Goal: Communication & Community: Answer question/provide support

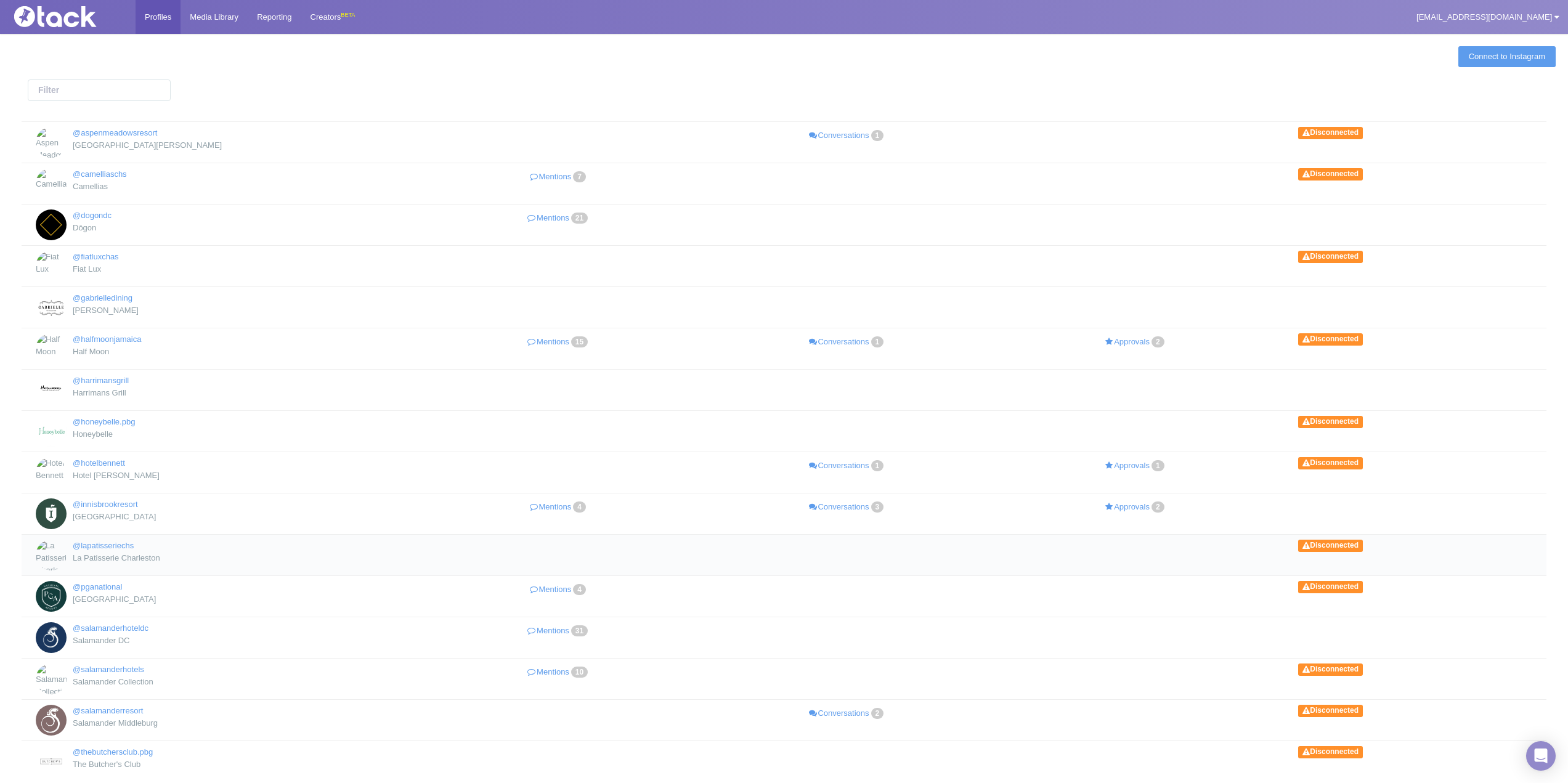
scroll to position [62, 0]
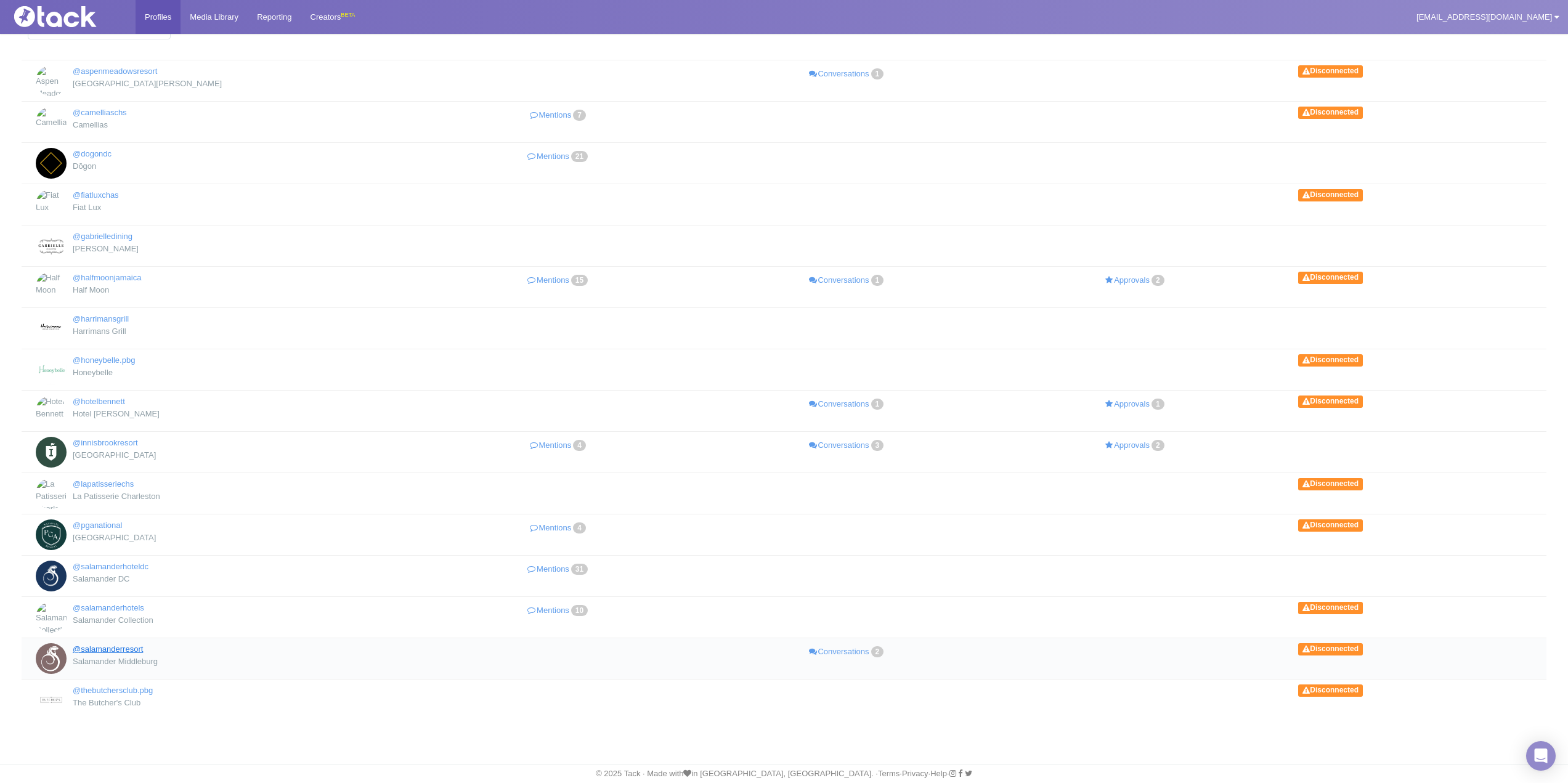
click at [137, 646] on link "@salamanderresort" at bounding box center [107, 649] width 70 height 10
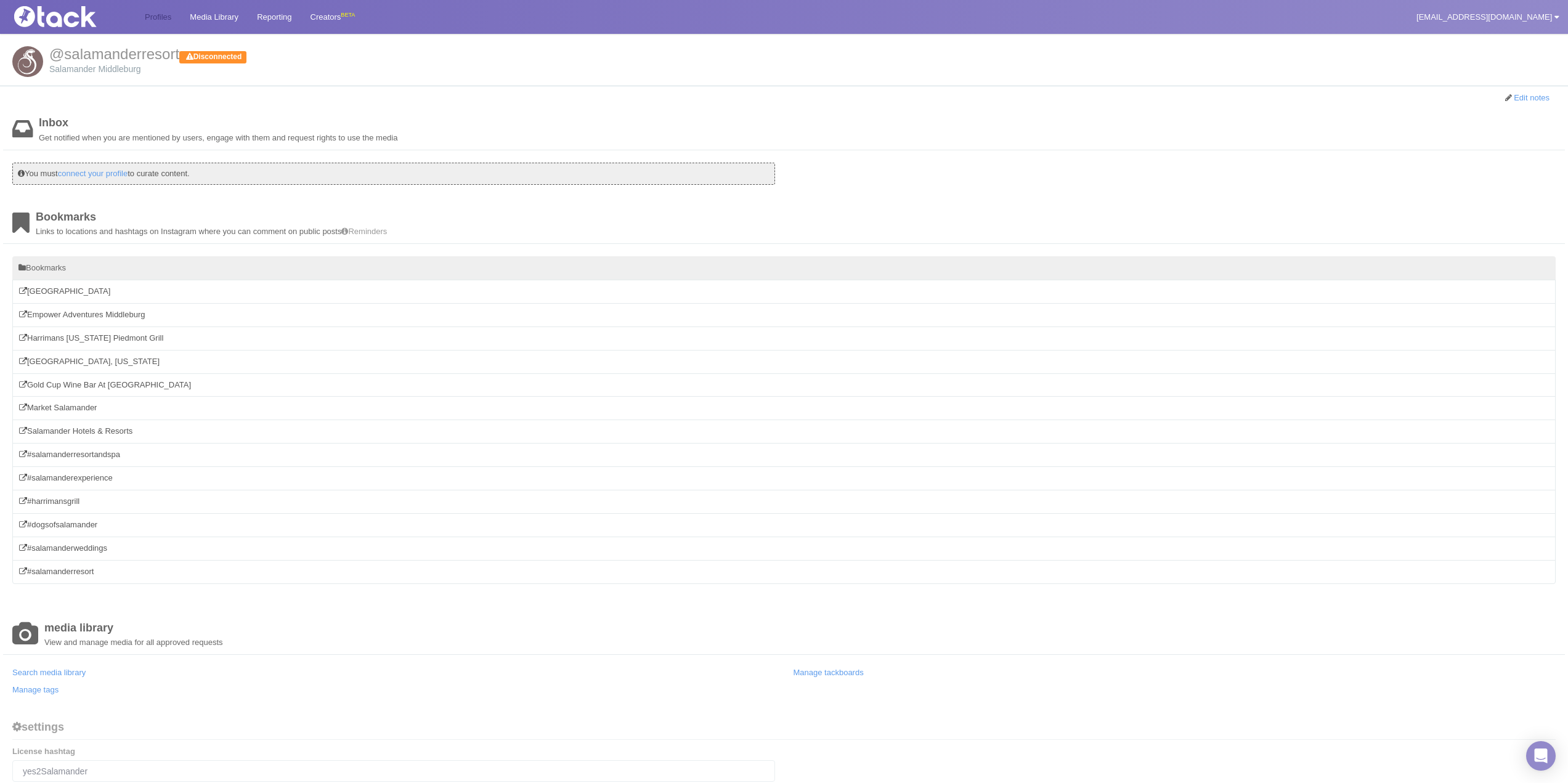
click at [157, 10] on link "Profiles" at bounding box center [157, 16] width 45 height 34
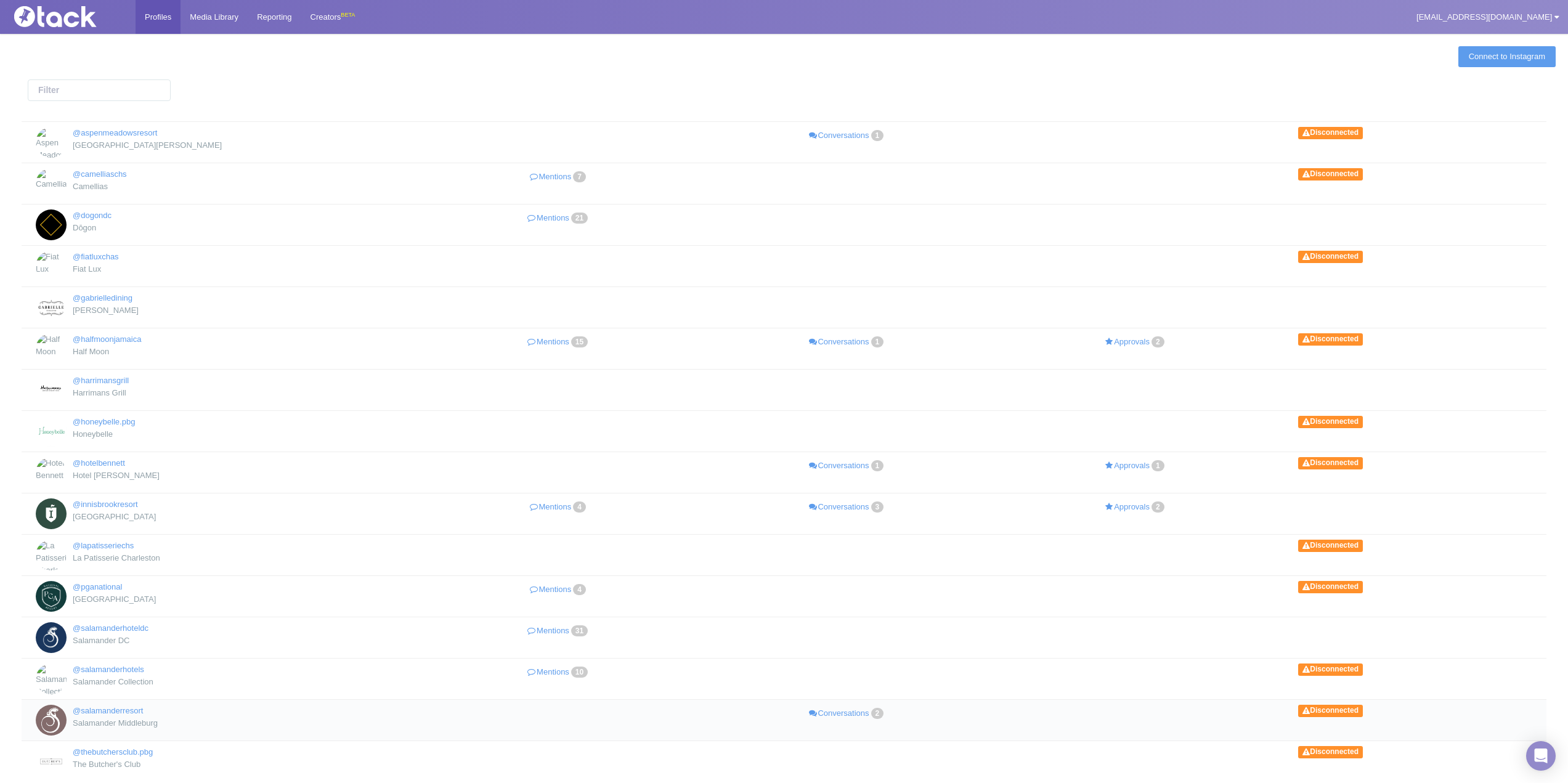
scroll to position [62, 0]
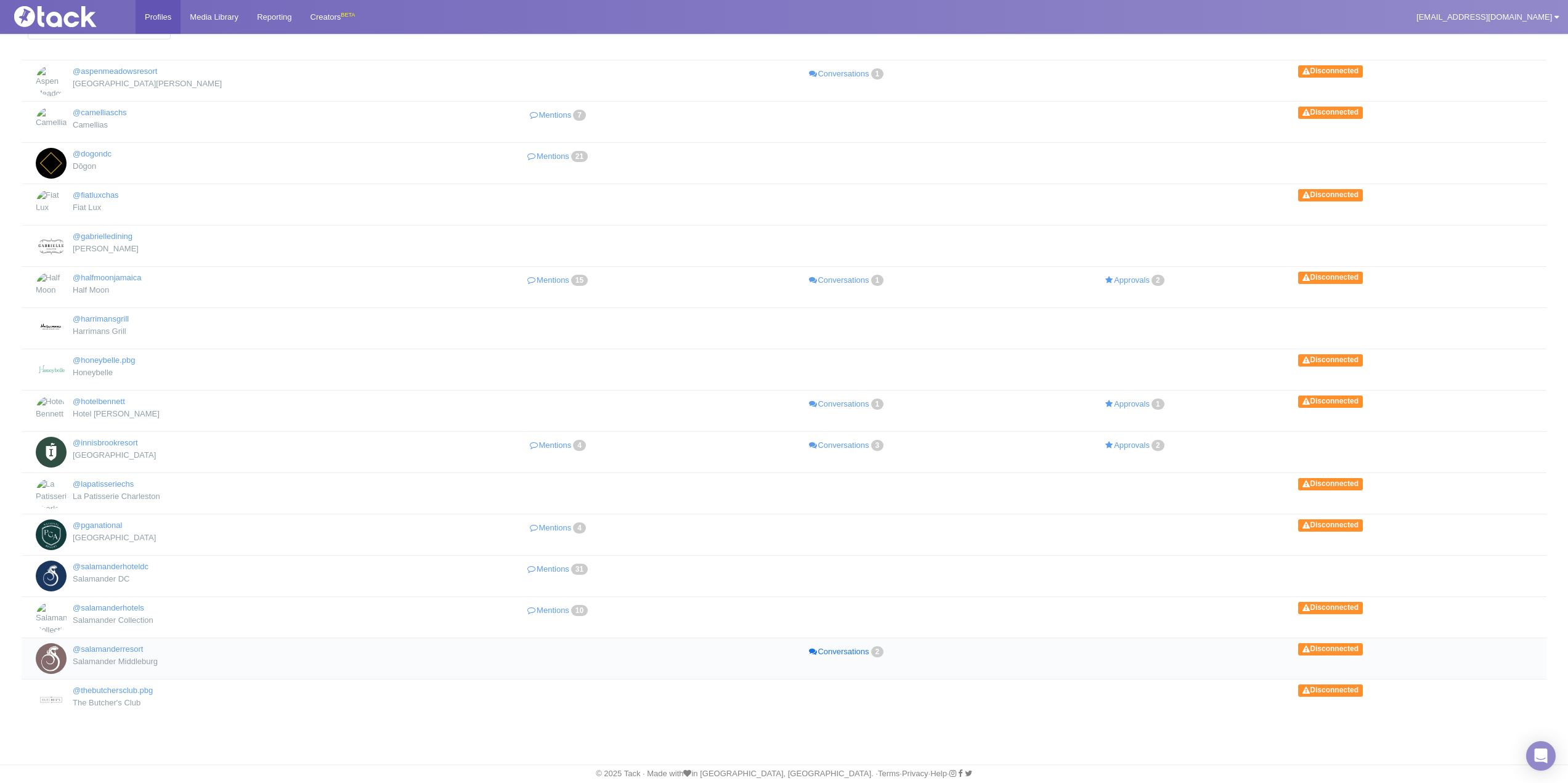
click at [862, 651] on link "Conversations 2" at bounding box center [847, 652] width 289 height 17
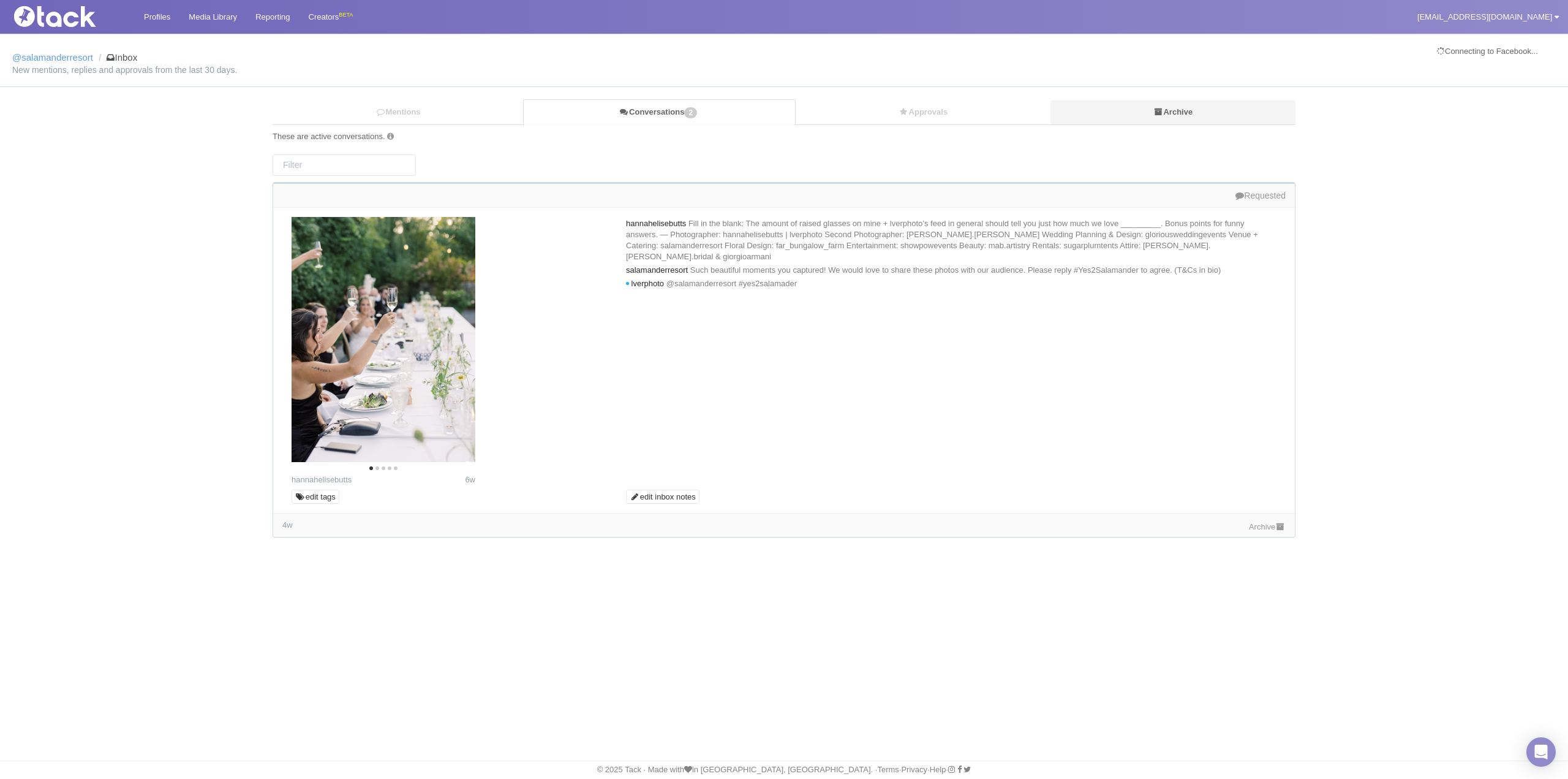
click at [1148, 104] on link "Archive" at bounding box center [1172, 112] width 245 height 25
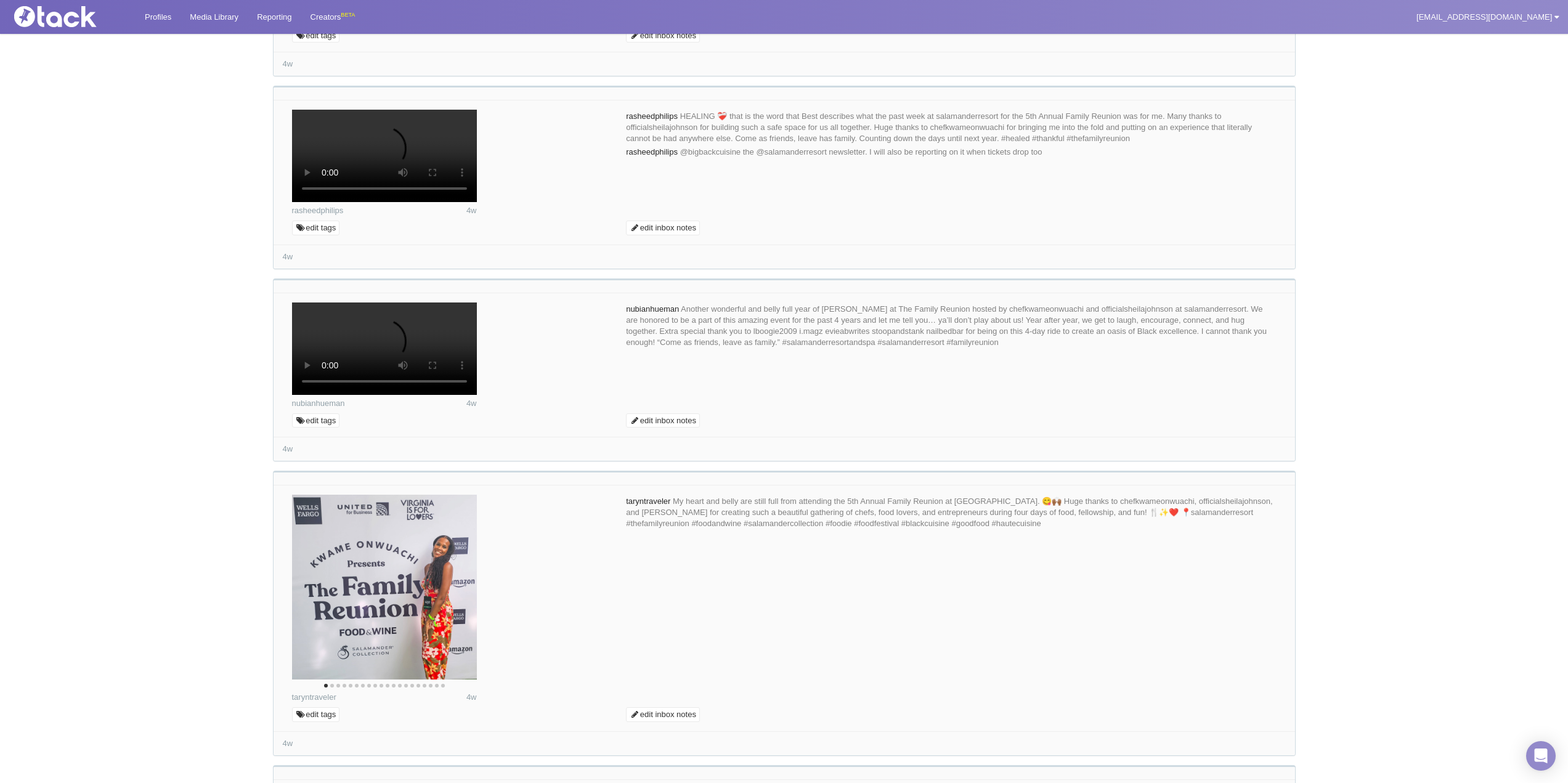
scroll to position [4814, 0]
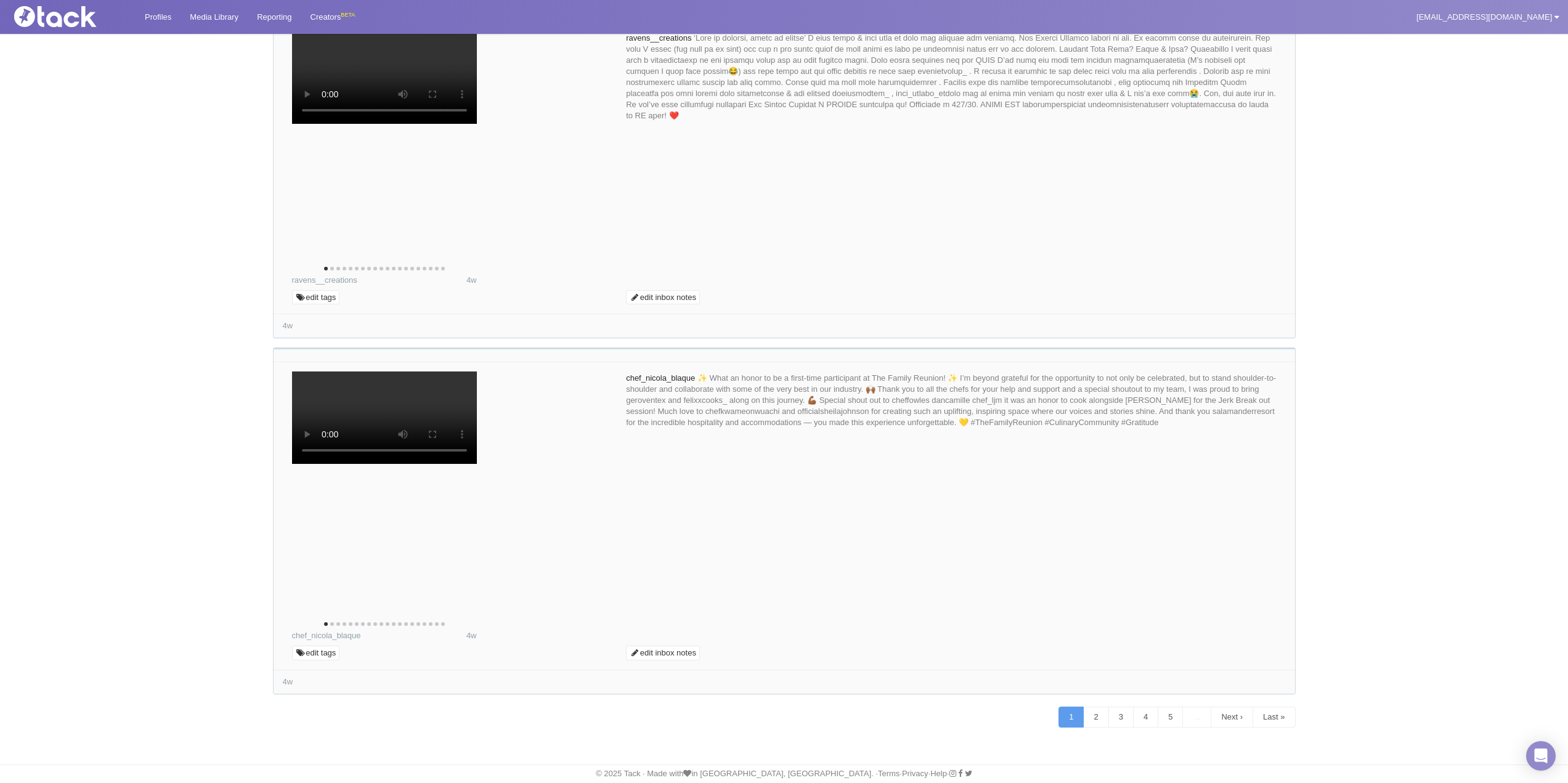
scroll to position [8140, 0]
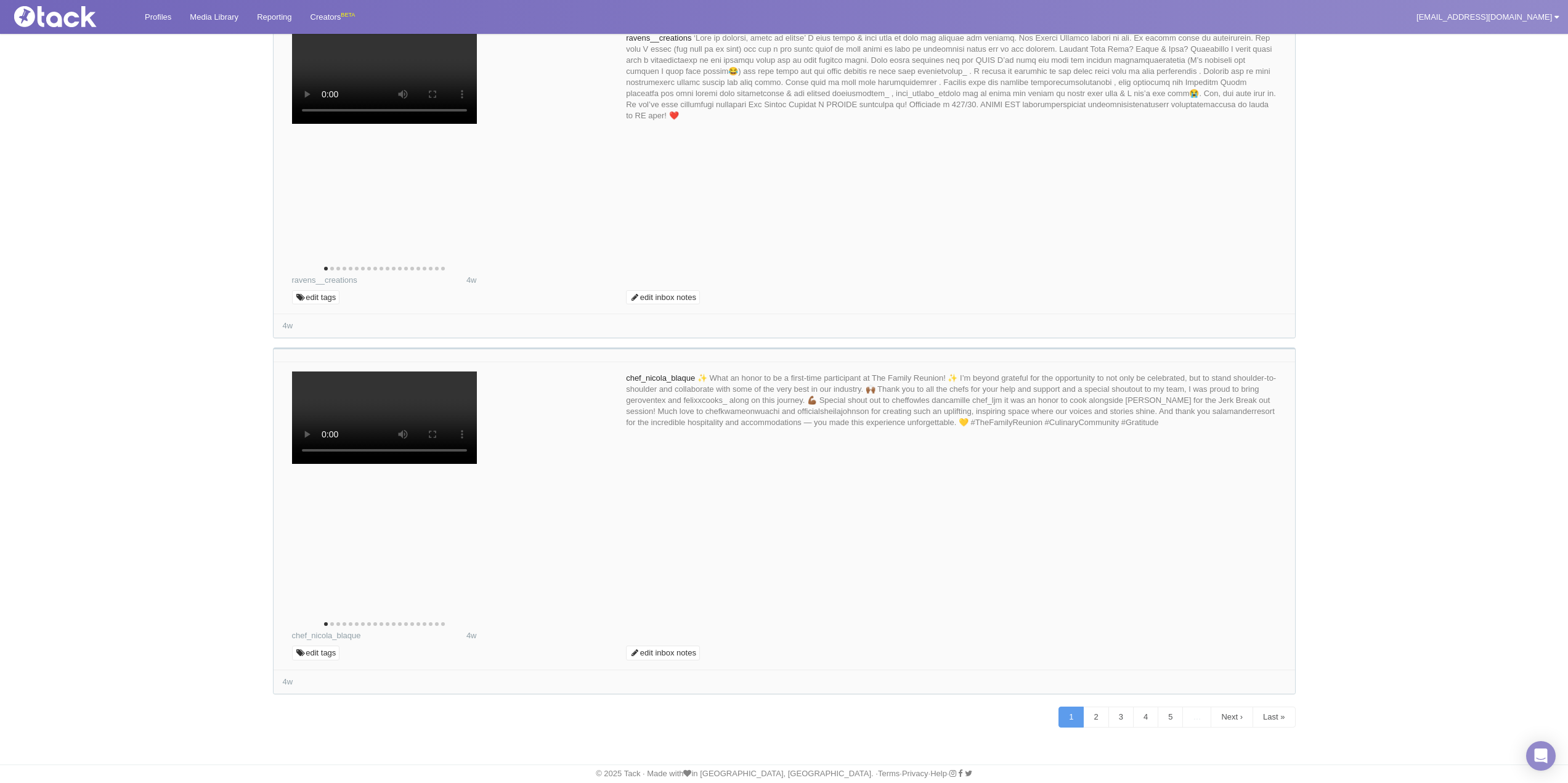
click at [1089, 715] on link "2" at bounding box center [1095, 717] width 25 height 21
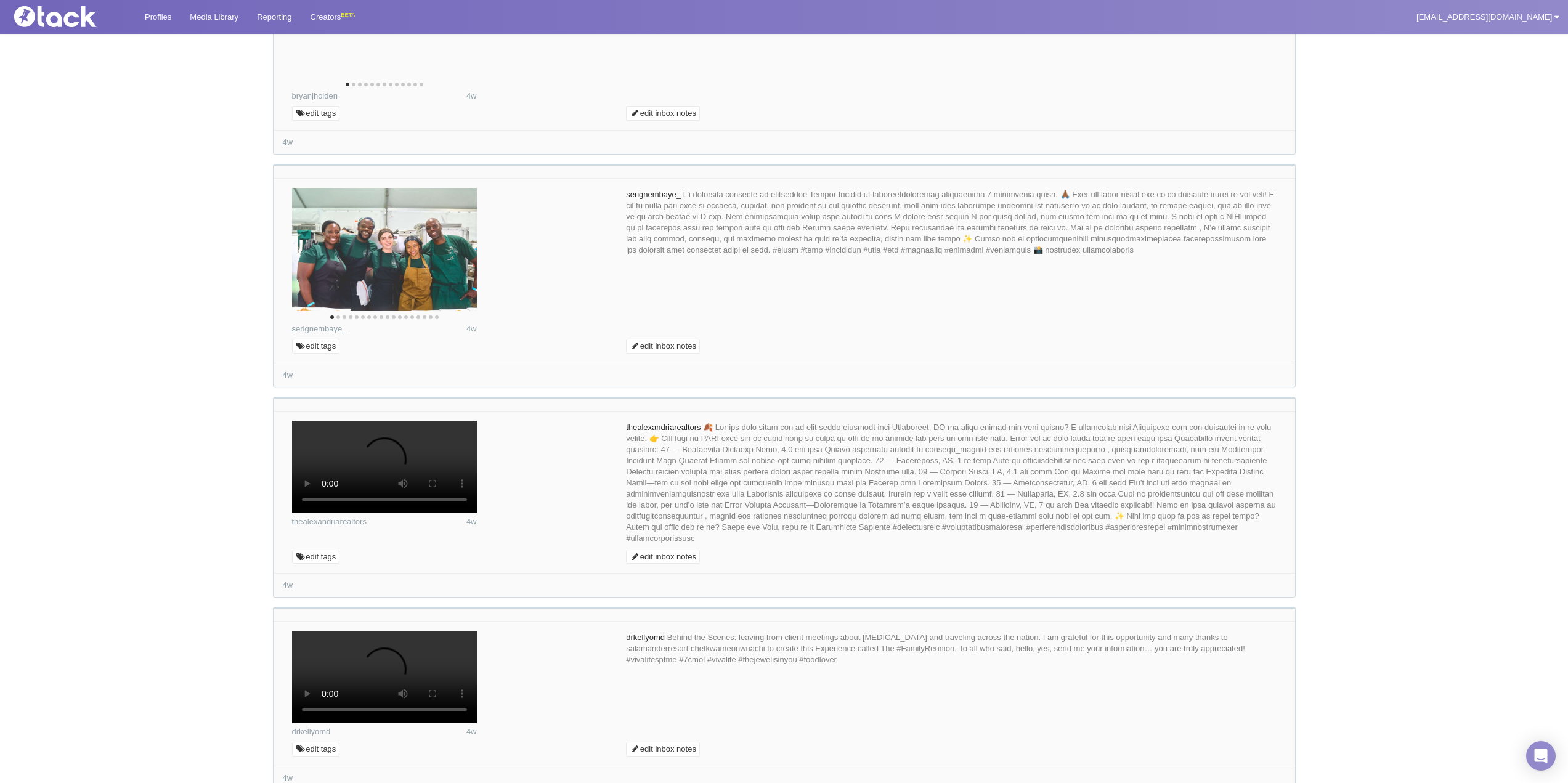
scroll to position [4578, 0]
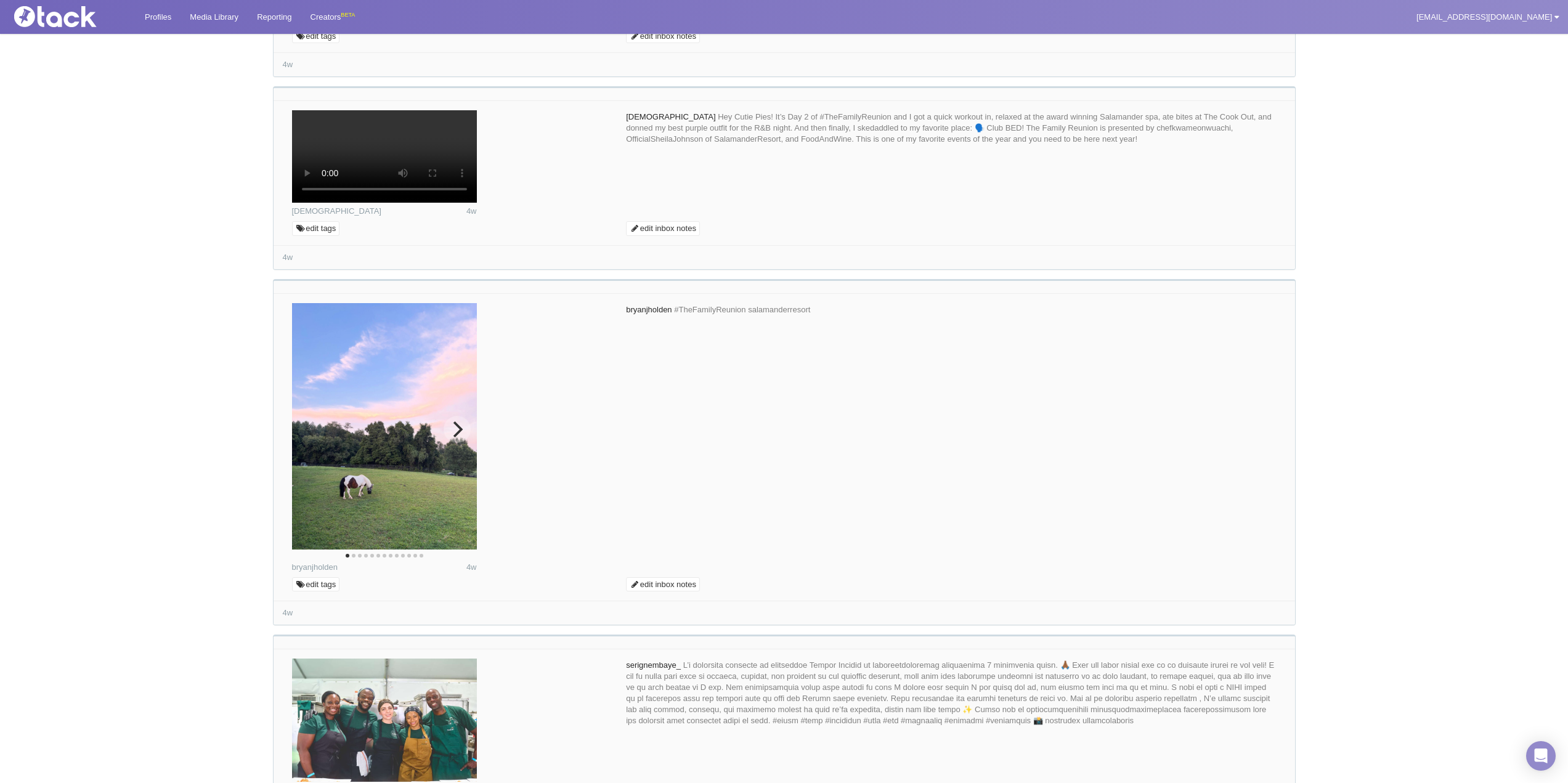
click at [452, 433] on button "Next" at bounding box center [457, 430] width 27 height 27
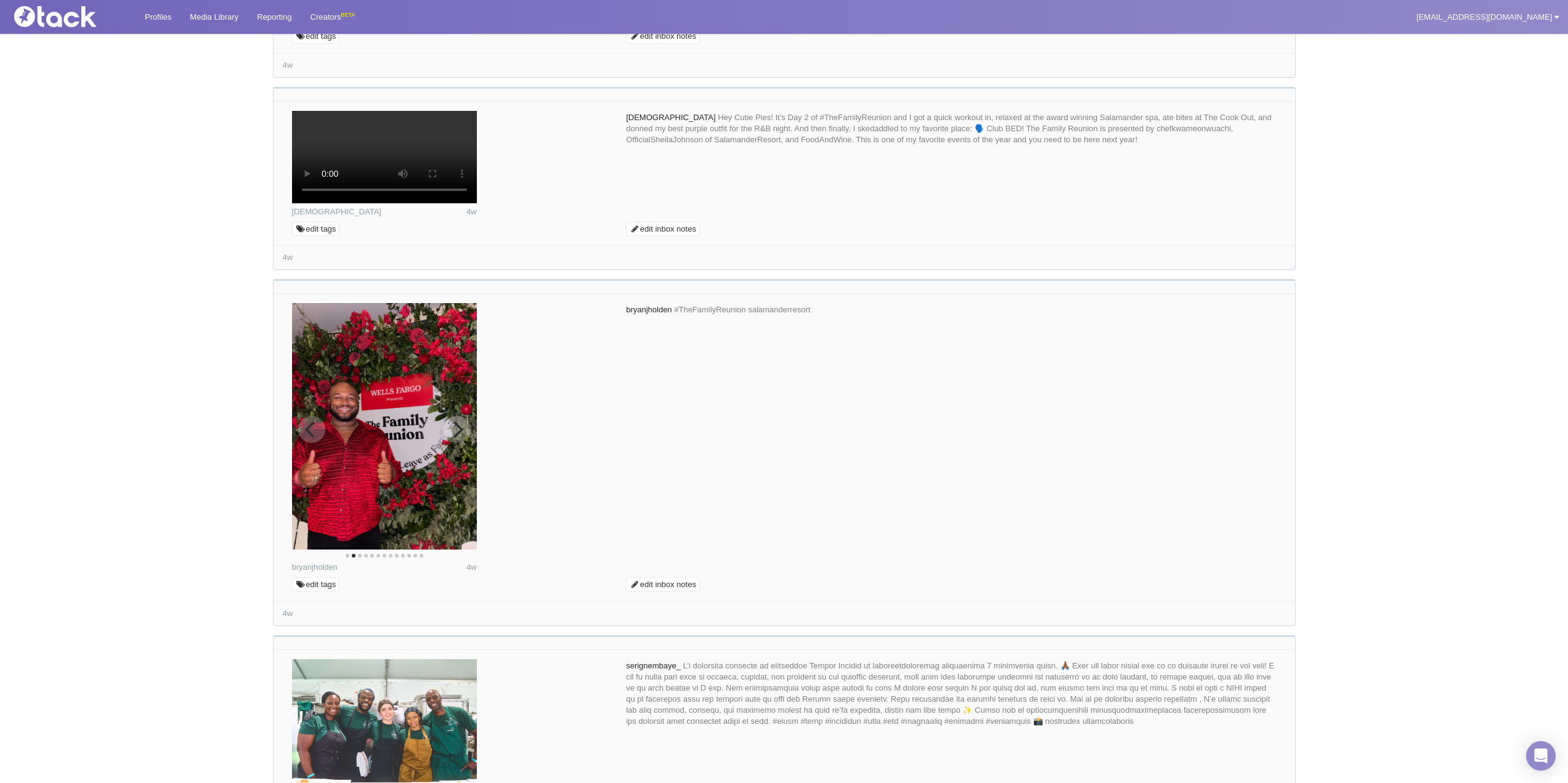
click at [452, 428] on icon "Next" at bounding box center [456, 429] width 16 height 16
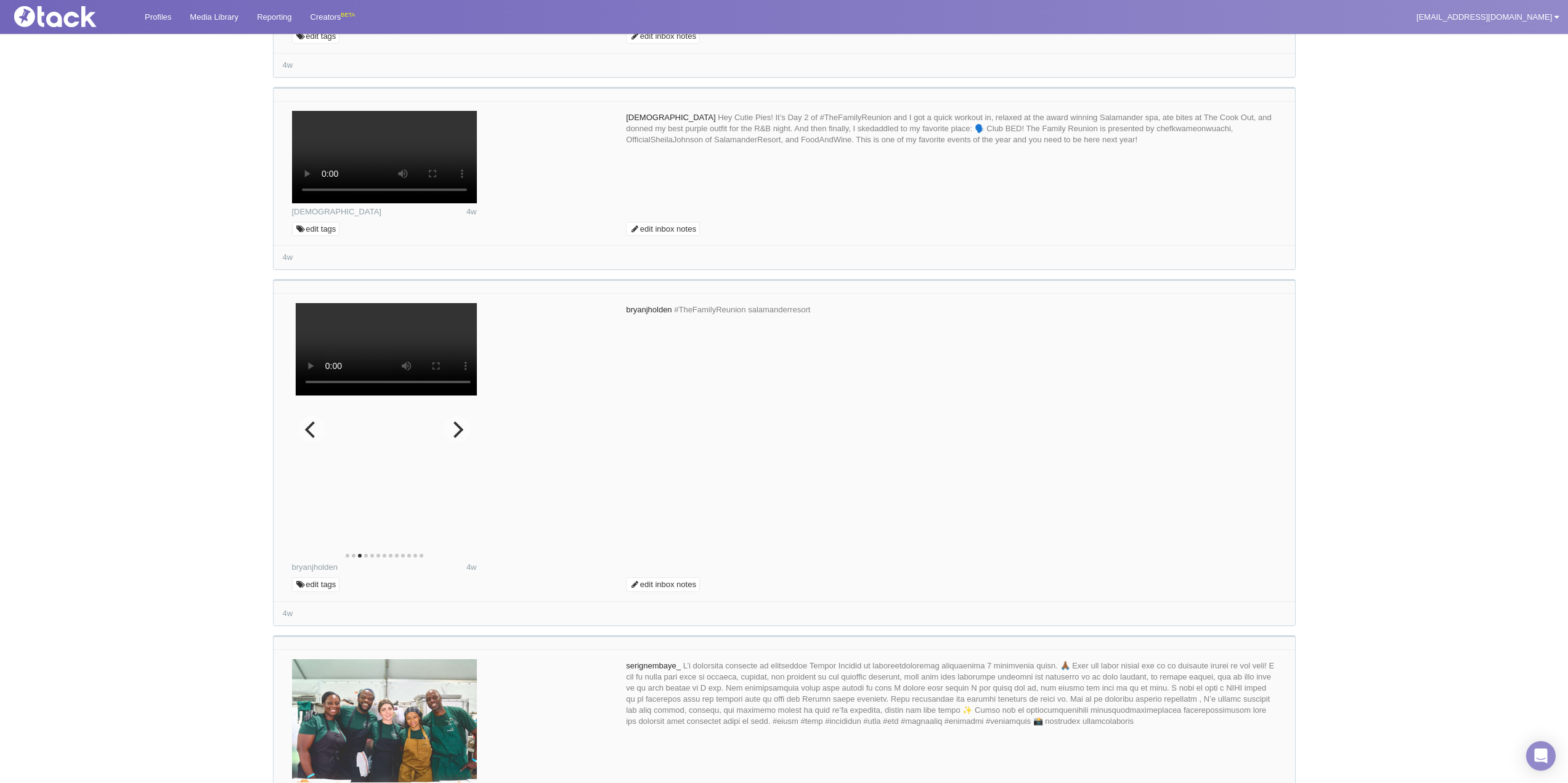
scroll to position [5303, 0]
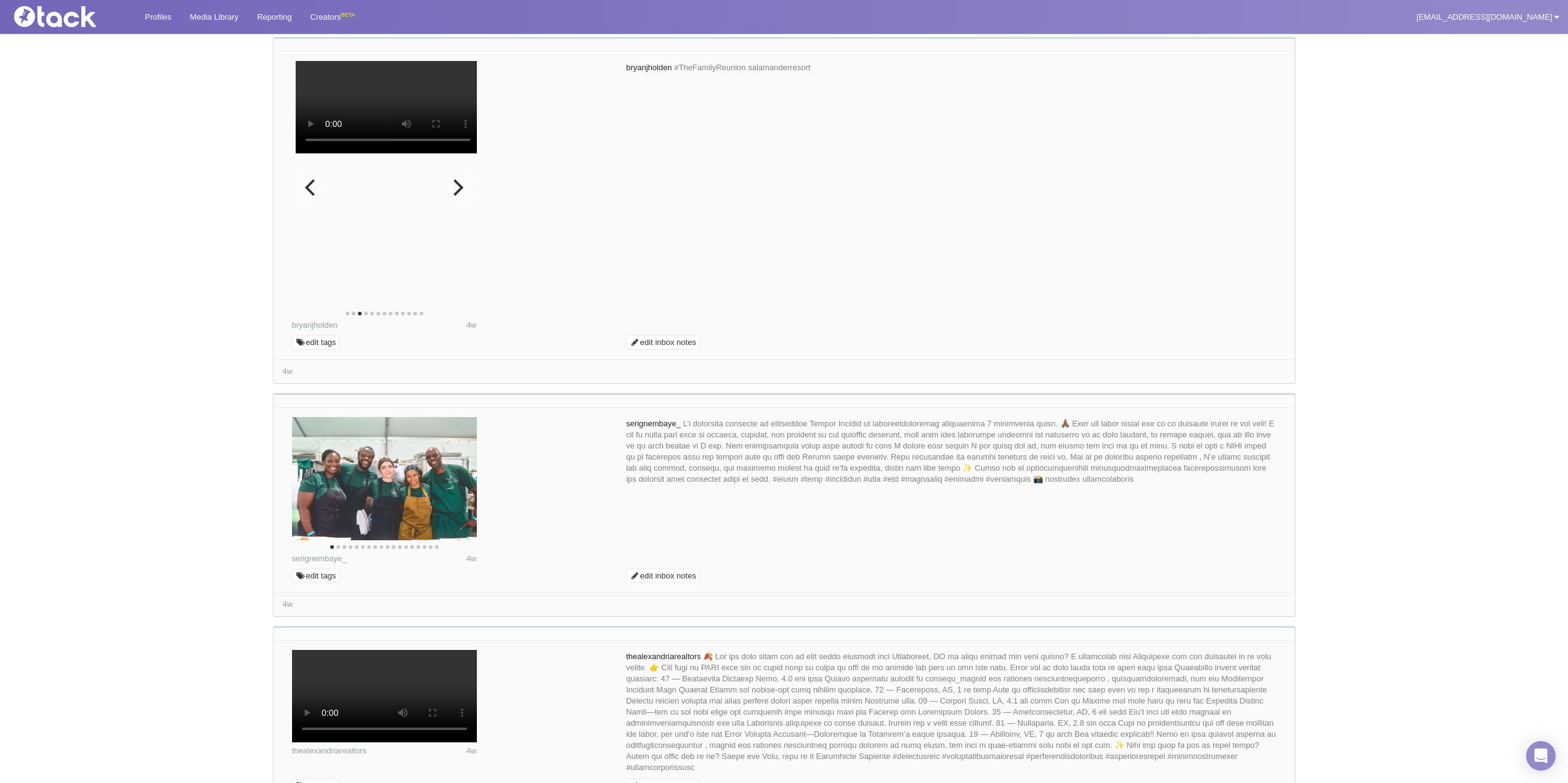
click at [452, 195] on icon "Next" at bounding box center [456, 187] width 16 height 16
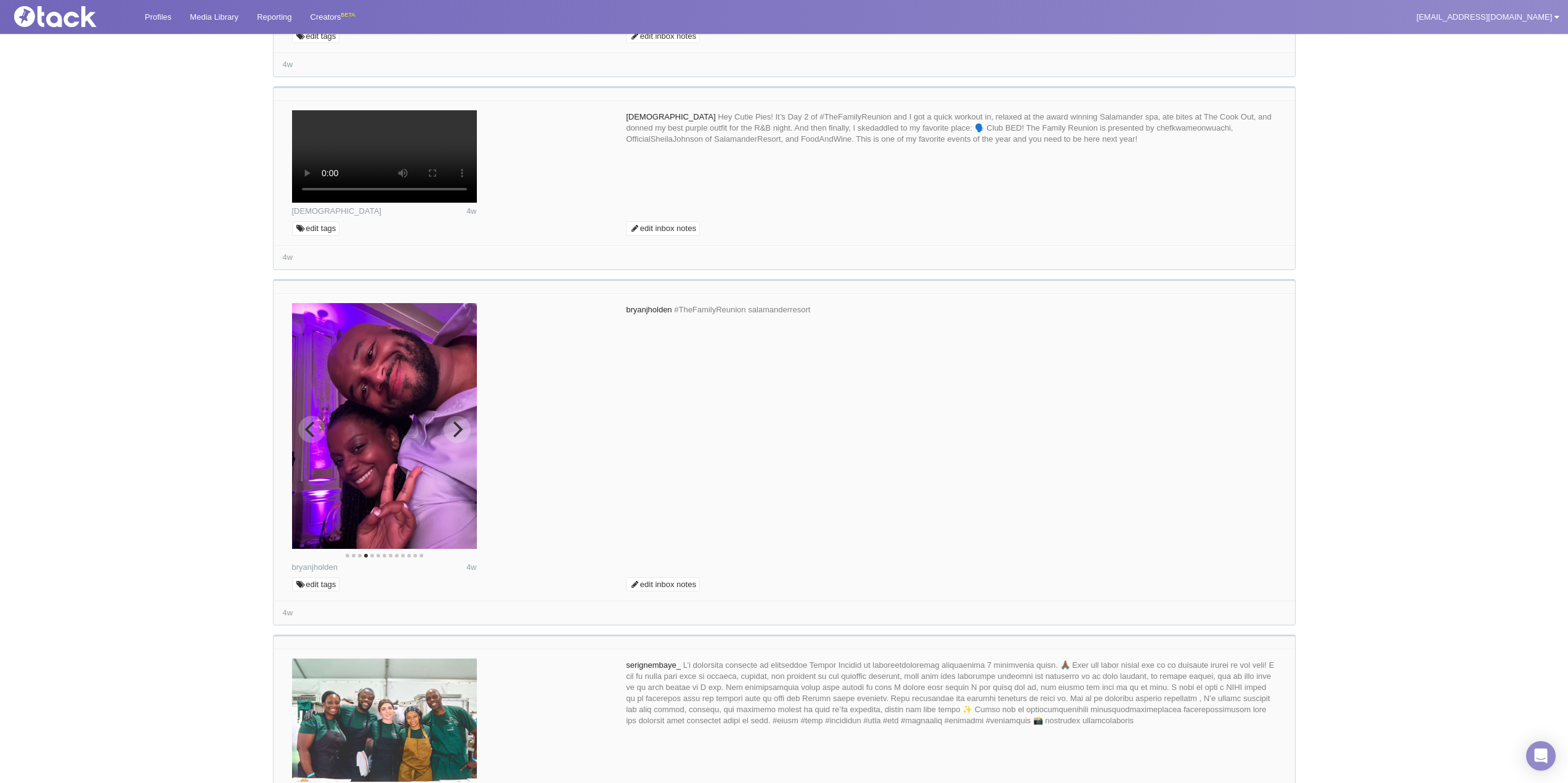
click at [452, 424] on icon "Next" at bounding box center [456, 429] width 16 height 16
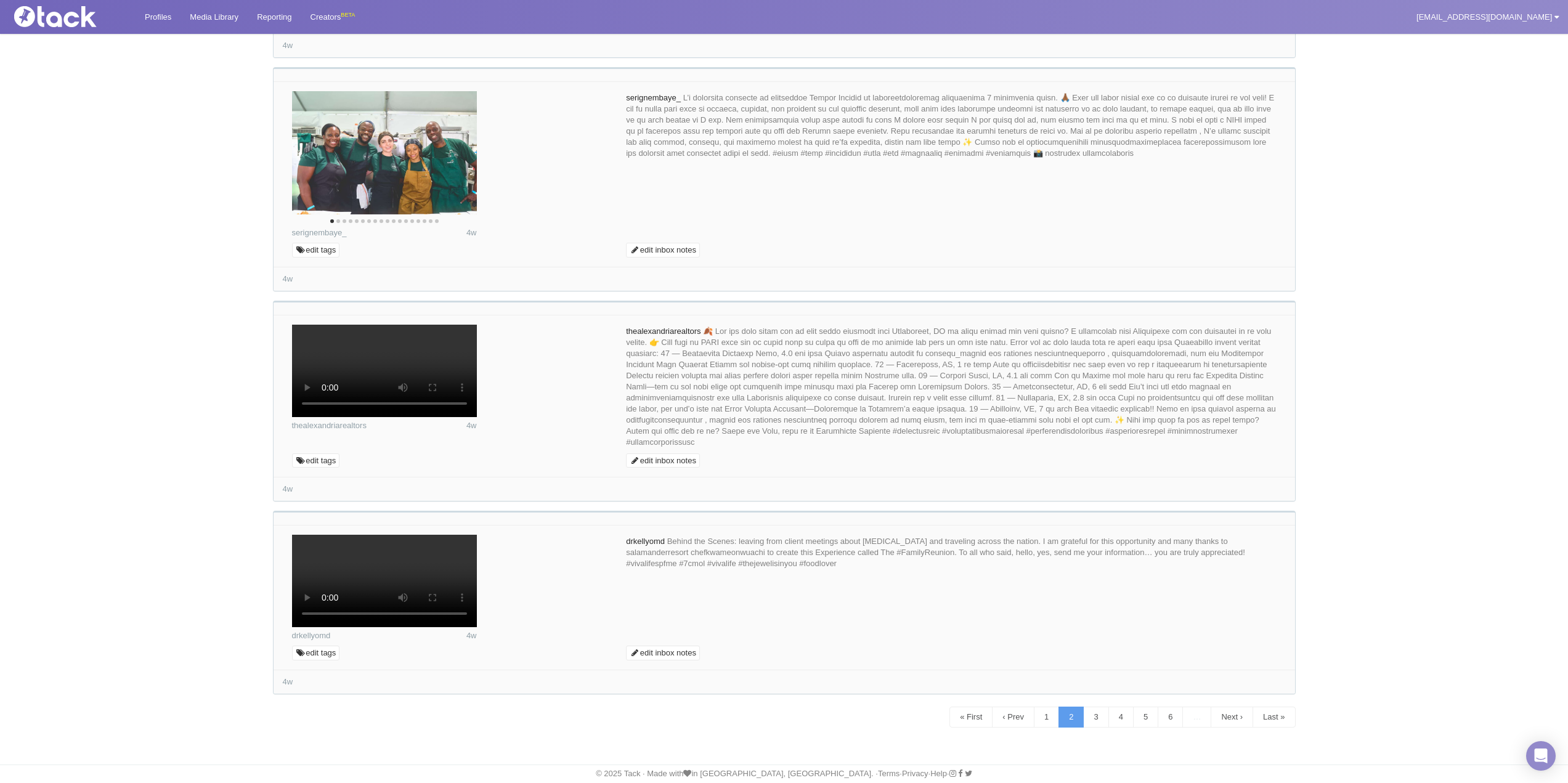
click at [680, 25] on link "edit inbox notes" at bounding box center [662, 16] width 74 height 14
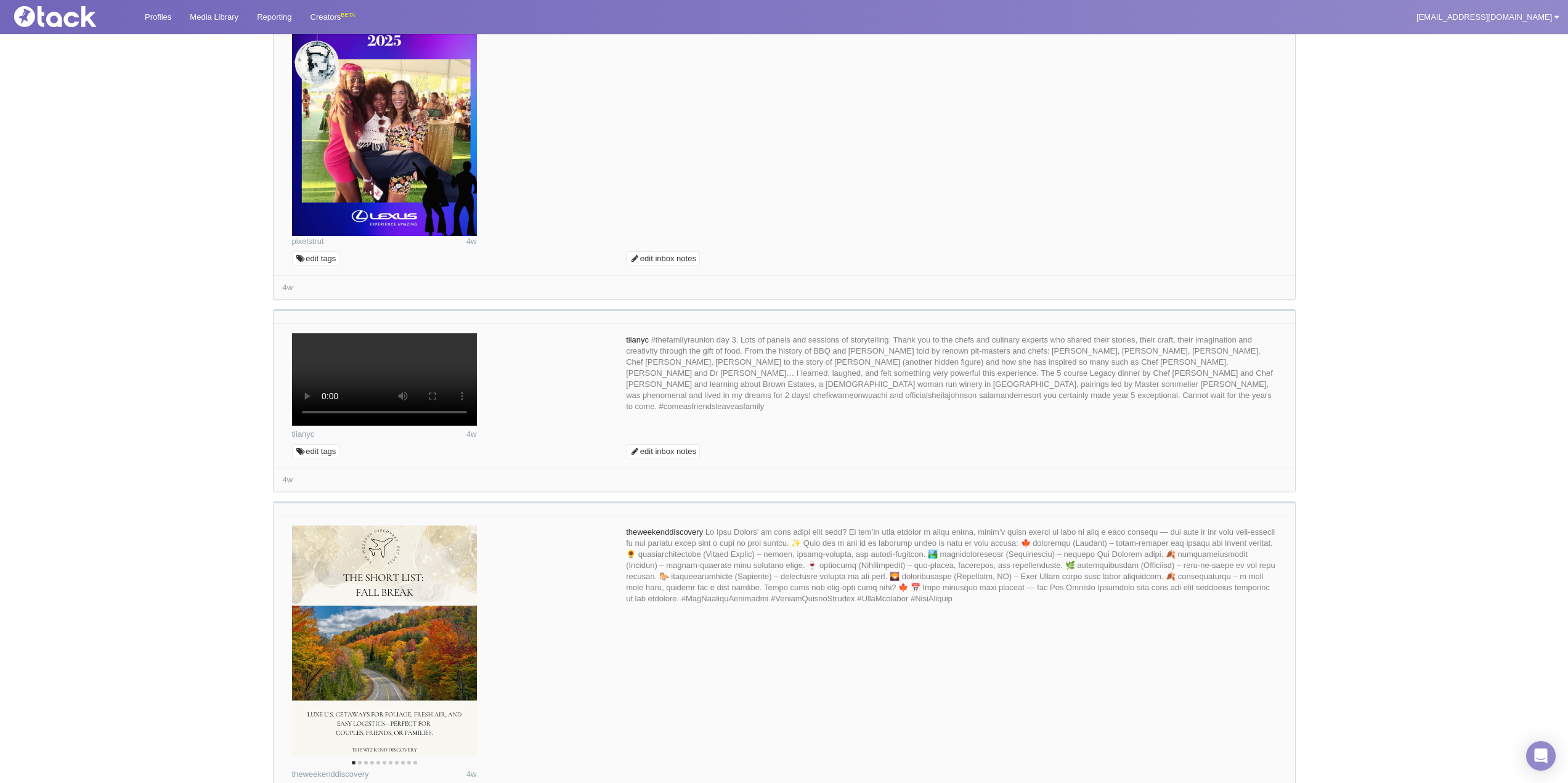
scroll to position [1971, 0]
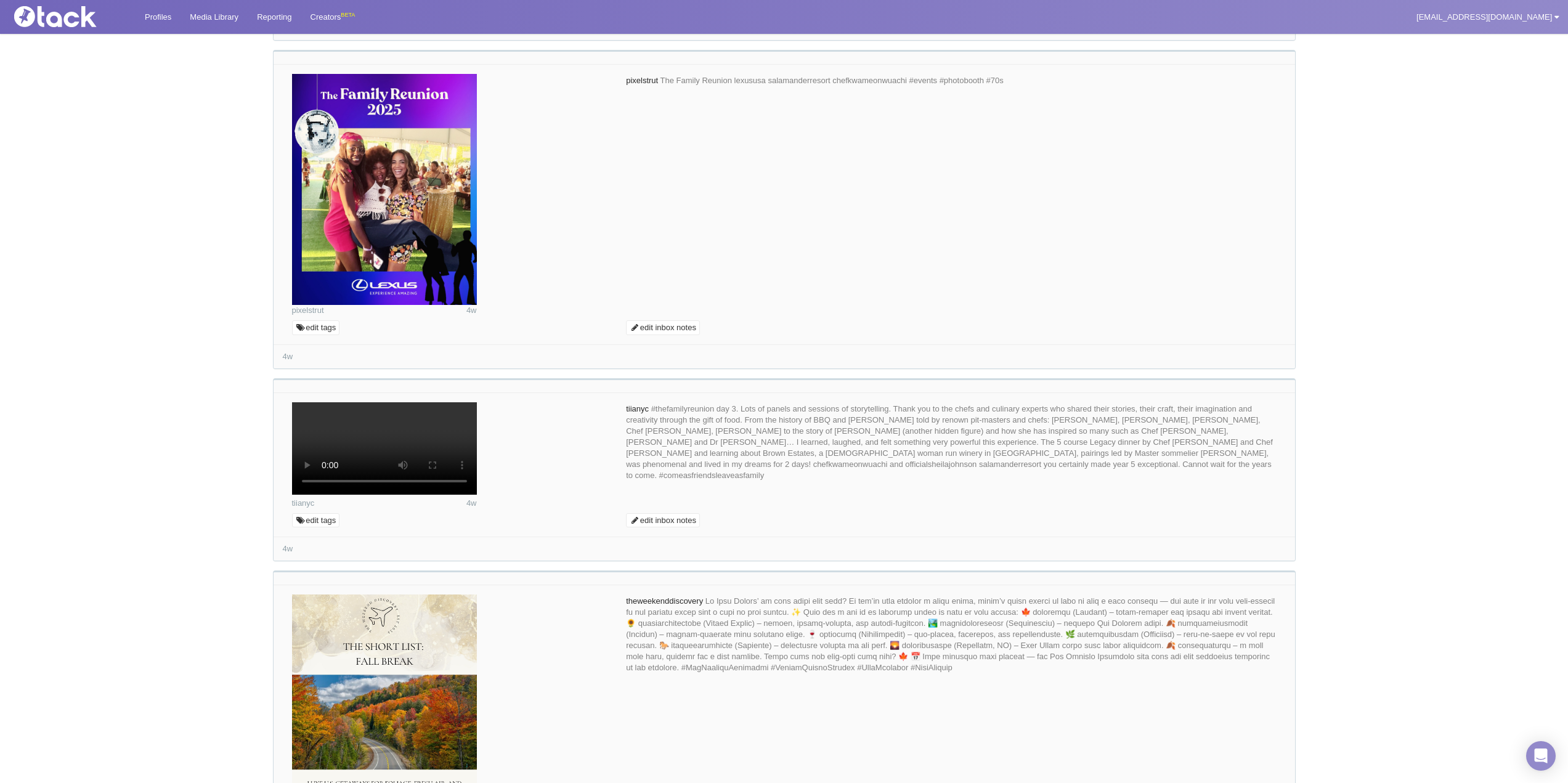
drag, startPoint x: 1267, startPoint y: 511, endPoint x: 619, endPoint y: 519, distance: 648.0
type textarea "We are so happy you were able to join us this year! We would love to share thes…"
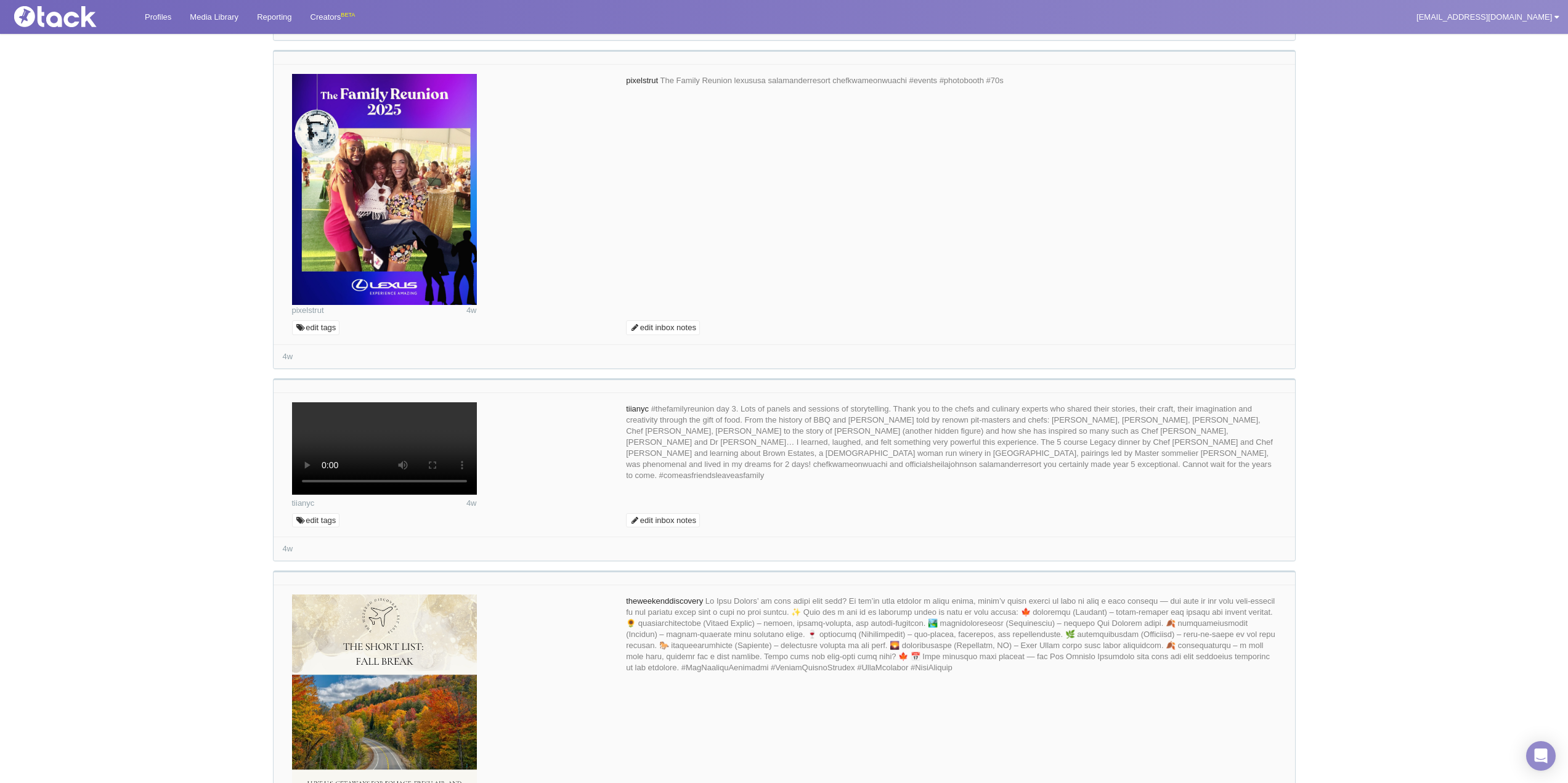
type input "Comment as @salamanderresort"
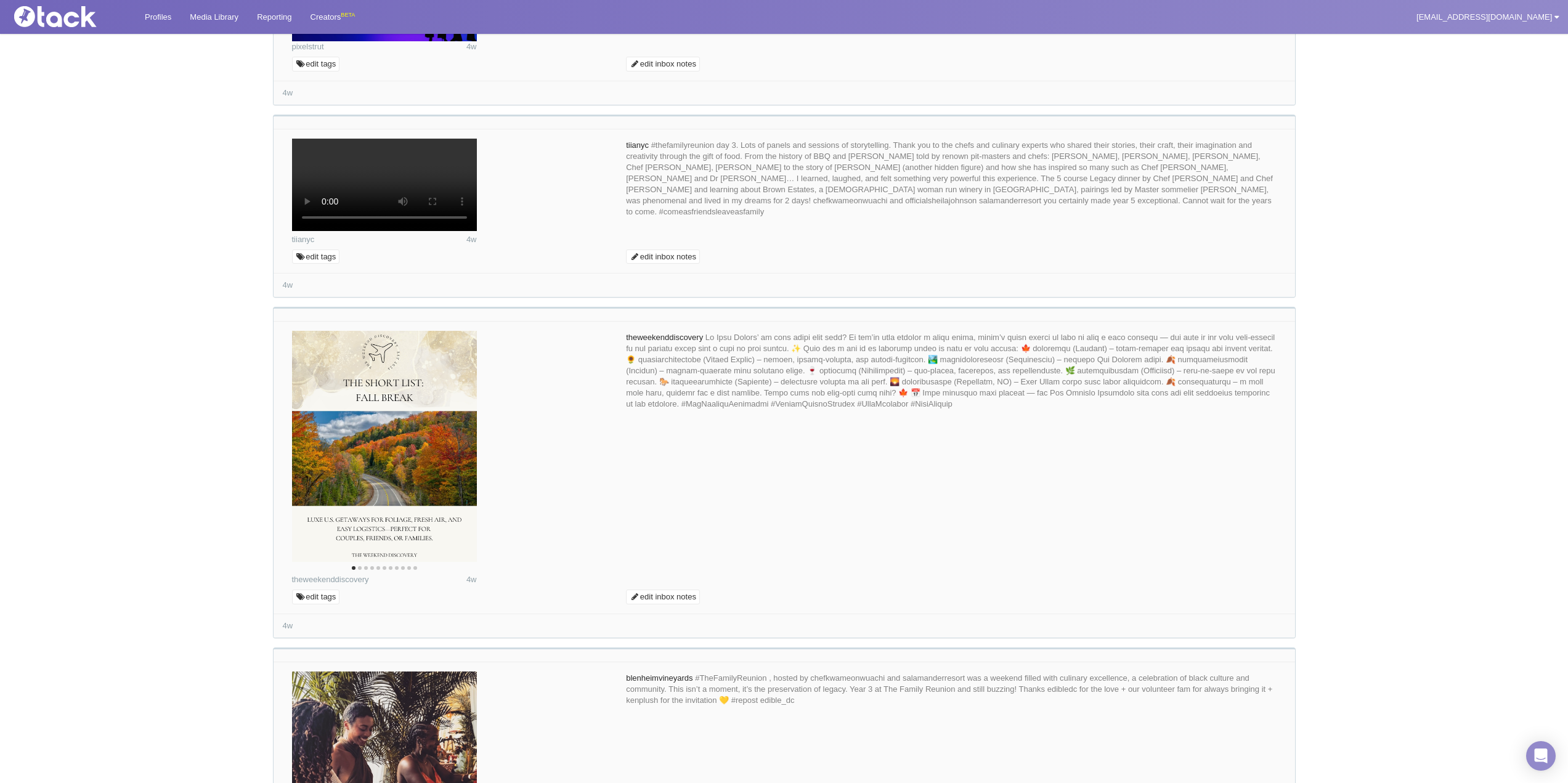
scroll to position [1796, 0]
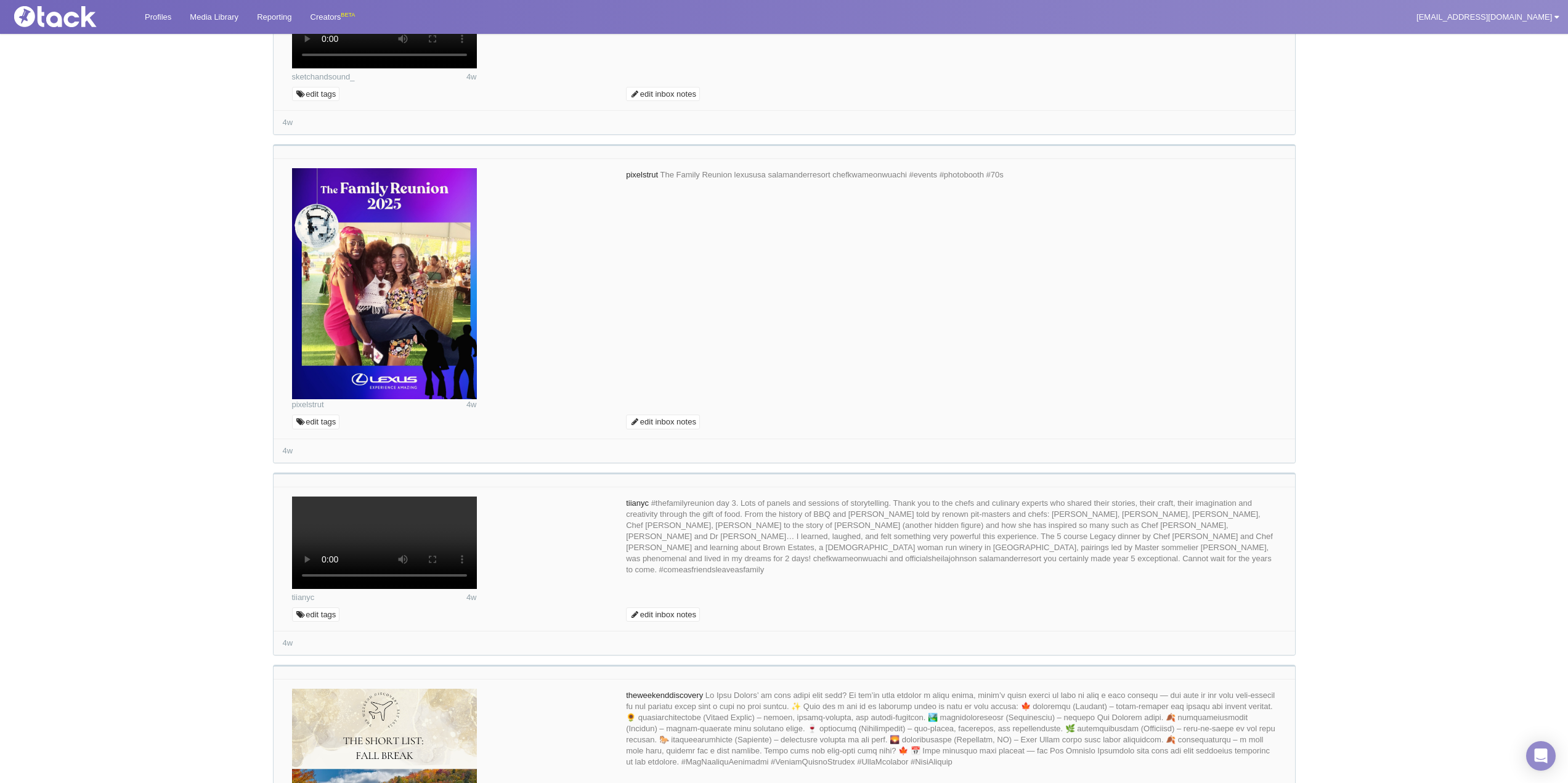
scroll to position [1981, 0]
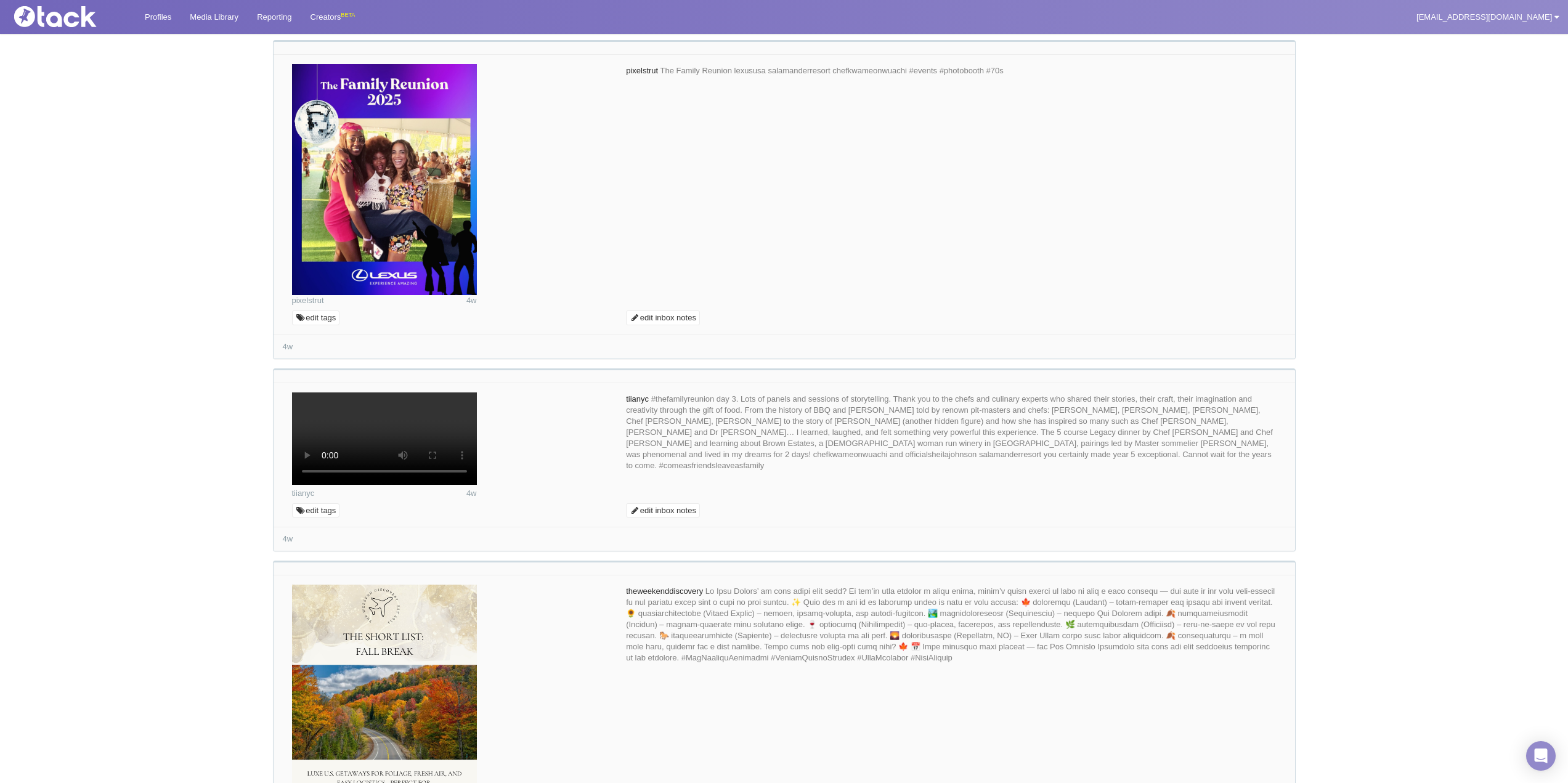
paste textarea "We are so happy you were able to join us this year! We would love to share thes…"
type textarea "We are so happy you were able to join us this year! We would love to share thes…"
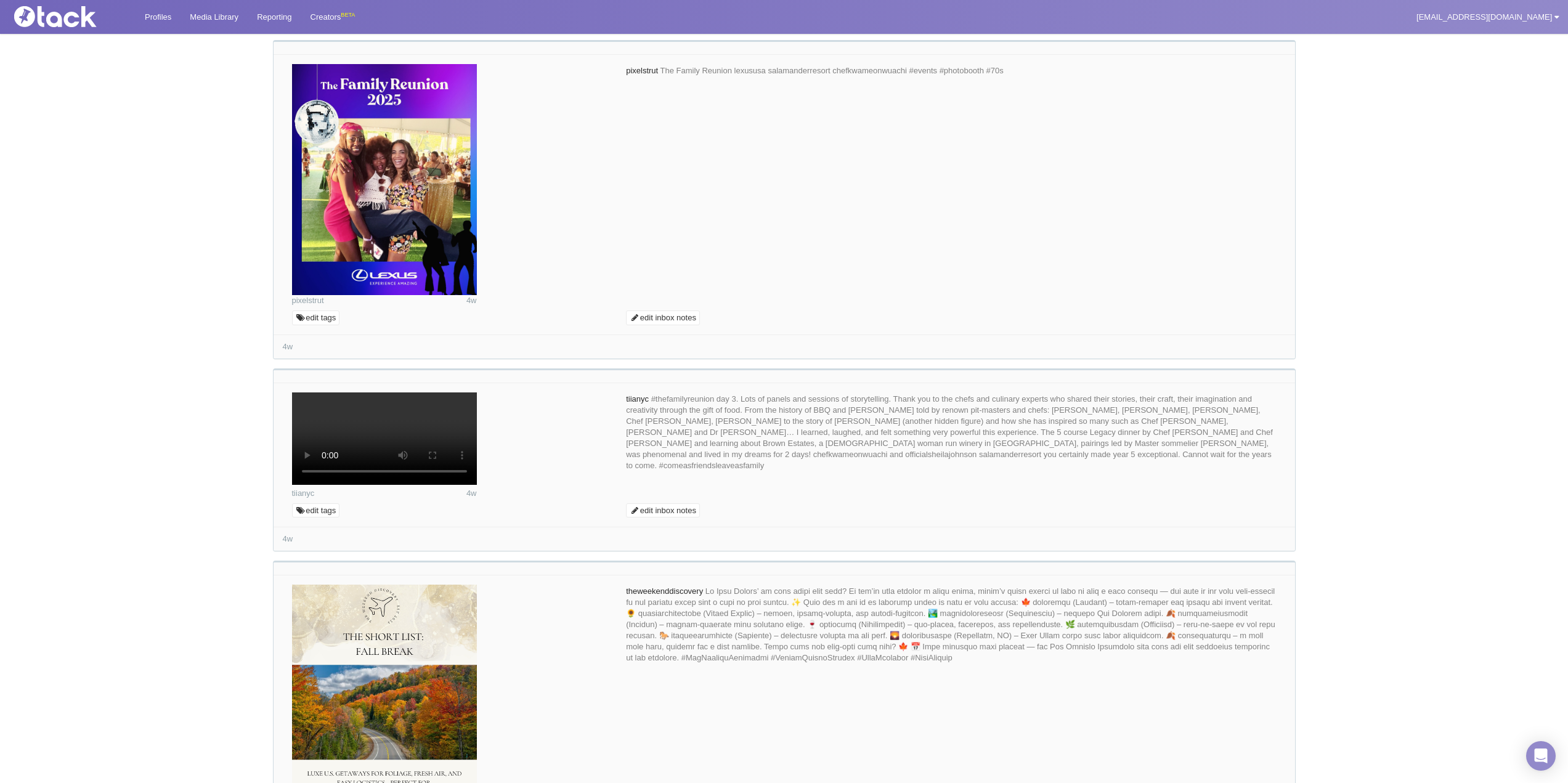
type input "Comment as @salamanderresort"
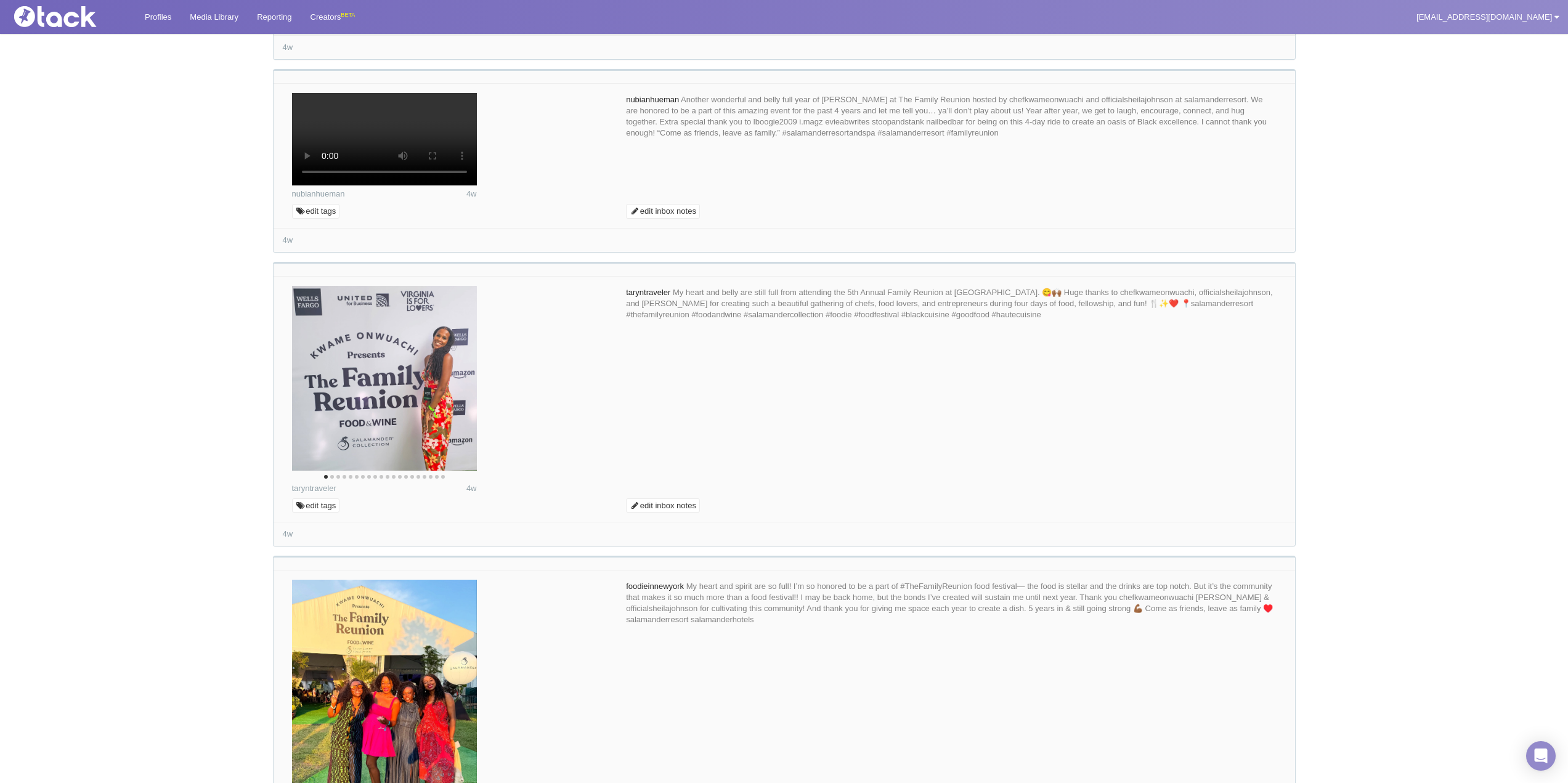
scroll to position [4927, 0]
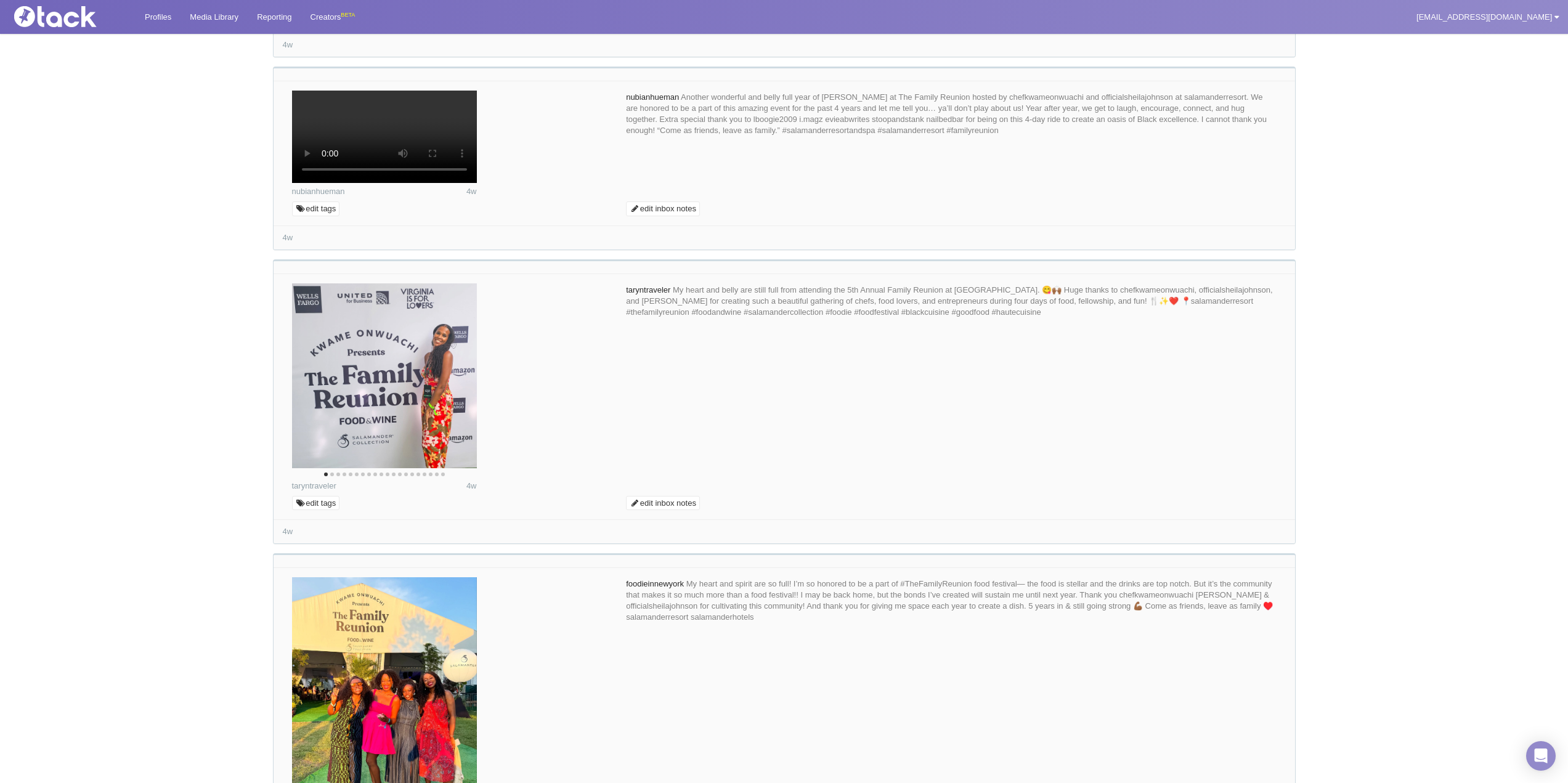
paste textarea "We are so happy you were able to join us this year! We would love to share thes…"
drag, startPoint x: 1018, startPoint y: 222, endPoint x: 770, endPoint y: 221, distance: 248.0
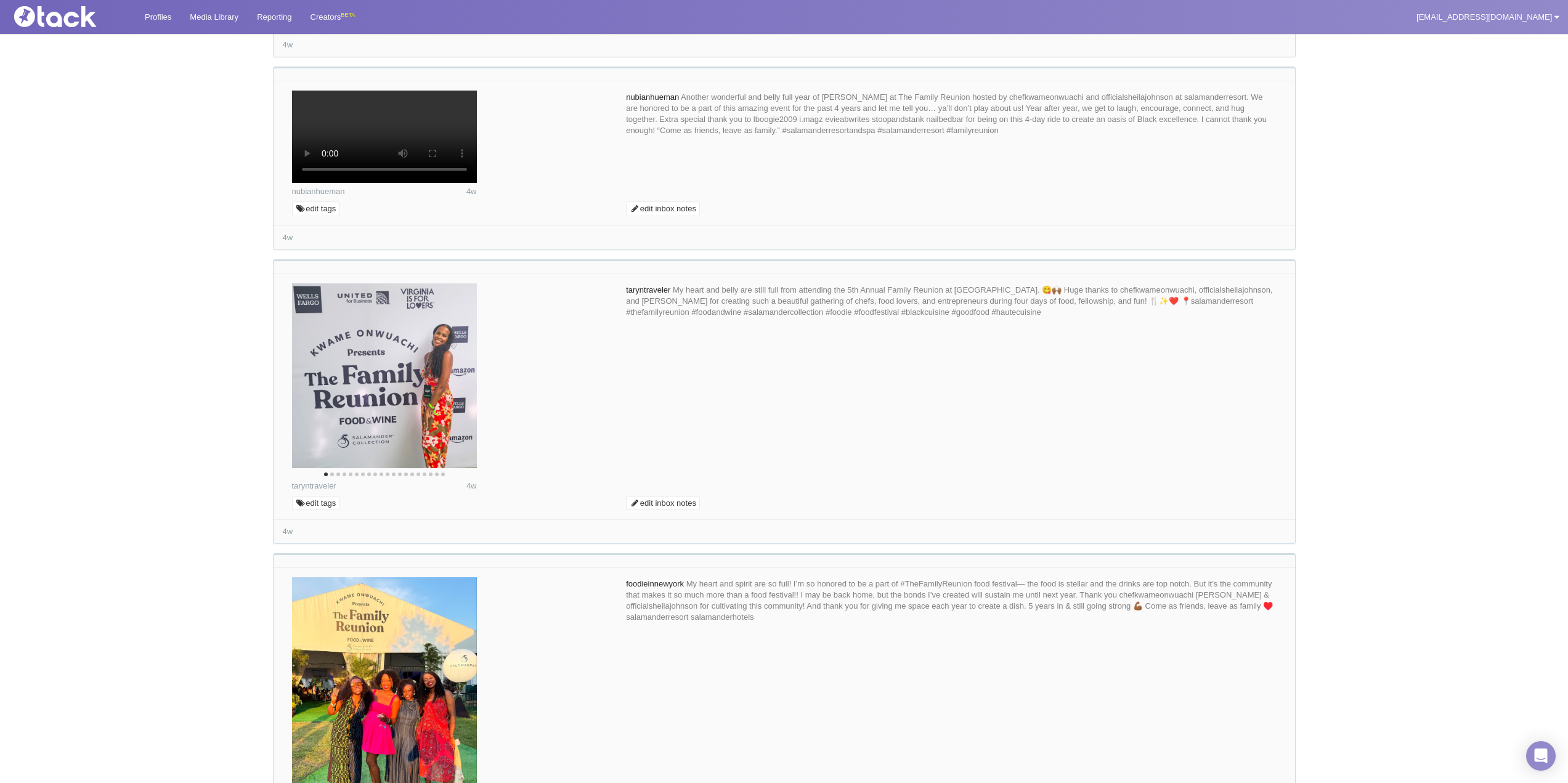
drag, startPoint x: 877, startPoint y: 222, endPoint x: 828, endPoint y: 224, distance: 49.0
type textarea "What a beautiful photo! We would love to share this photo with our audience. Re…"
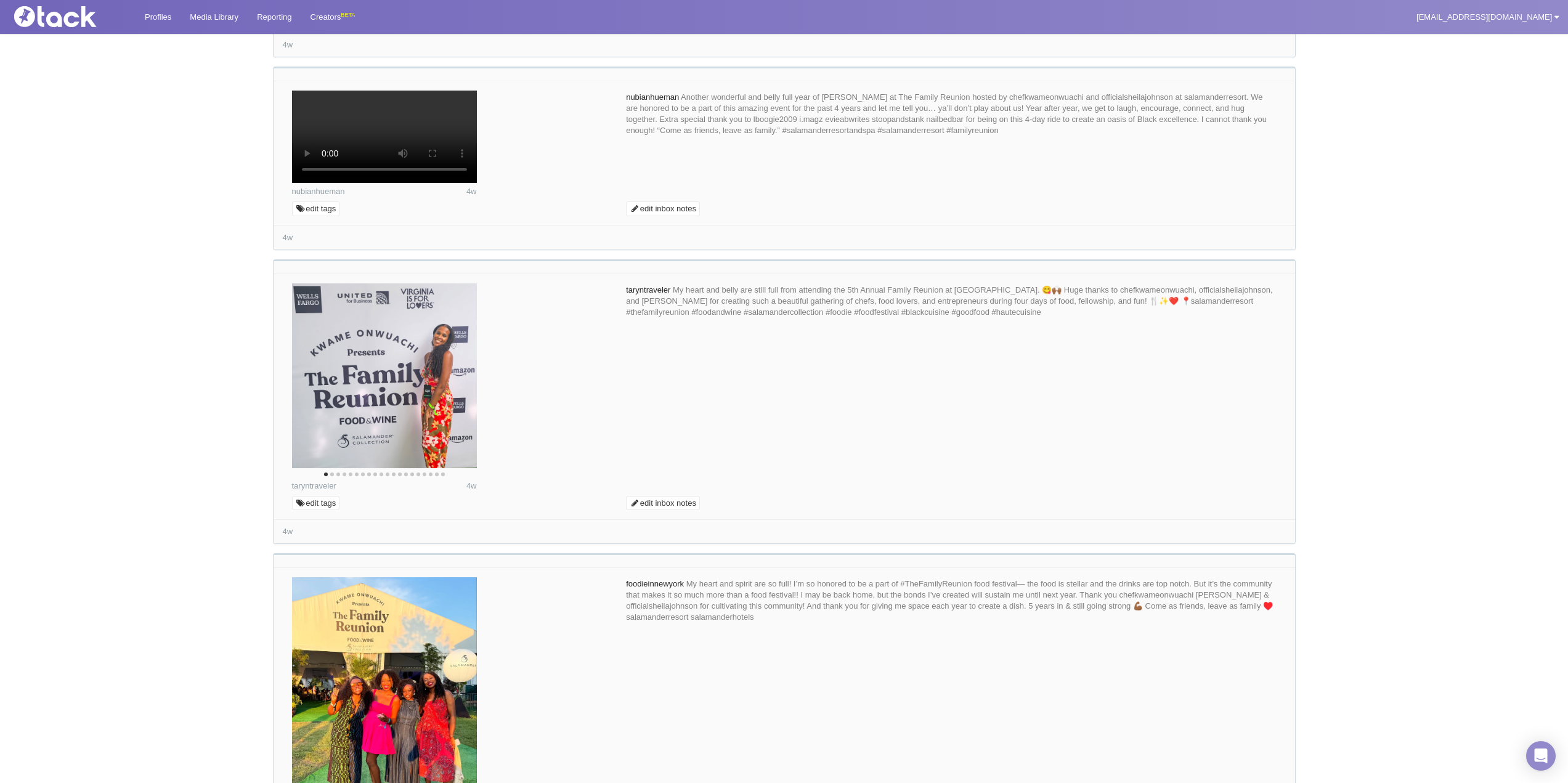
type input "Comment as @salamanderresort"
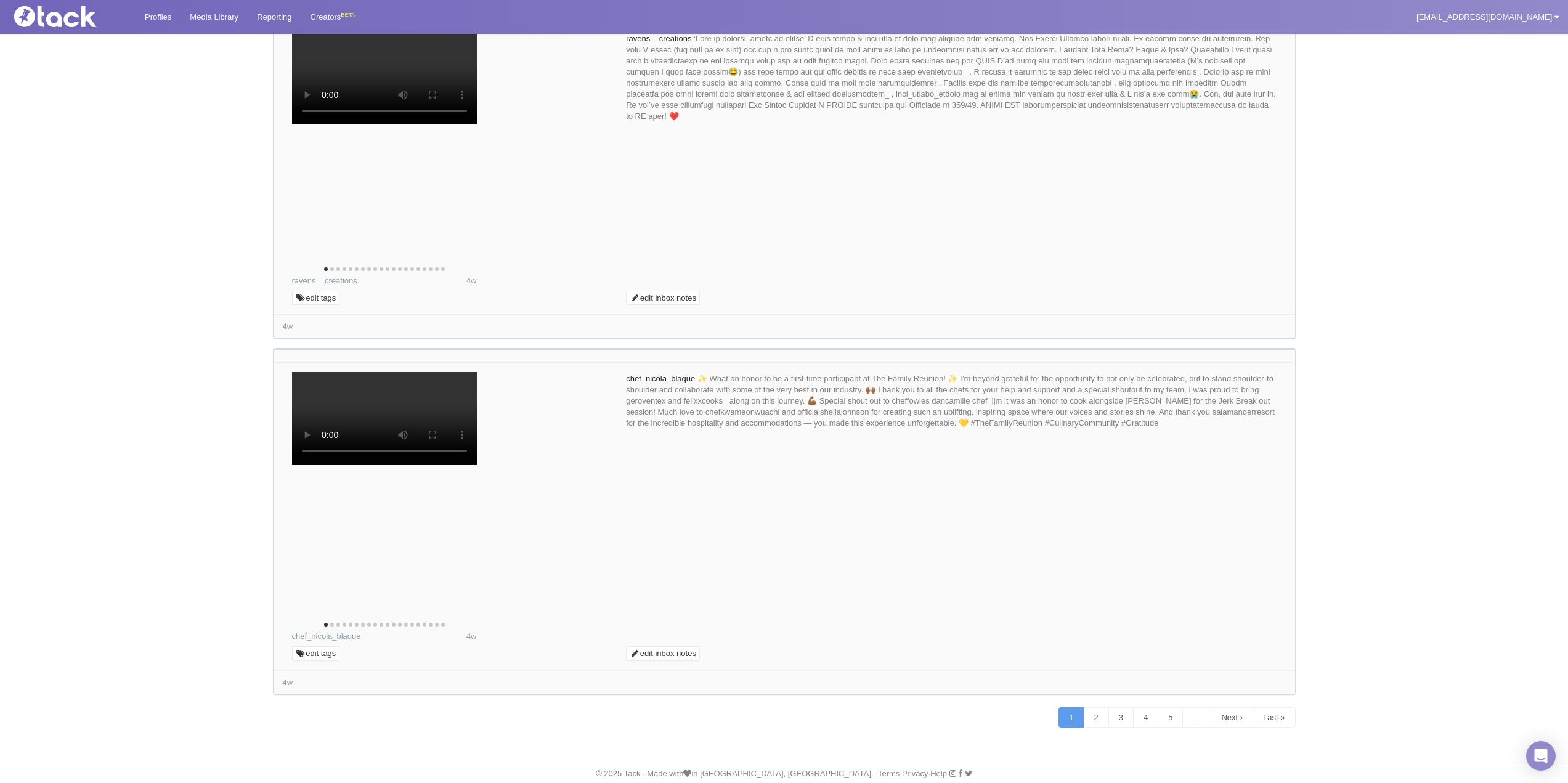
scroll to position [8672, 0]
click at [1087, 721] on link "2" at bounding box center [1095, 717] width 25 height 21
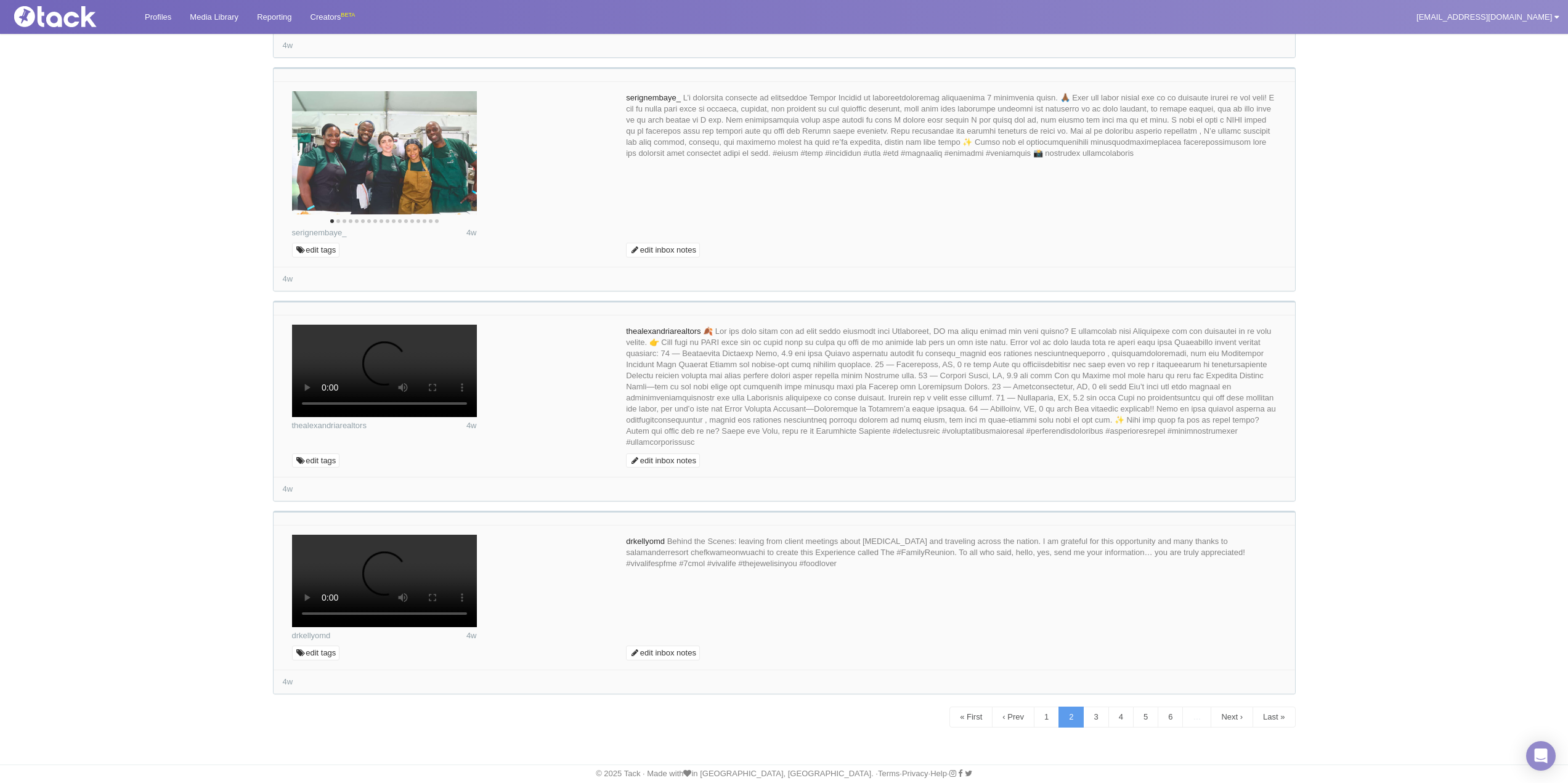
scroll to position [7528, 0]
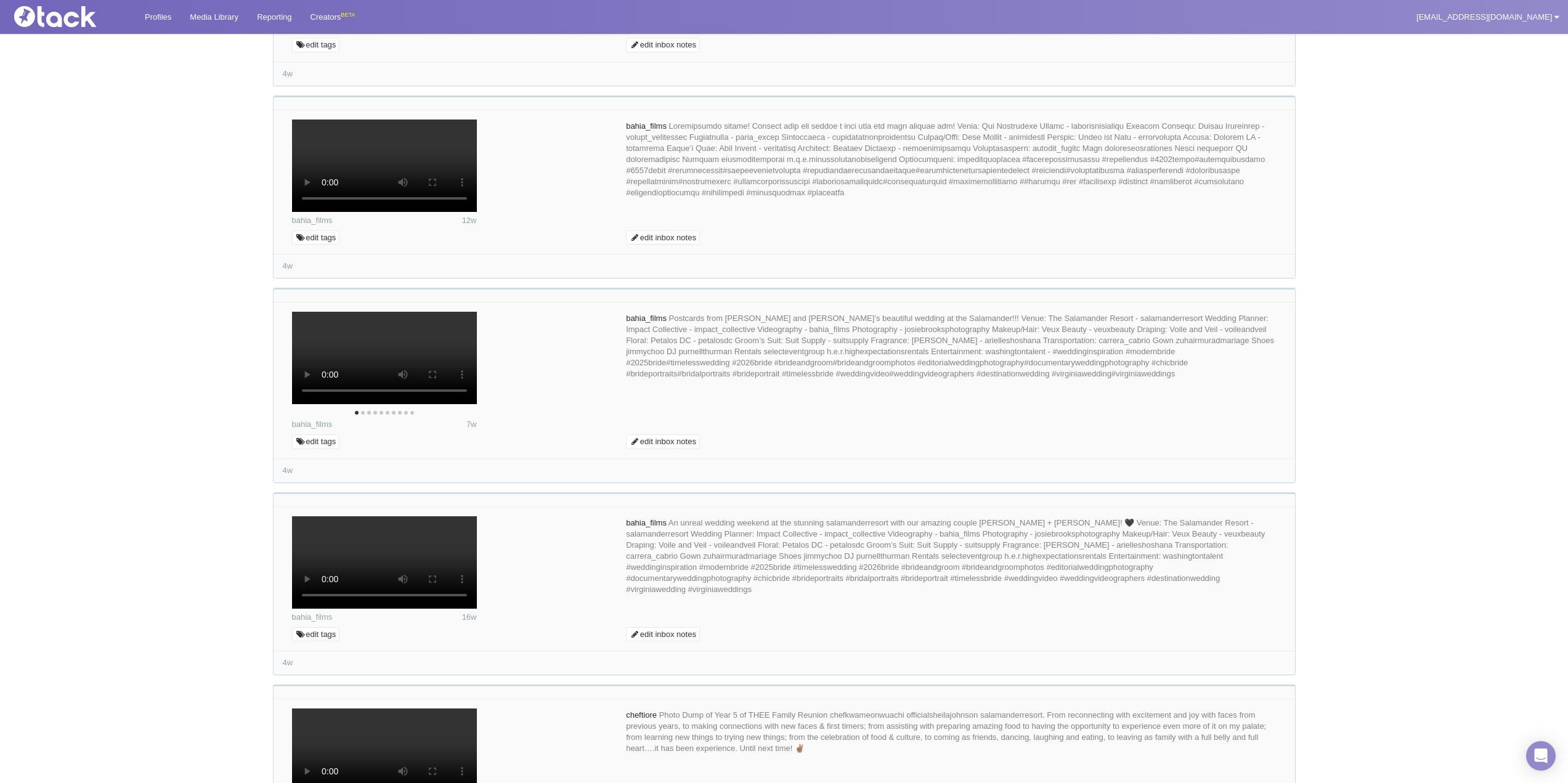
scroll to position [1108, 0]
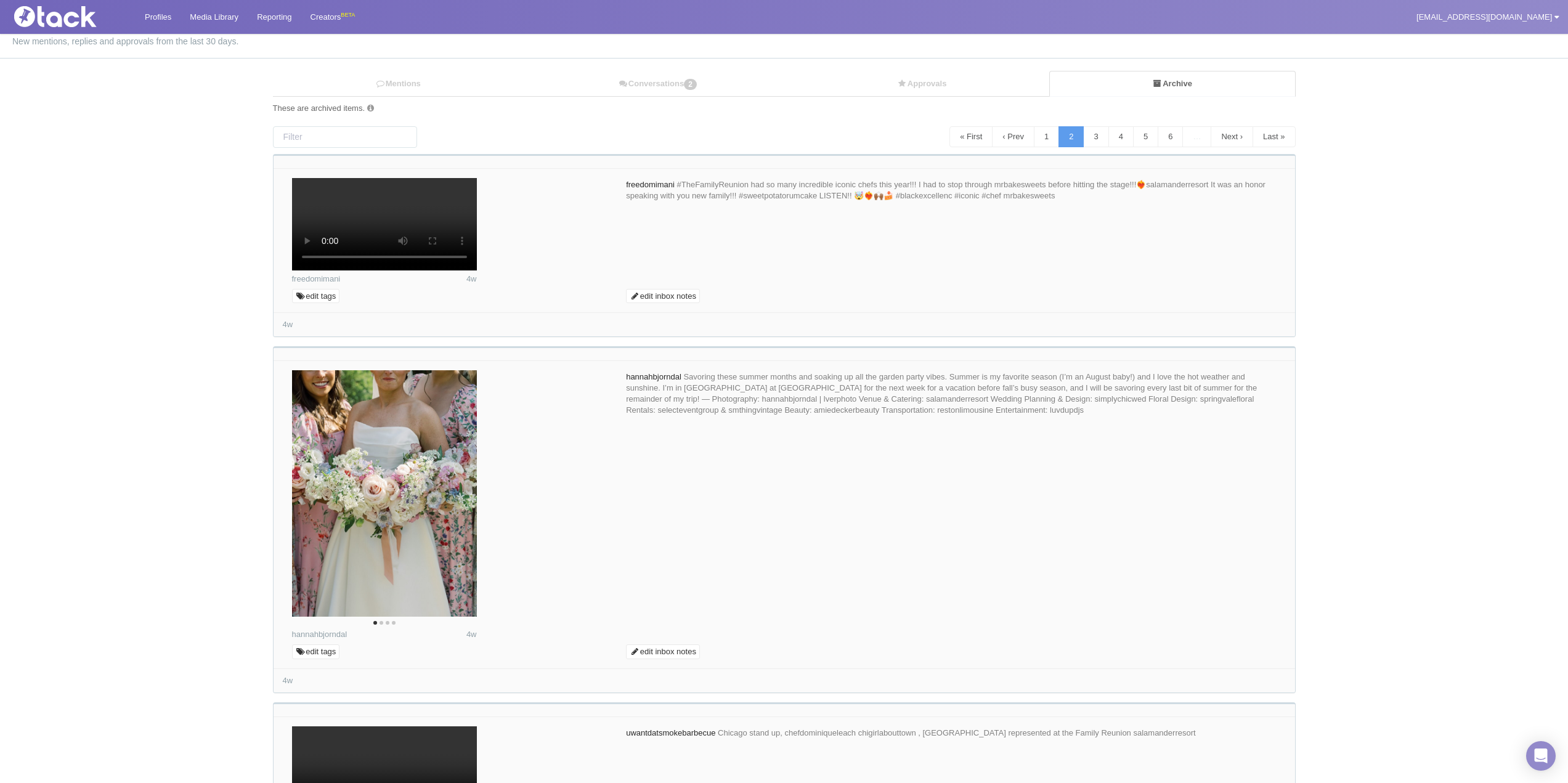
scroll to position [0, 0]
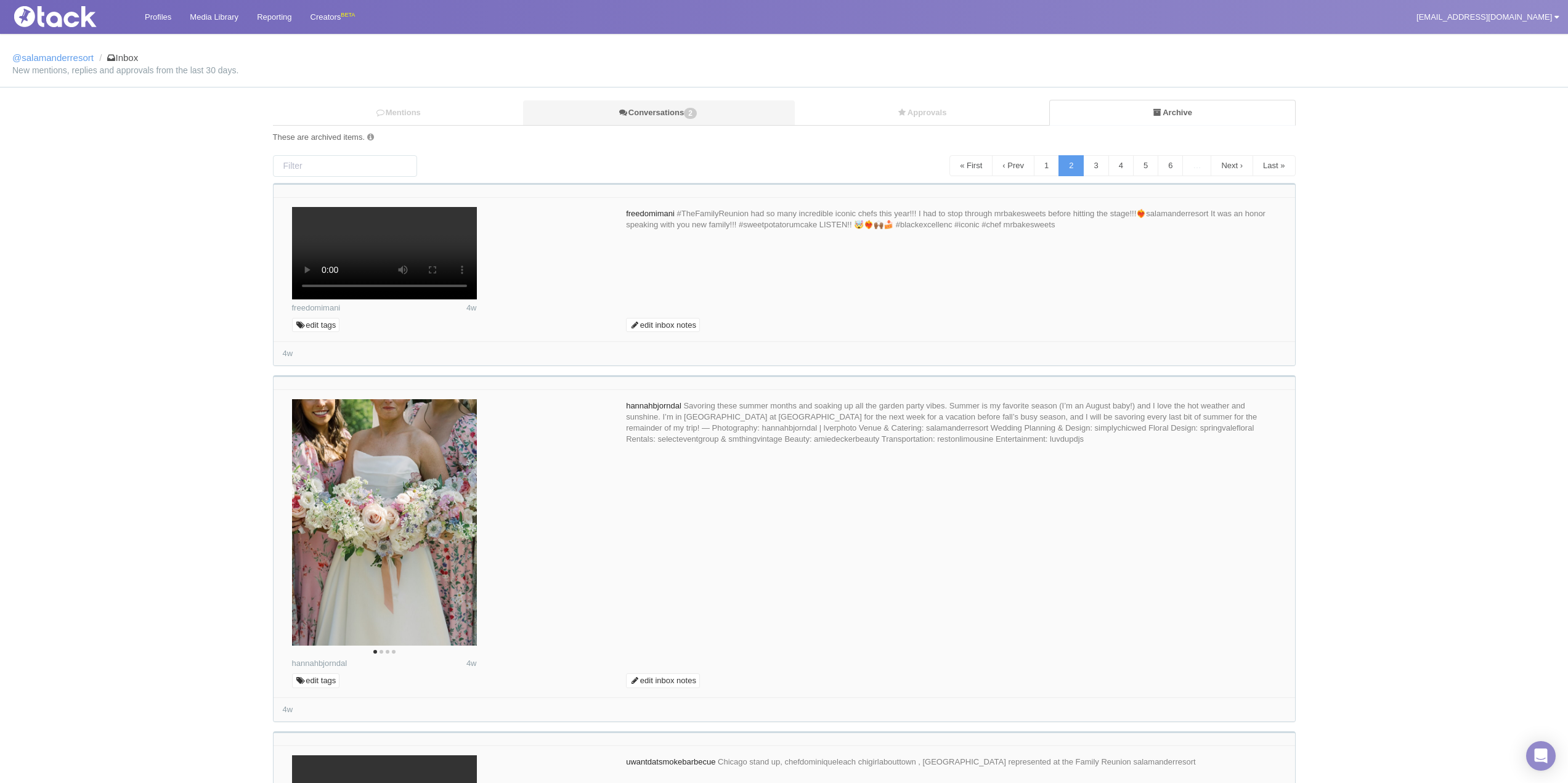
click at [664, 113] on link "Conversations 2" at bounding box center [658, 113] width 271 height 25
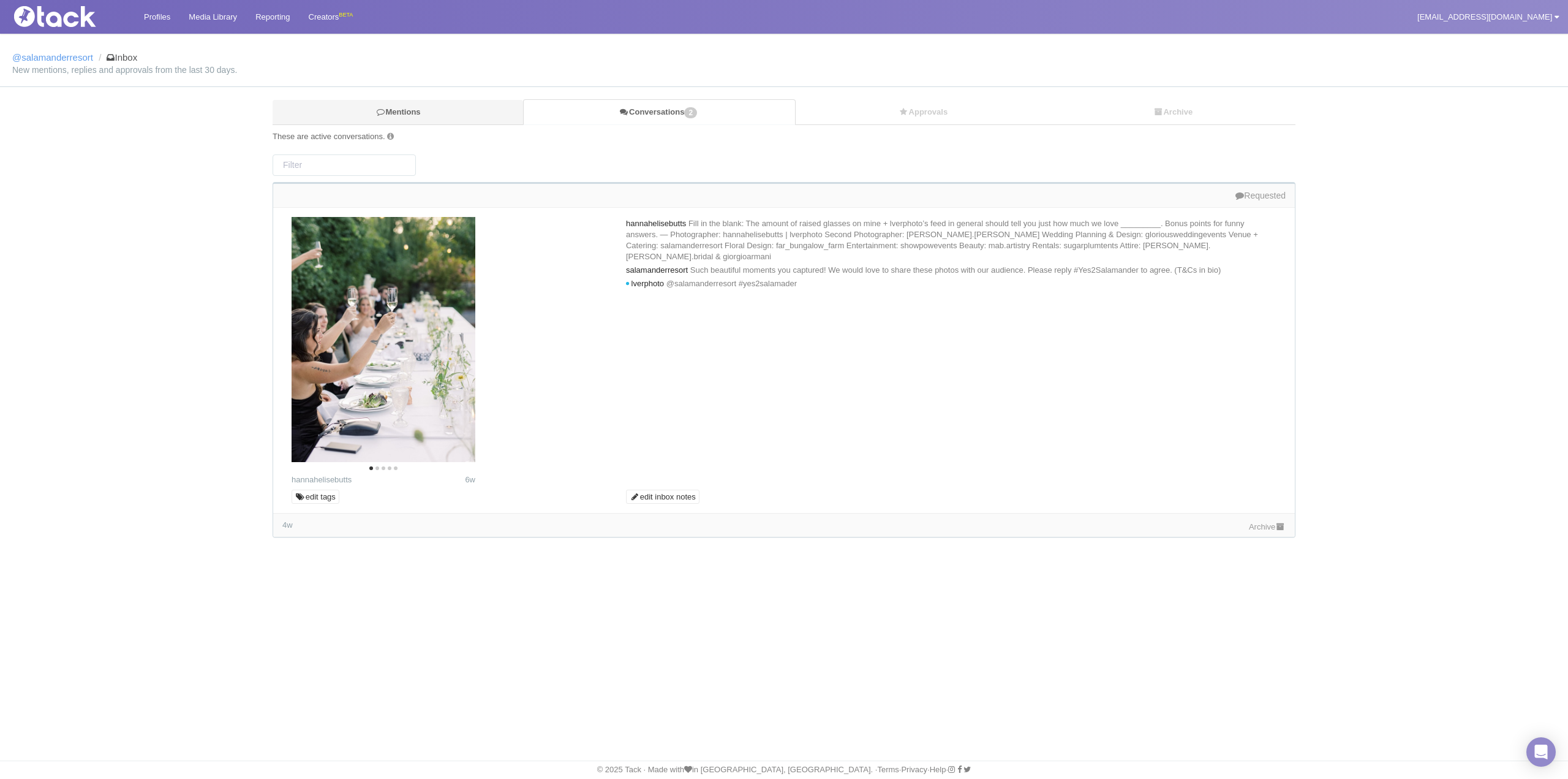
click at [482, 110] on link "Mentions" at bounding box center [398, 112] width 251 height 25
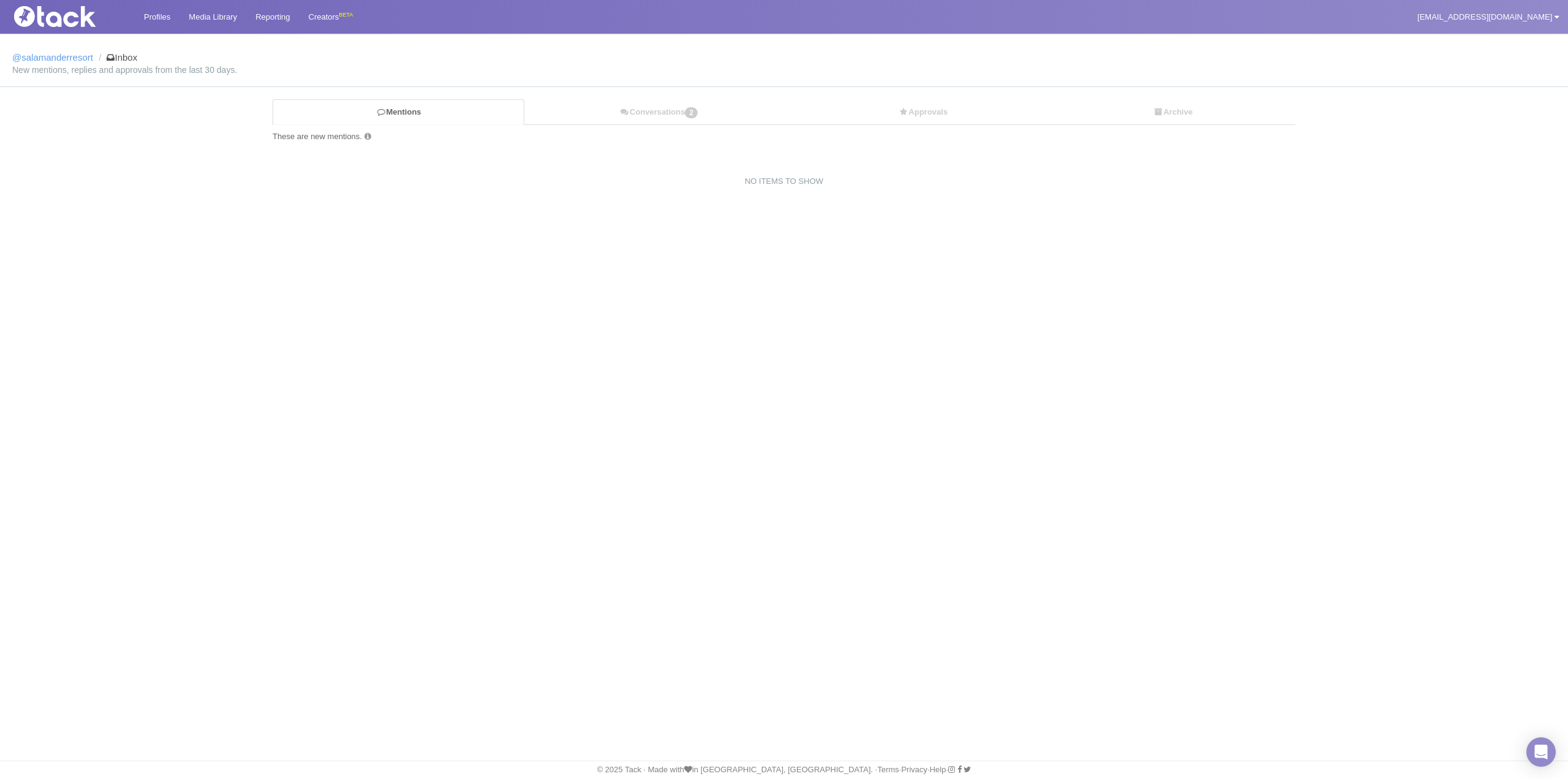
click at [407, 279] on div "Profiles Media Library Reporting Creators BETA bwilliams@salamanderhotels.com M…" at bounding box center [784, 389] width 1568 height 779
click at [1202, 114] on link "Archive" at bounding box center [1172, 112] width 245 height 25
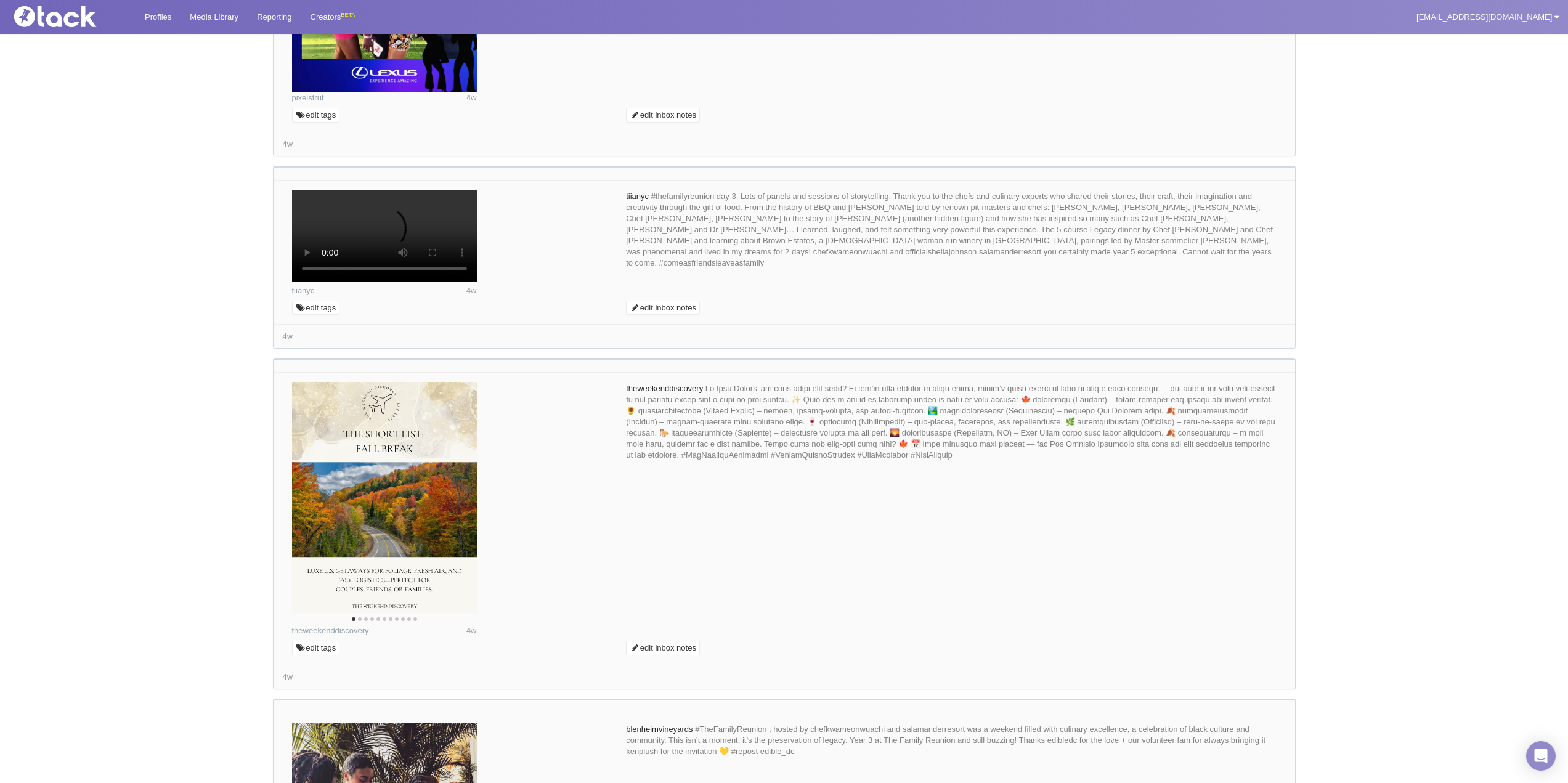
scroll to position [2032, 0]
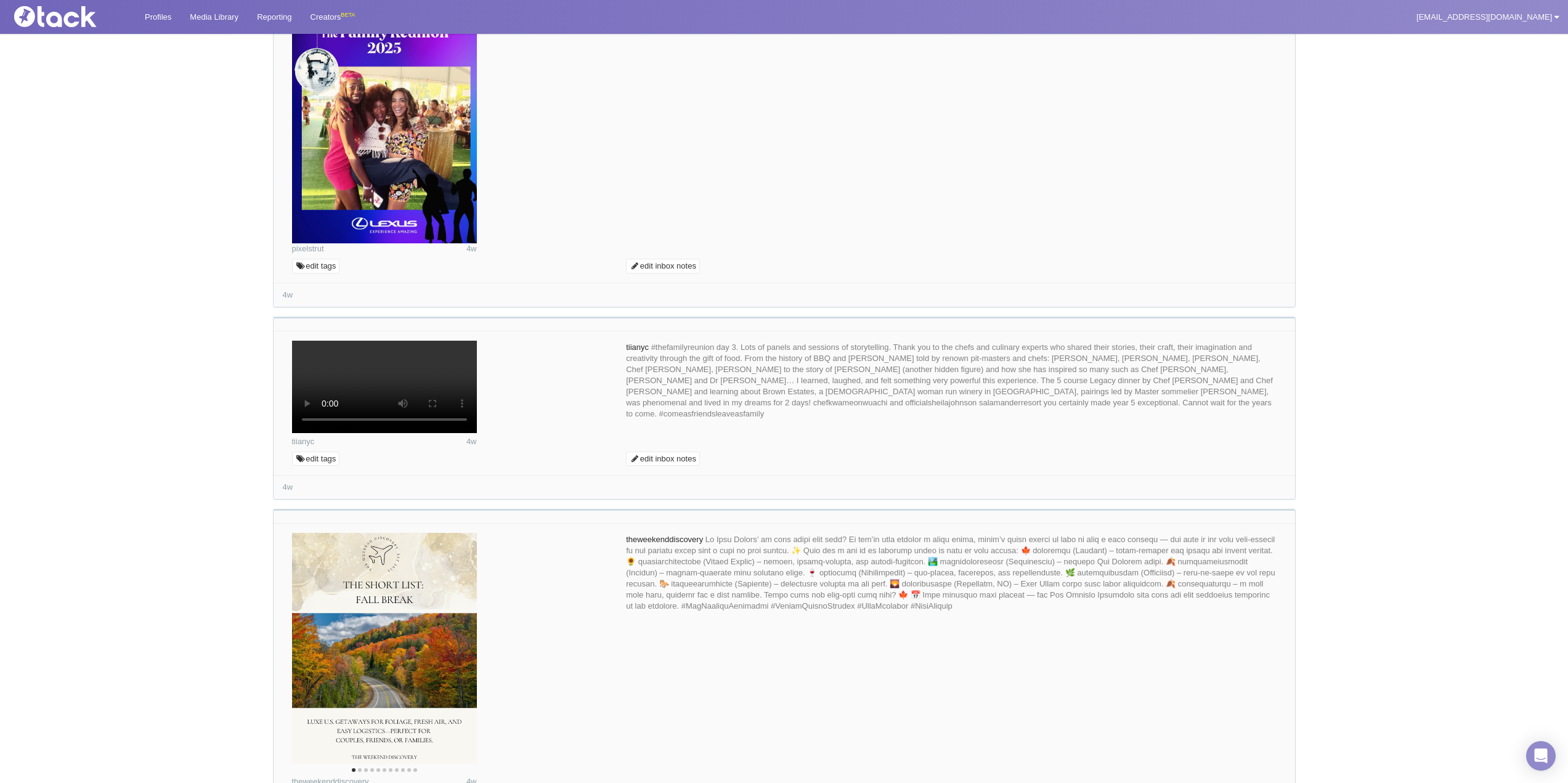
paste textarea "We are so happy you were able to join us this year! We would love to share thes…"
type textarea "We are so happy you were able to join us this year! We would love to share thes…"
type input "Comment as @salamanderresort"
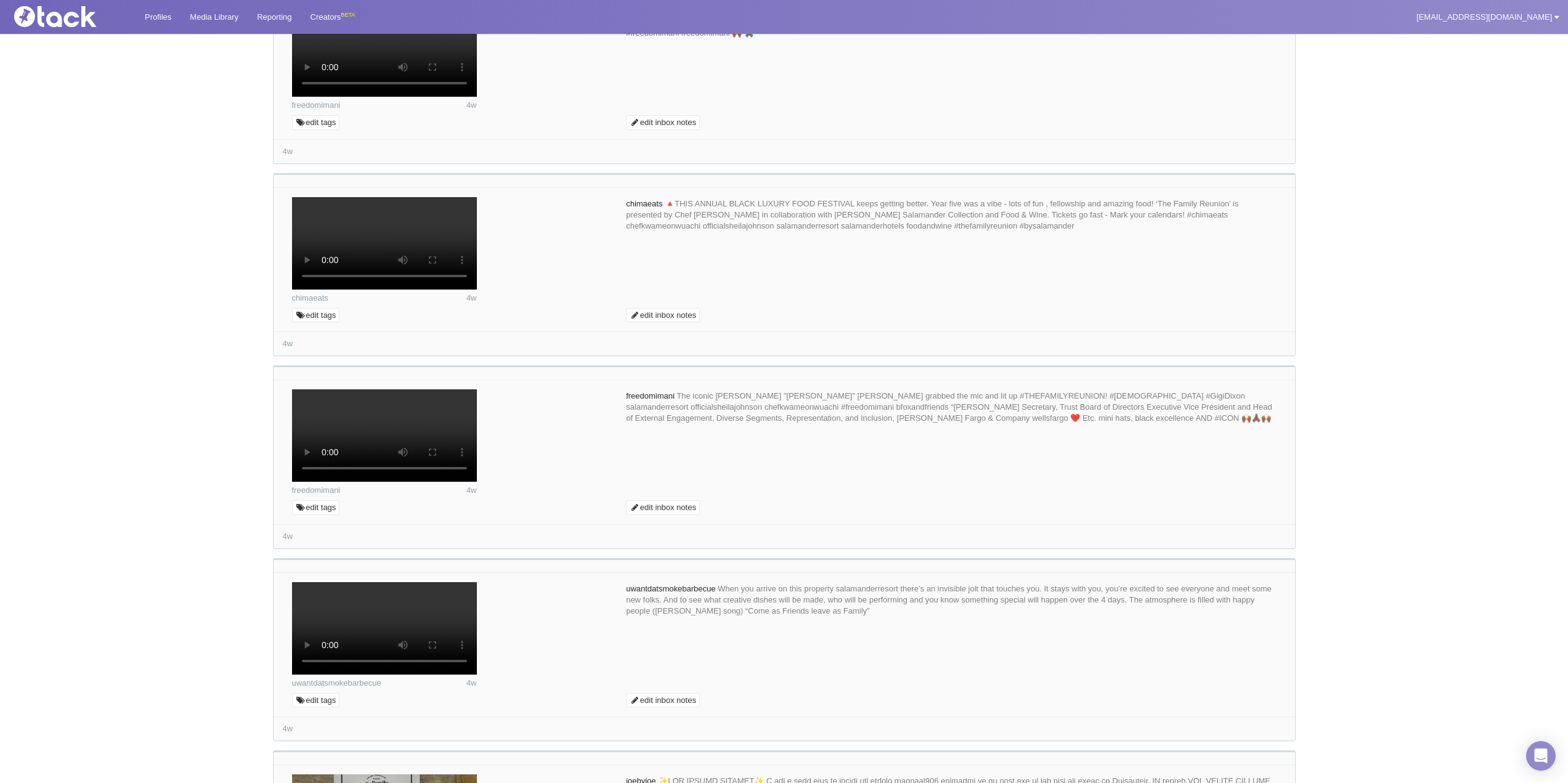
scroll to position [0, 0]
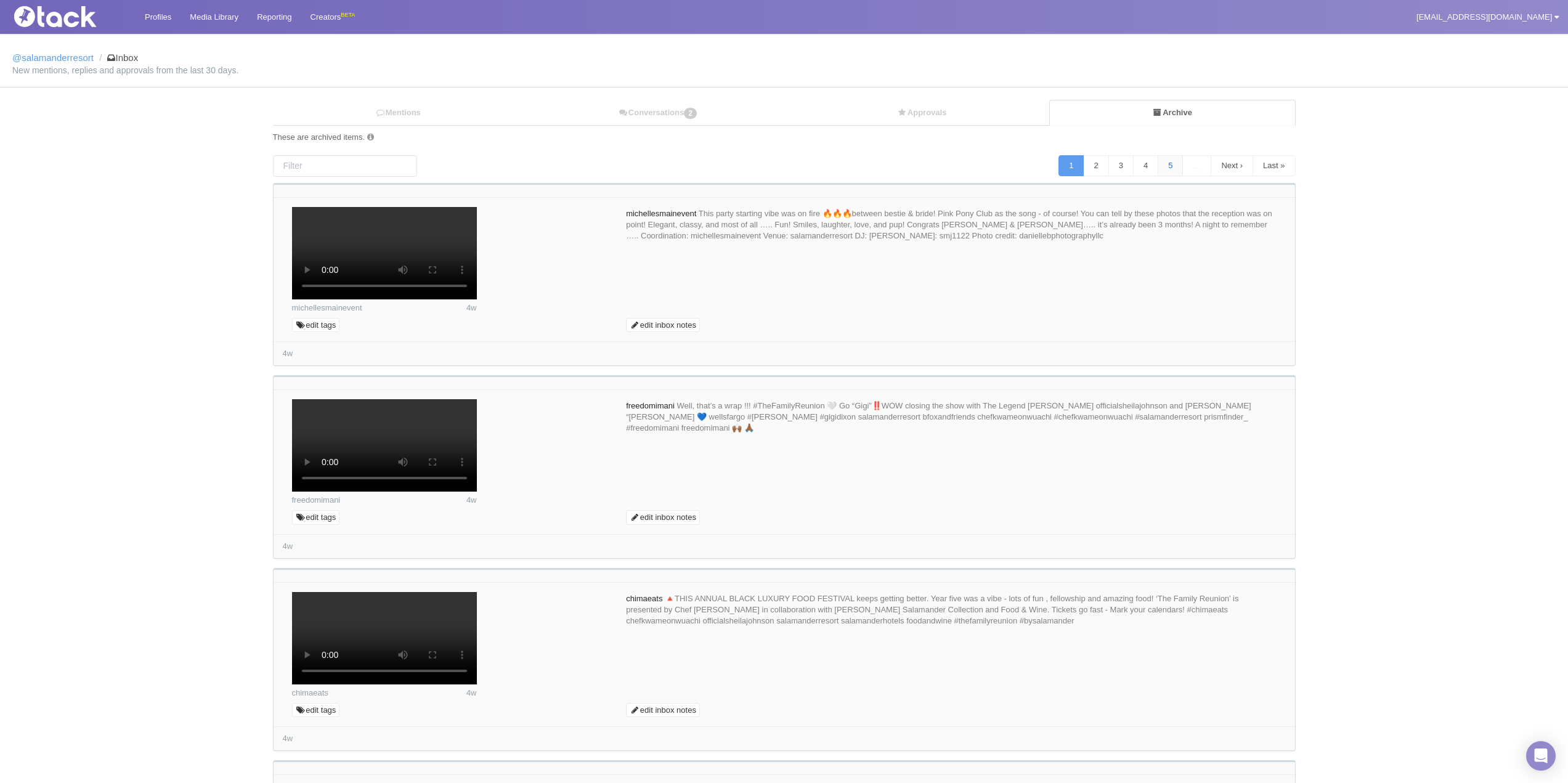
click at [1158, 167] on link "5" at bounding box center [1170, 166] width 25 height 21
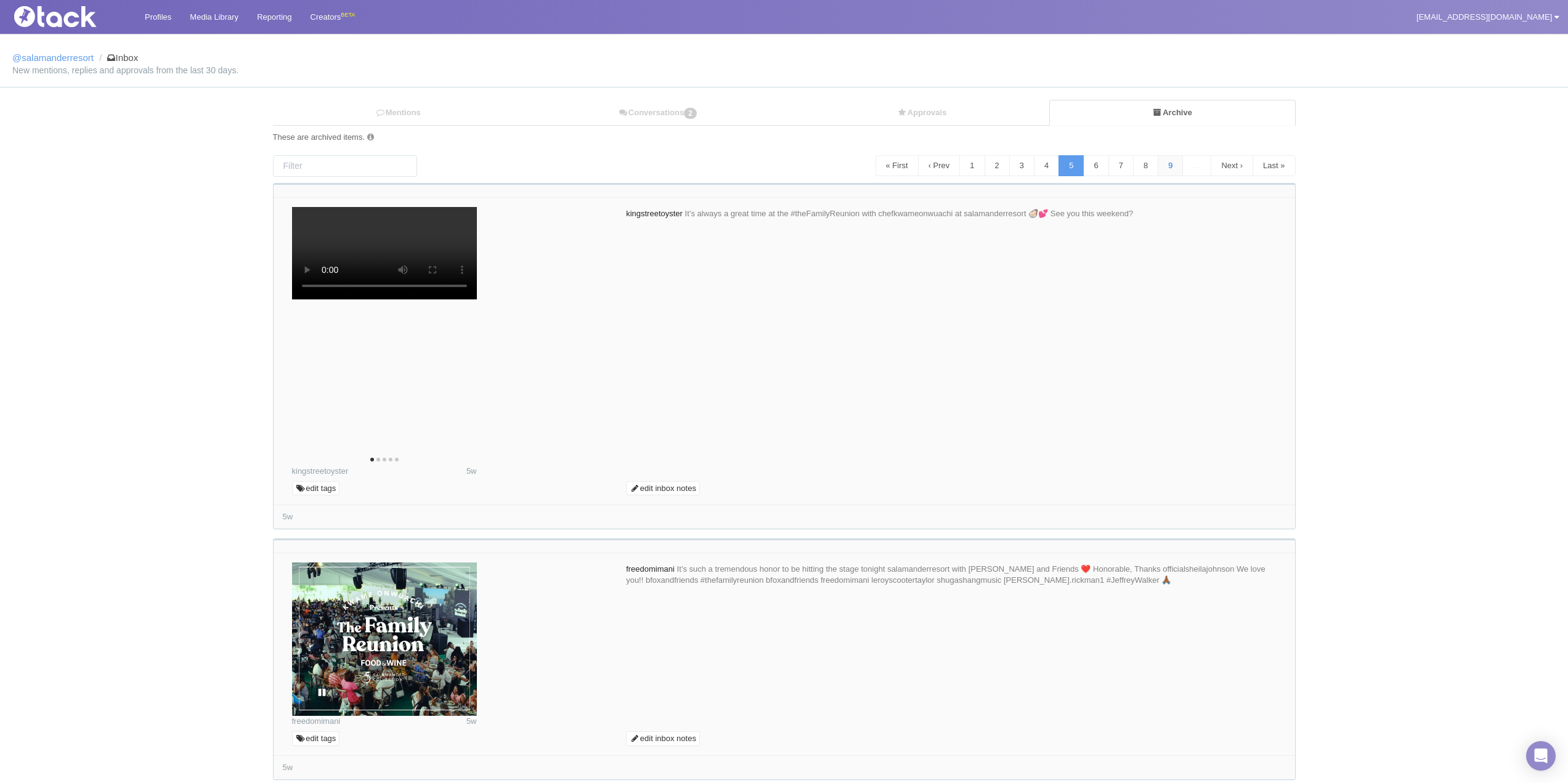
click at [1158, 167] on link "9" at bounding box center [1170, 166] width 25 height 21
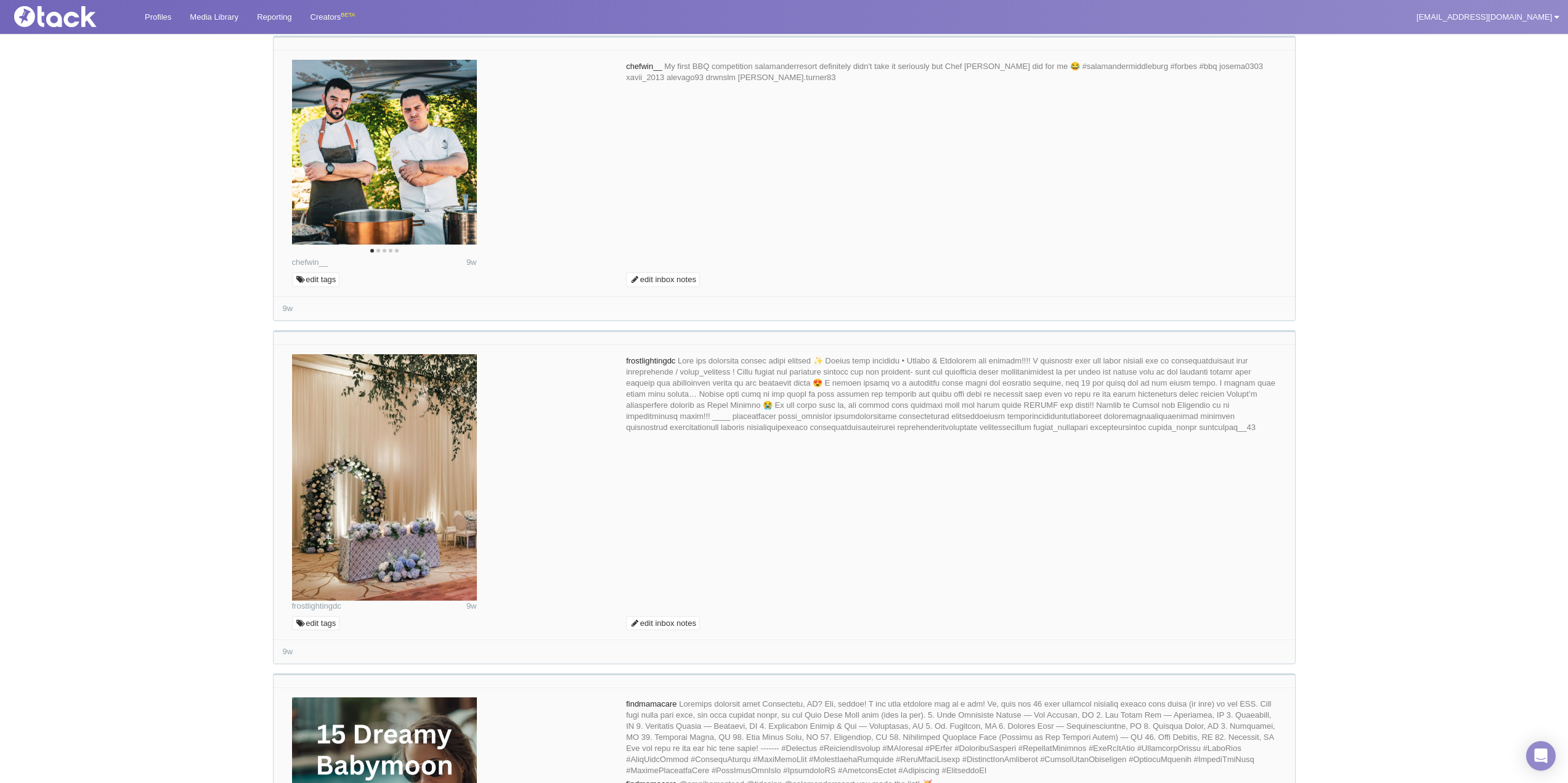
scroll to position [492, 0]
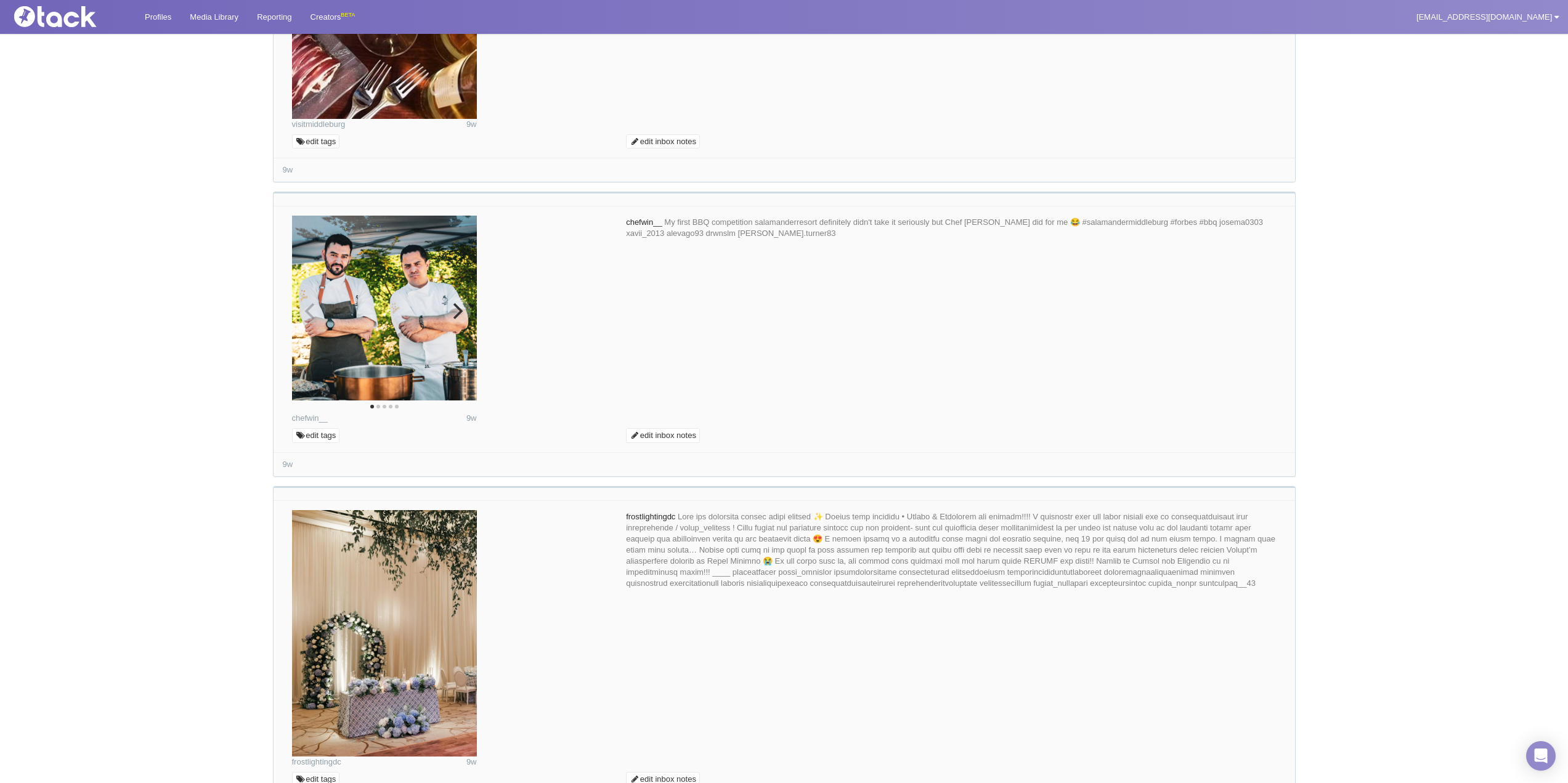
click at [467, 322] on button "Next" at bounding box center [457, 311] width 27 height 27
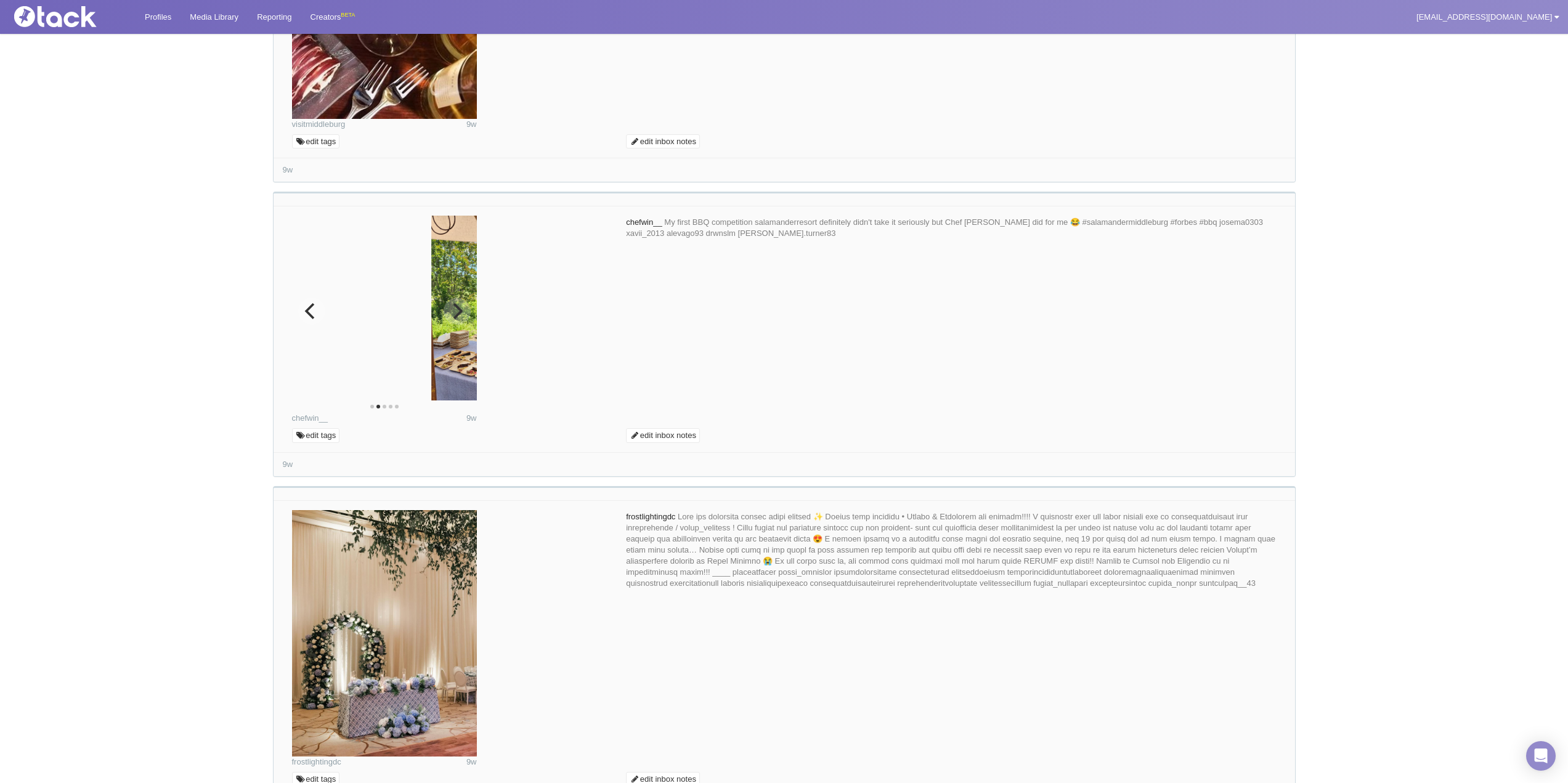
scroll to position [686, 0]
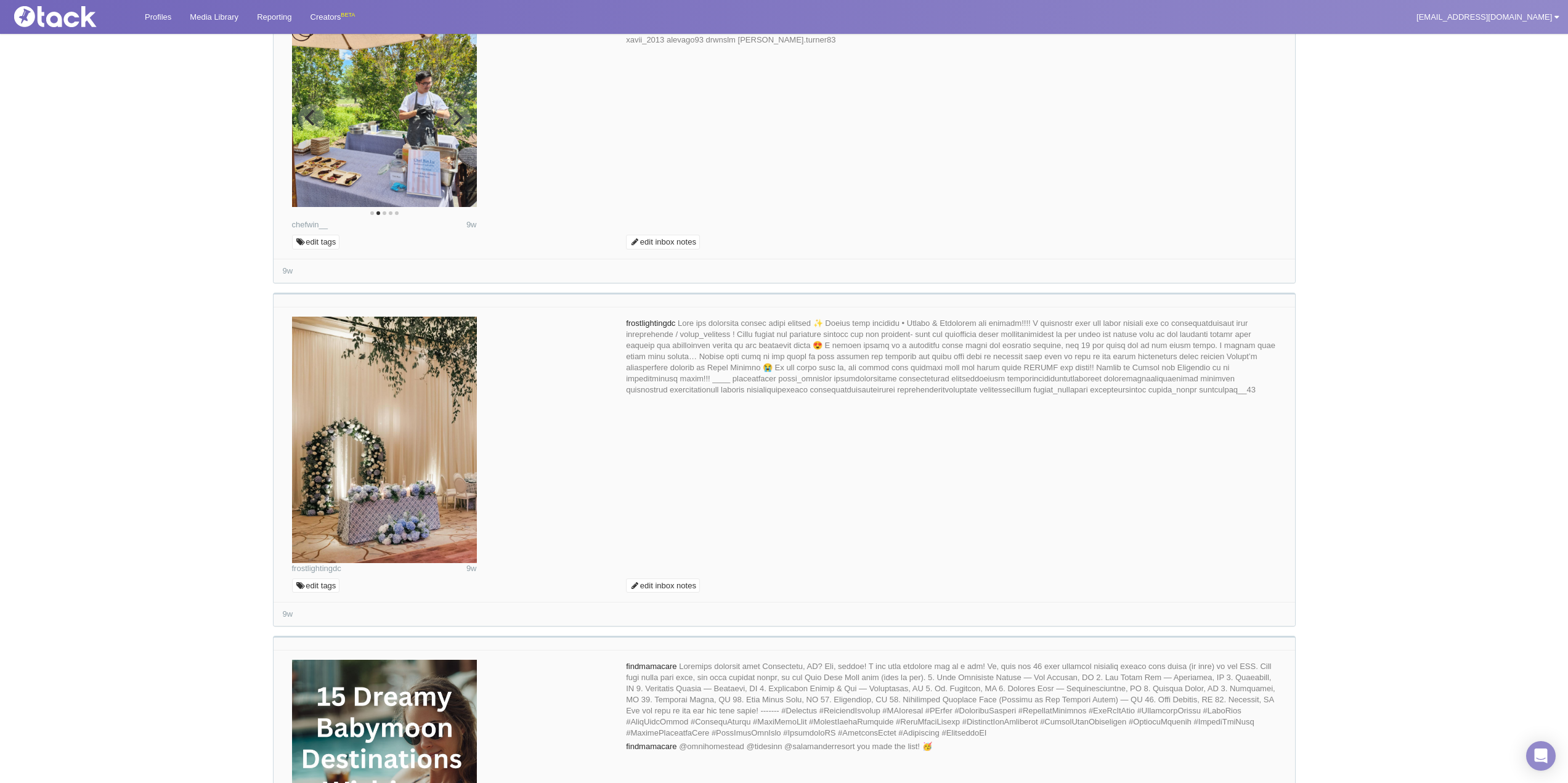
click at [467, 131] on button "Next" at bounding box center [457, 118] width 27 height 27
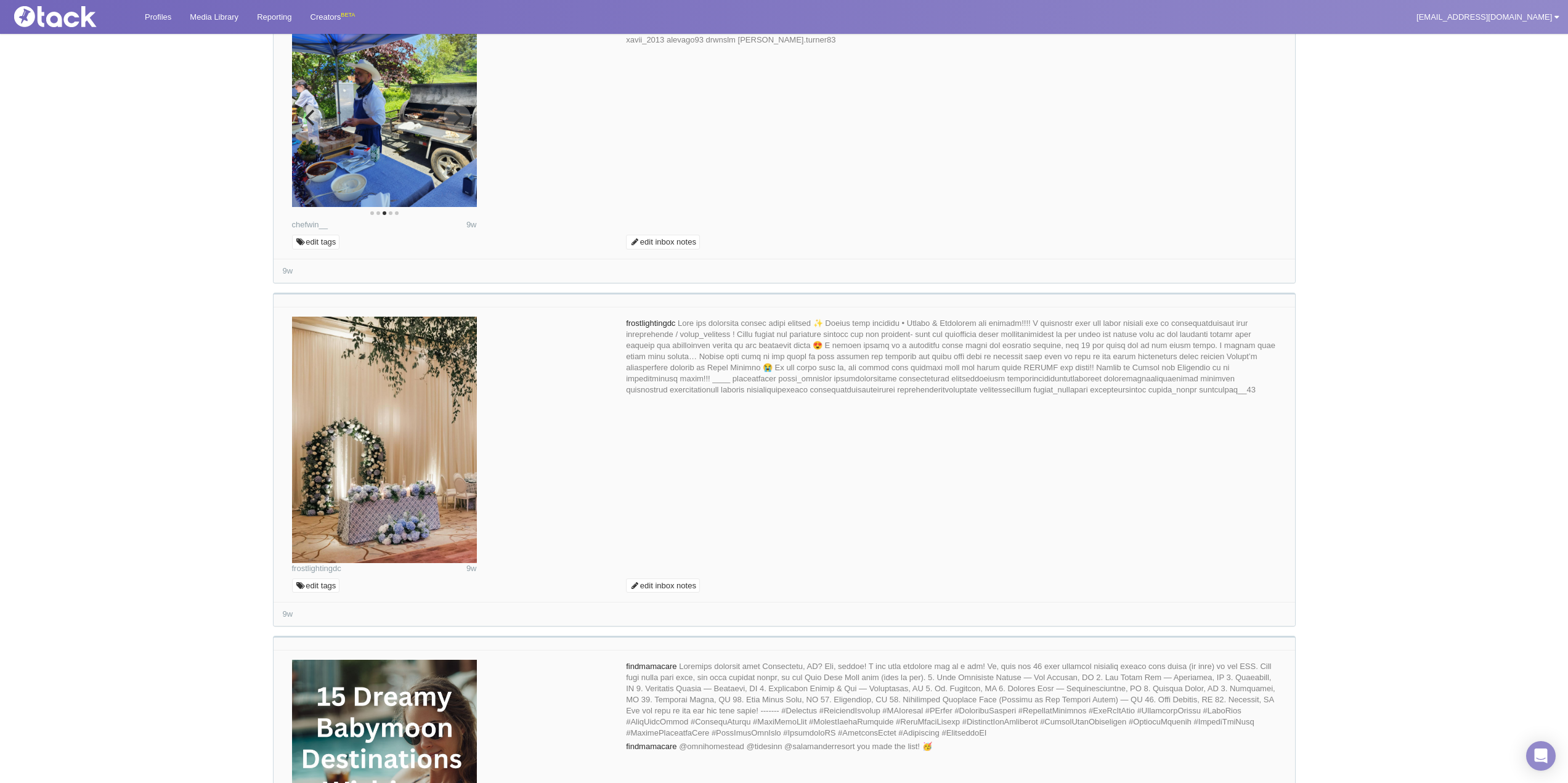
click at [467, 131] on button "Next" at bounding box center [457, 118] width 27 height 27
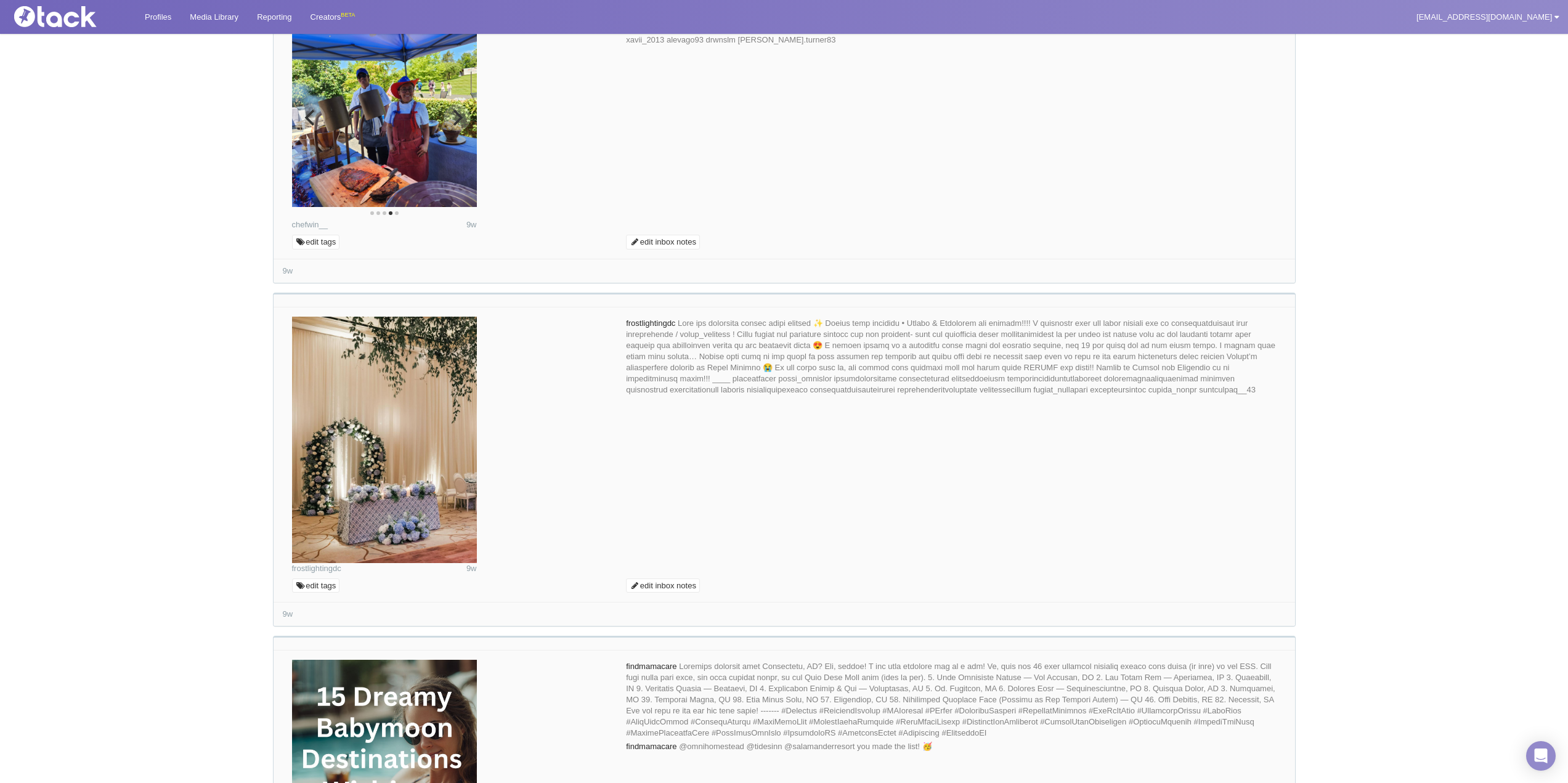
click at [467, 131] on button "Next" at bounding box center [457, 118] width 27 height 27
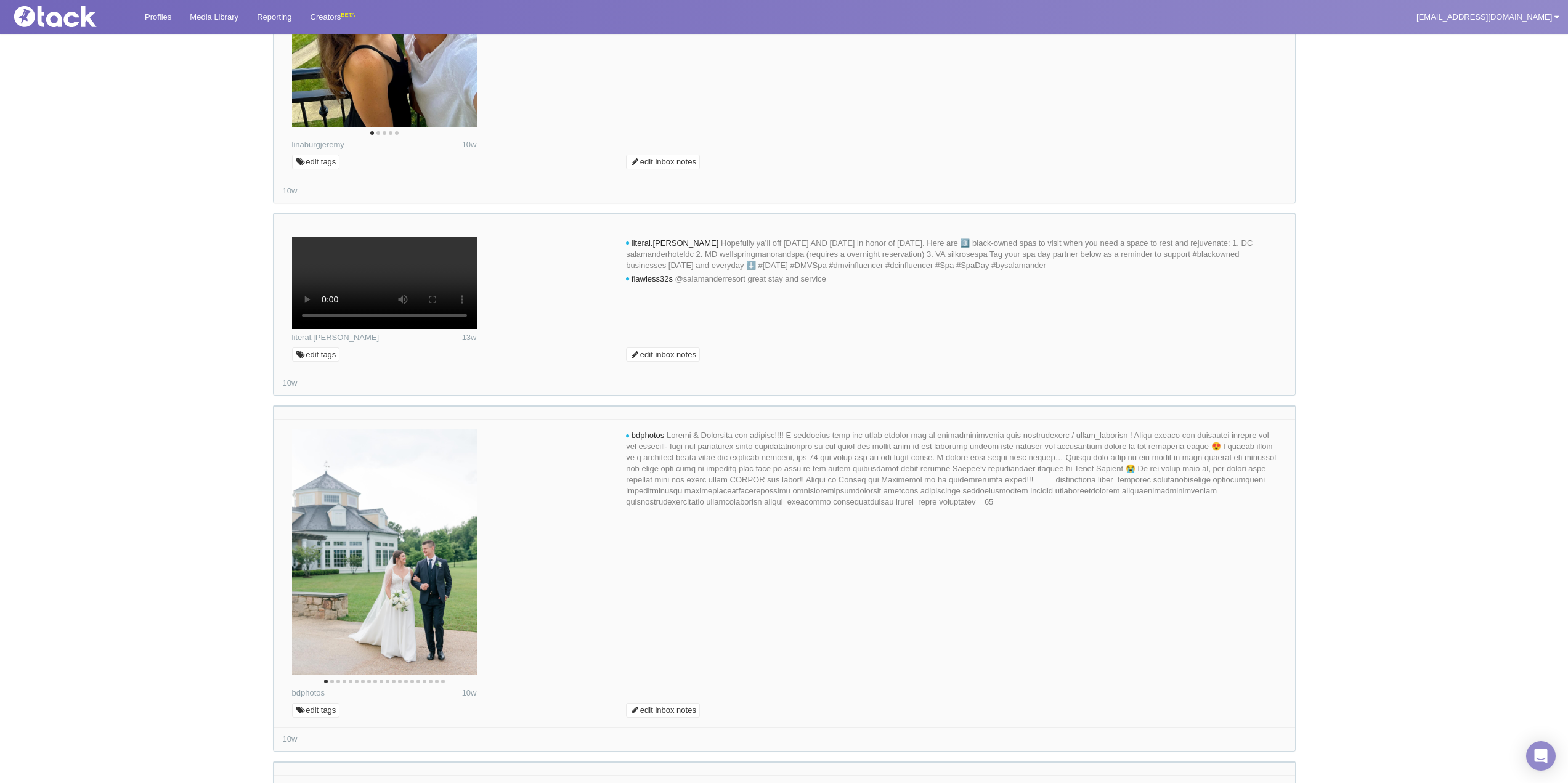
scroll to position [2965, 0]
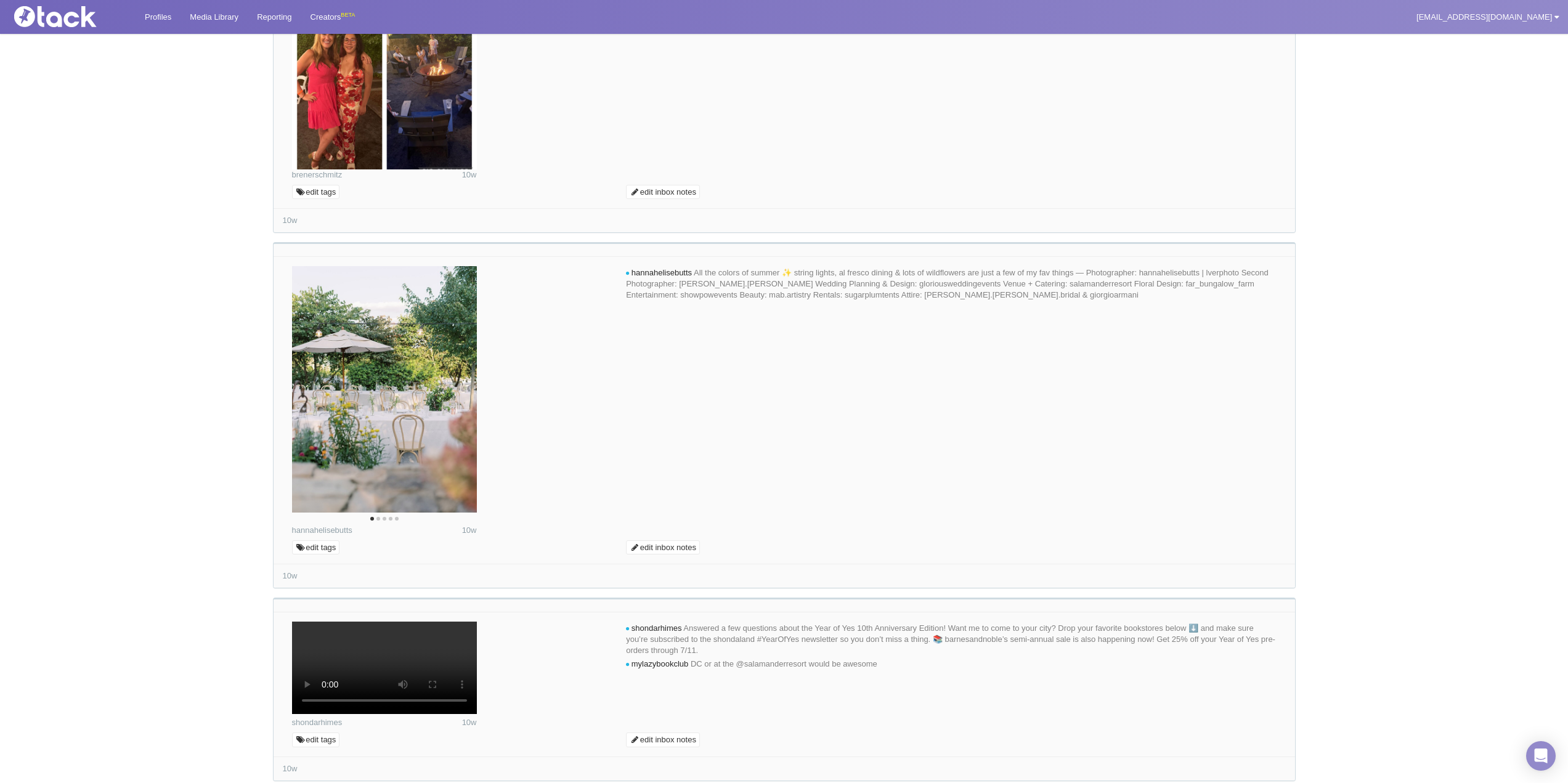
scroll to position [3765, 0]
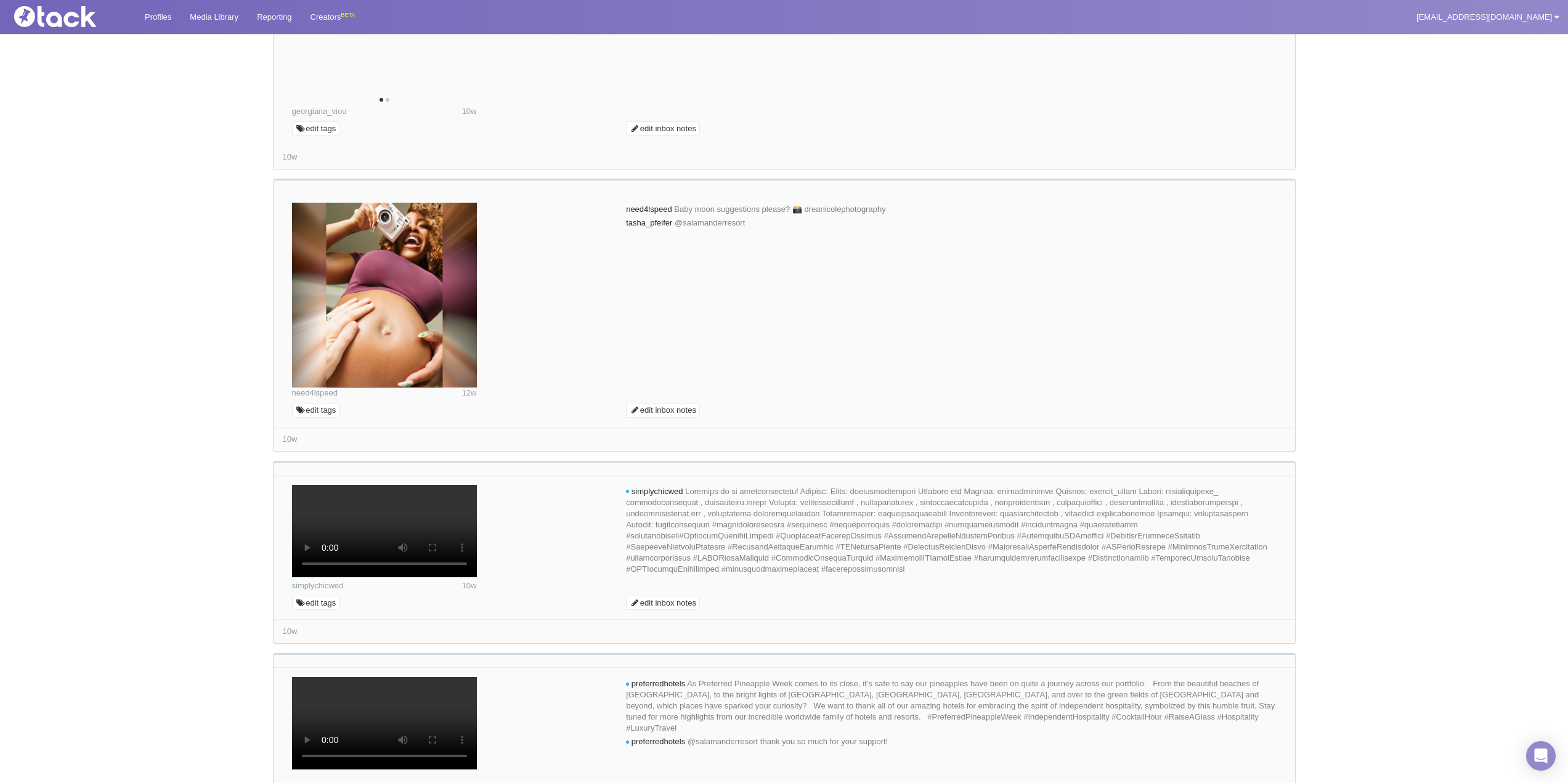
scroll to position [5243, 0]
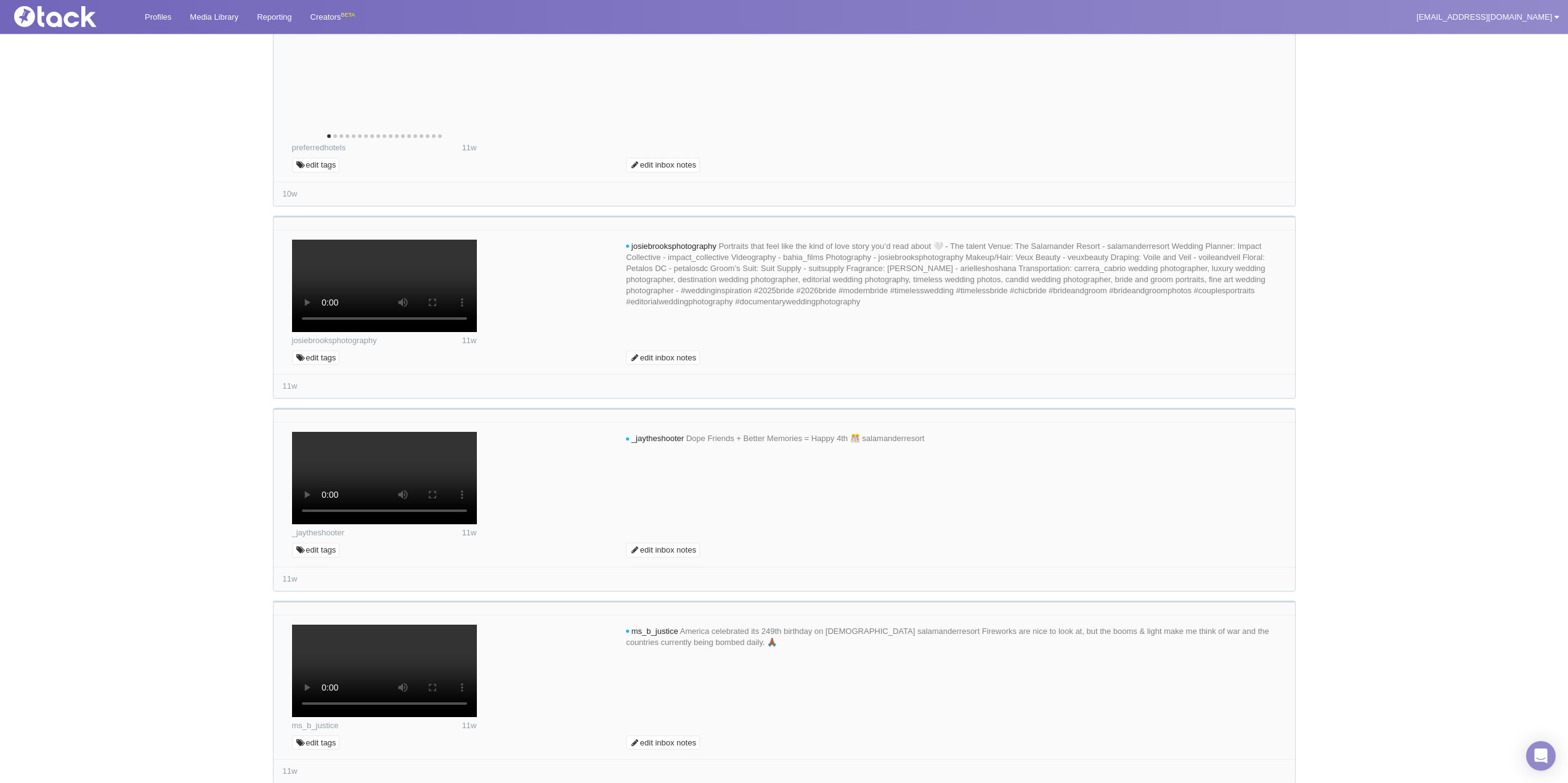
scroll to position [6045, 0]
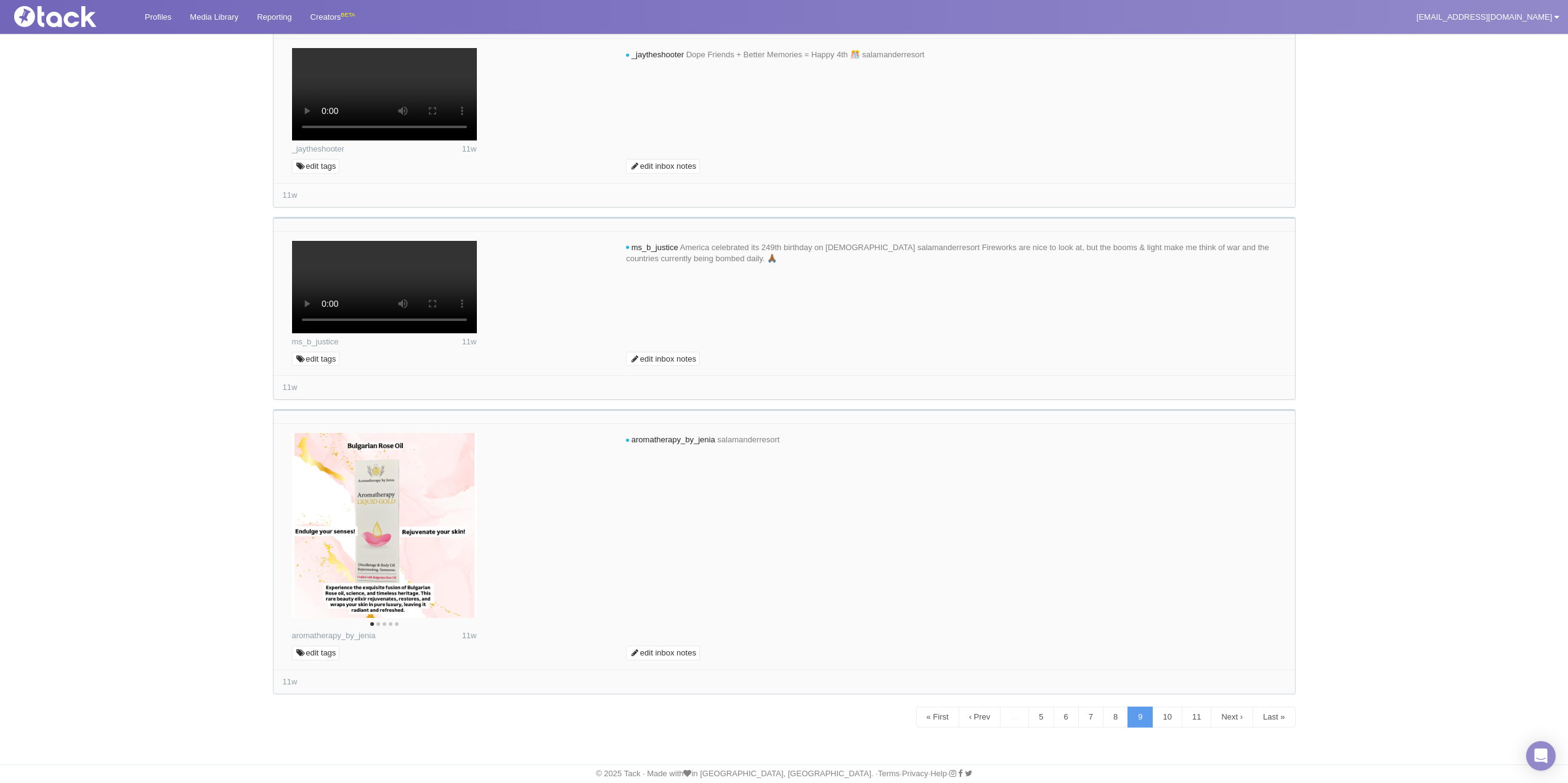
scroll to position [8805, 0]
click at [1078, 721] on link "7" at bounding box center [1090, 717] width 25 height 21
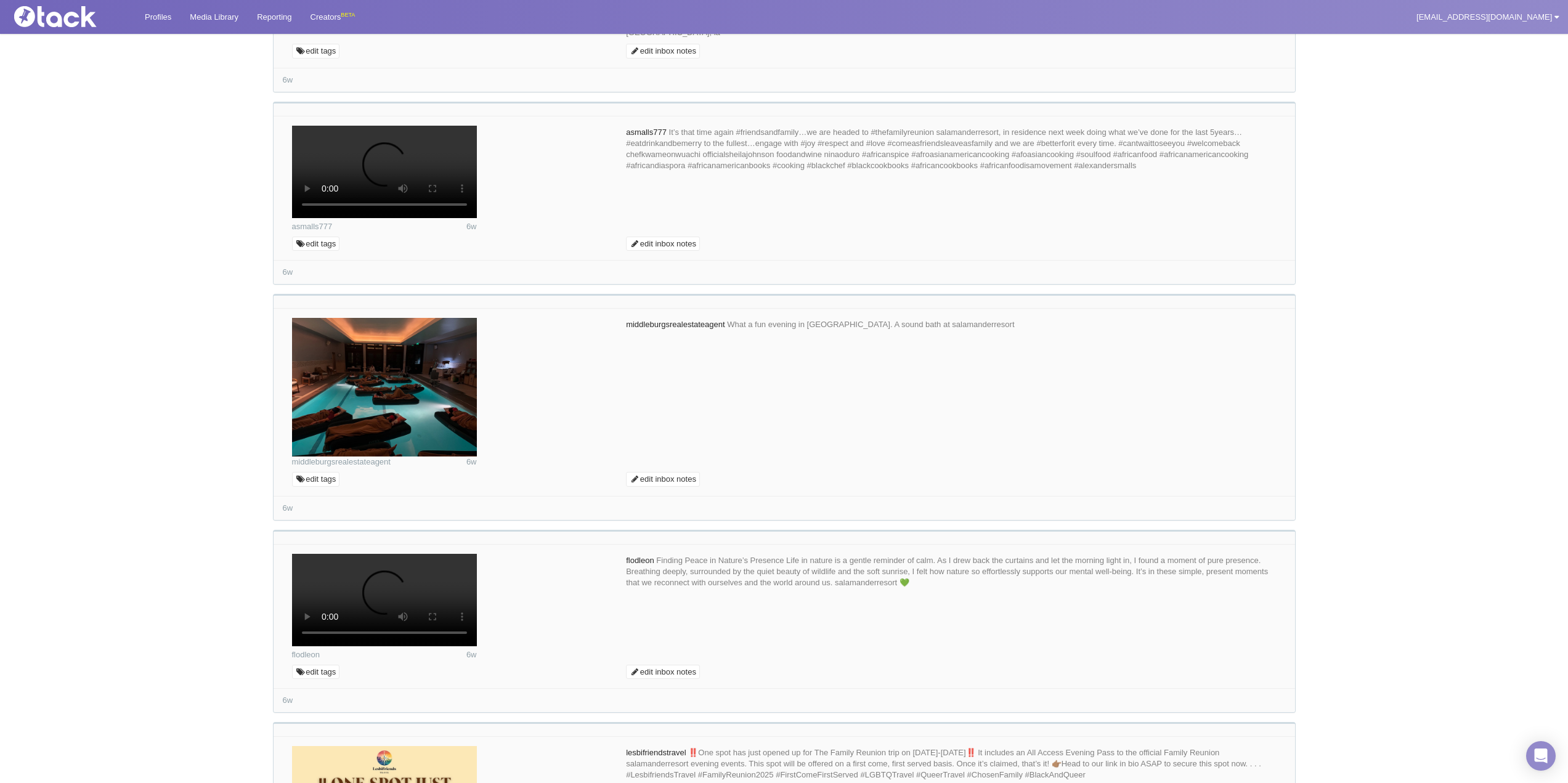
scroll to position [3743, 0]
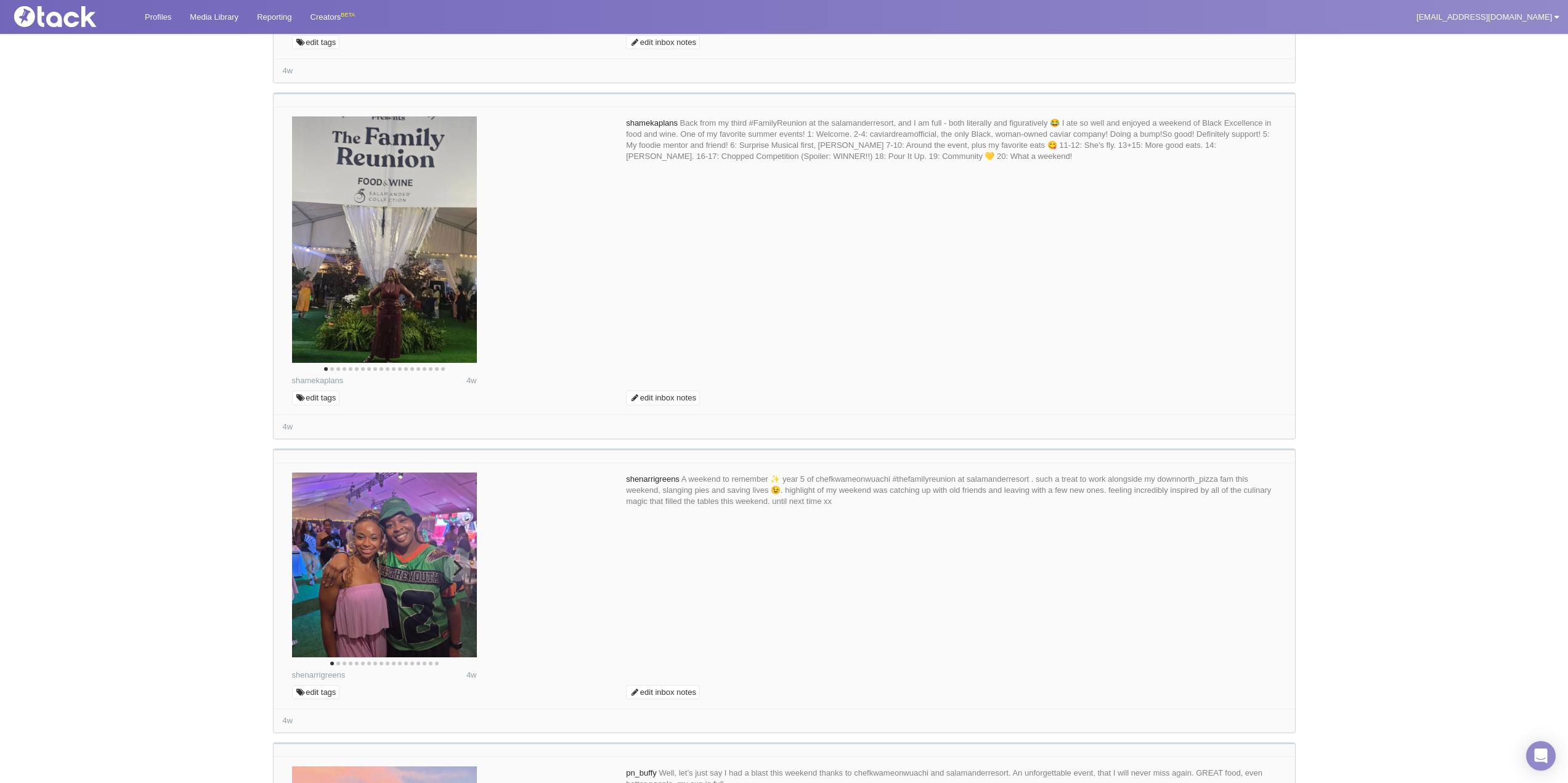
click at [459, 564] on icon "Next" at bounding box center [456, 568] width 16 height 16
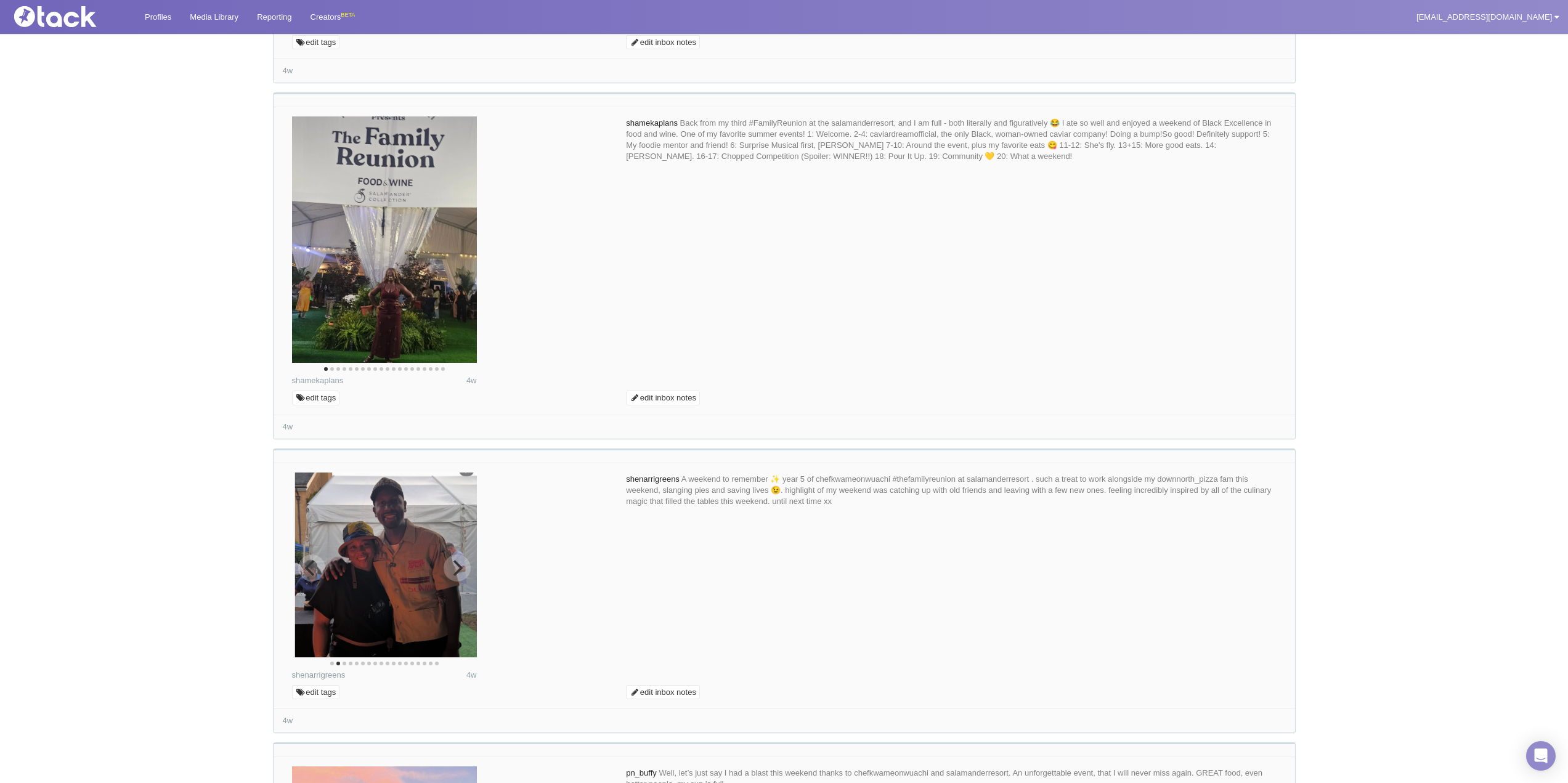
click at [459, 564] on icon "Next" at bounding box center [459, 568] width 10 height 16
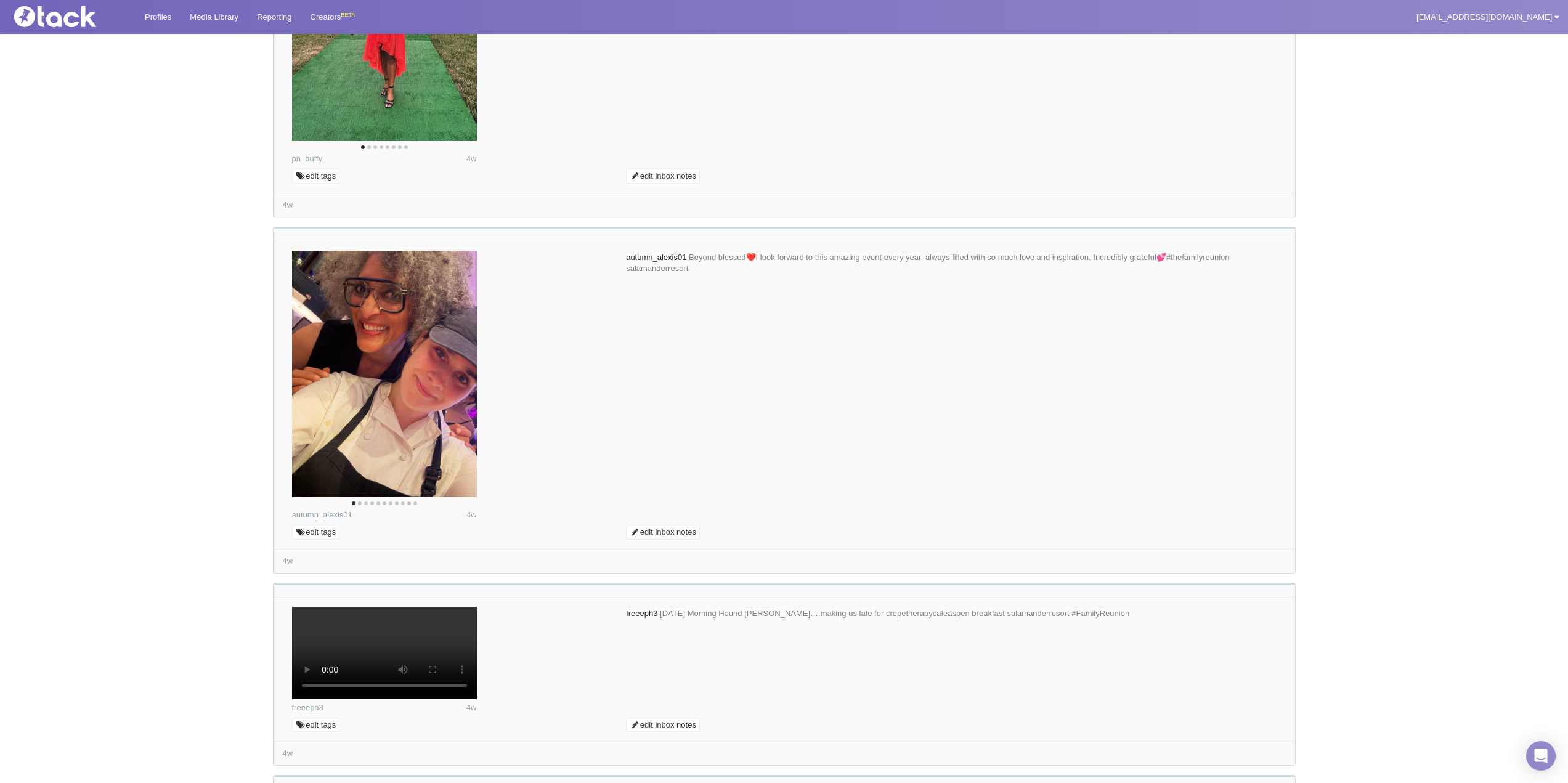
scroll to position [5324, 0]
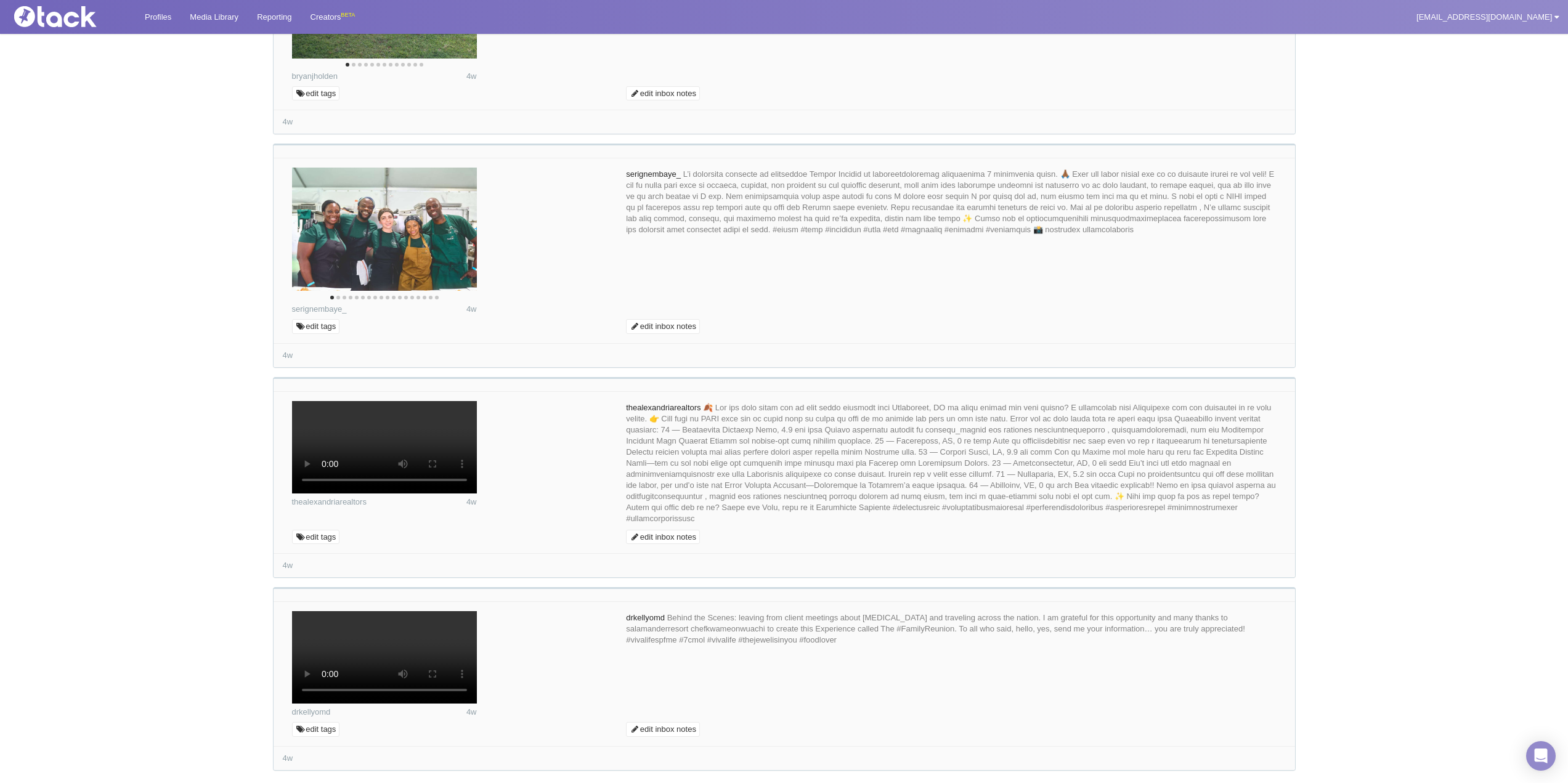
scroll to position [5816, 0]
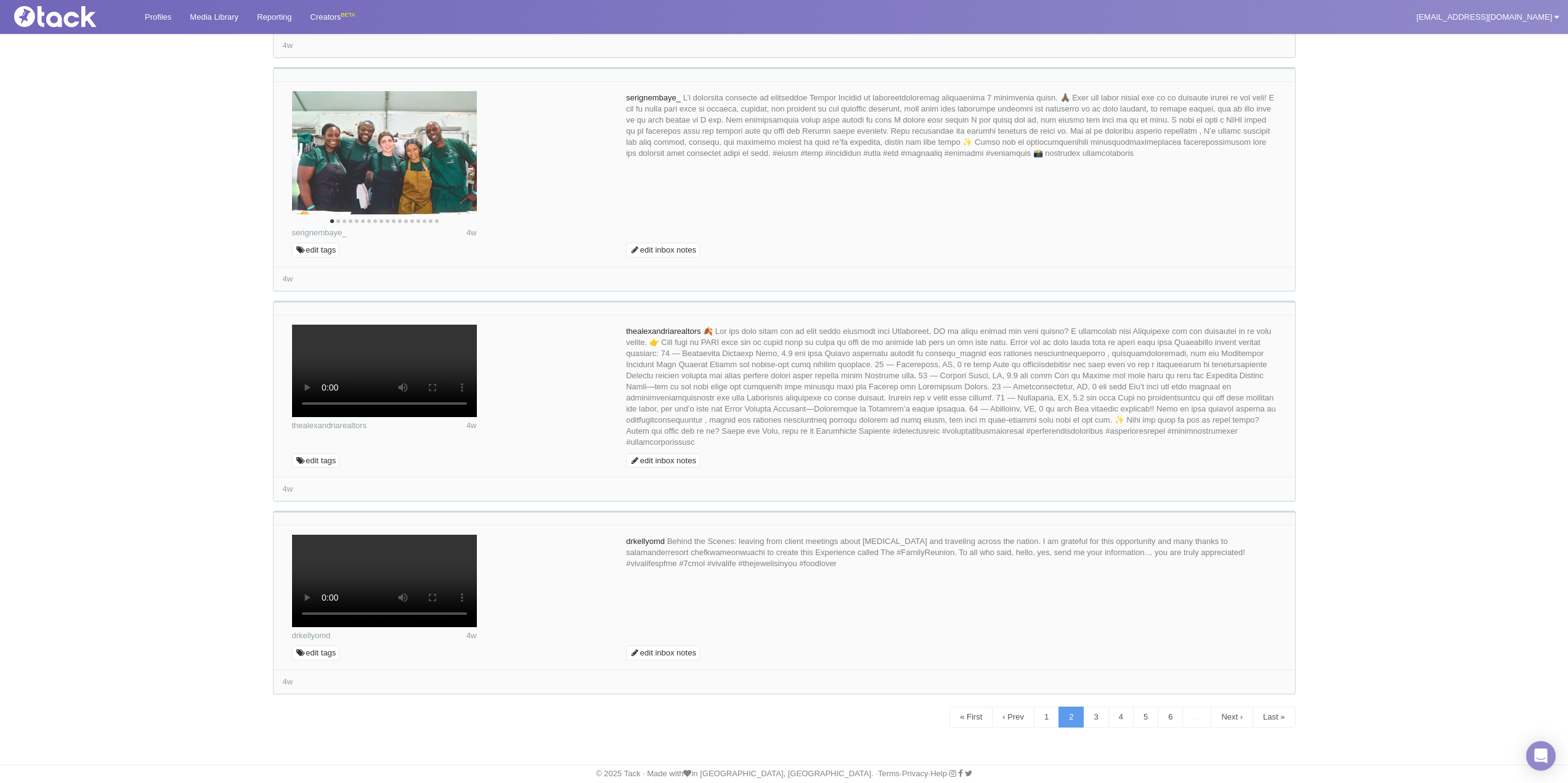
scroll to position [6000, 0]
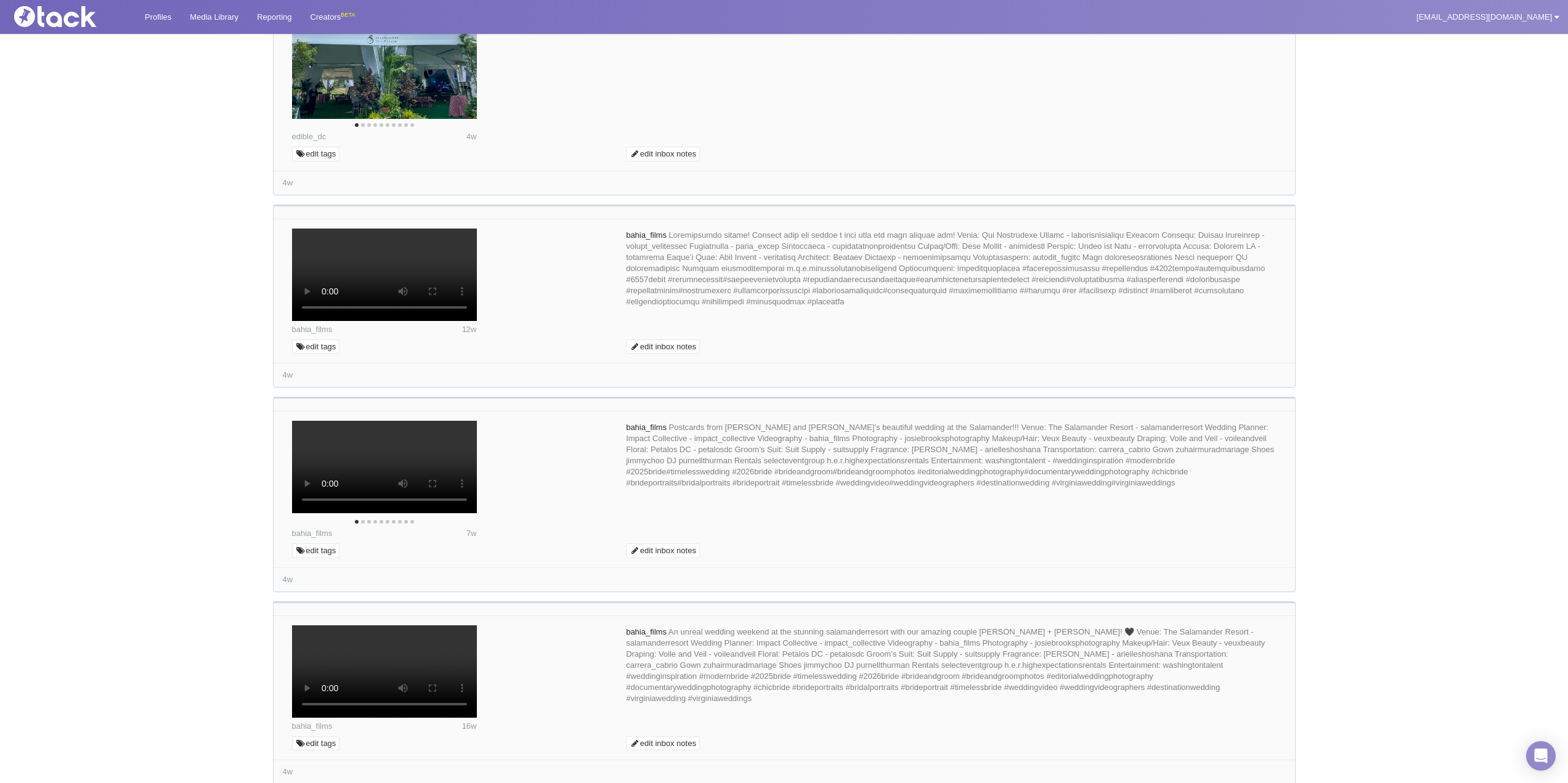
scroll to position [1170, 0]
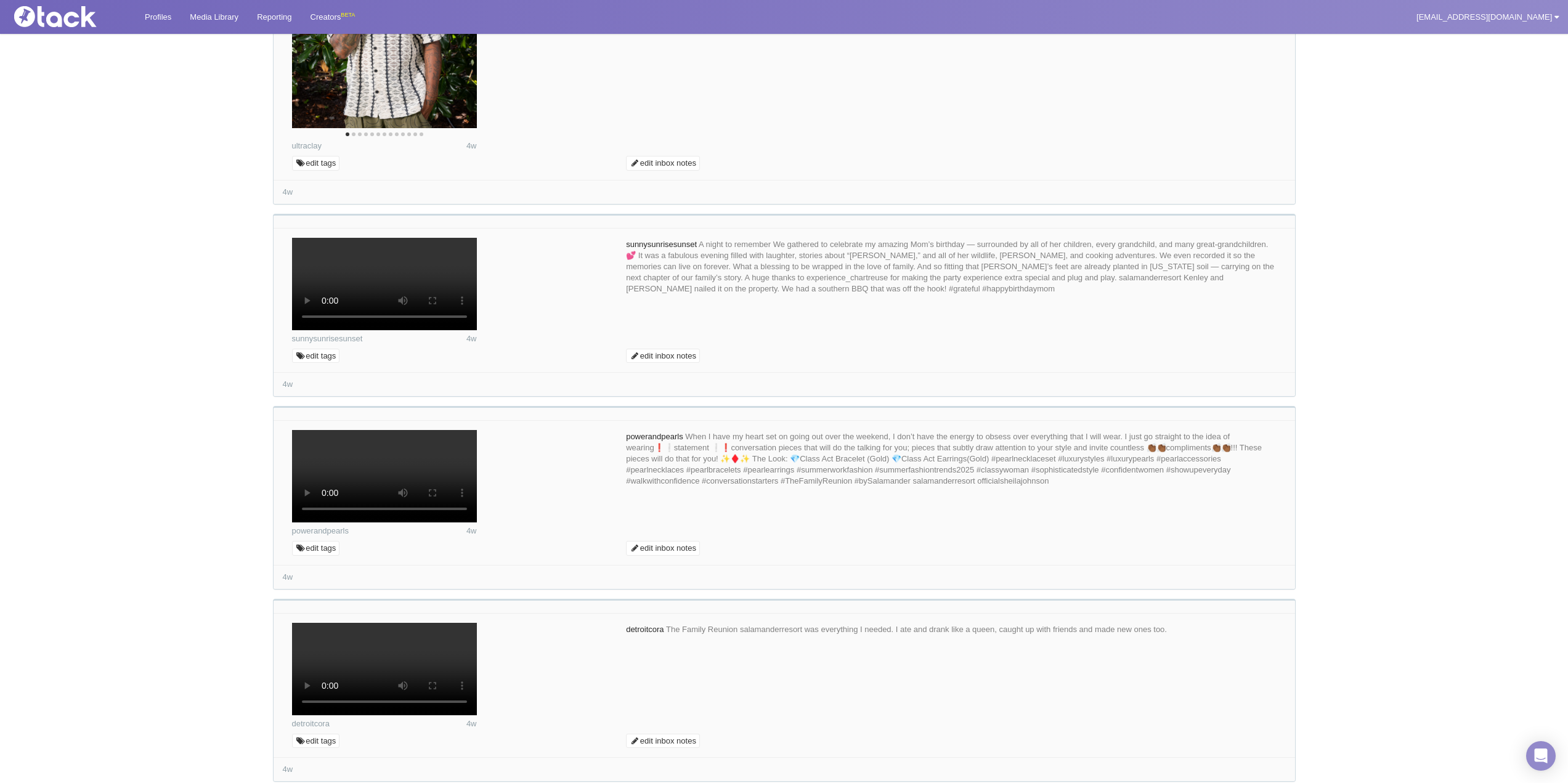
scroll to position [2772, 0]
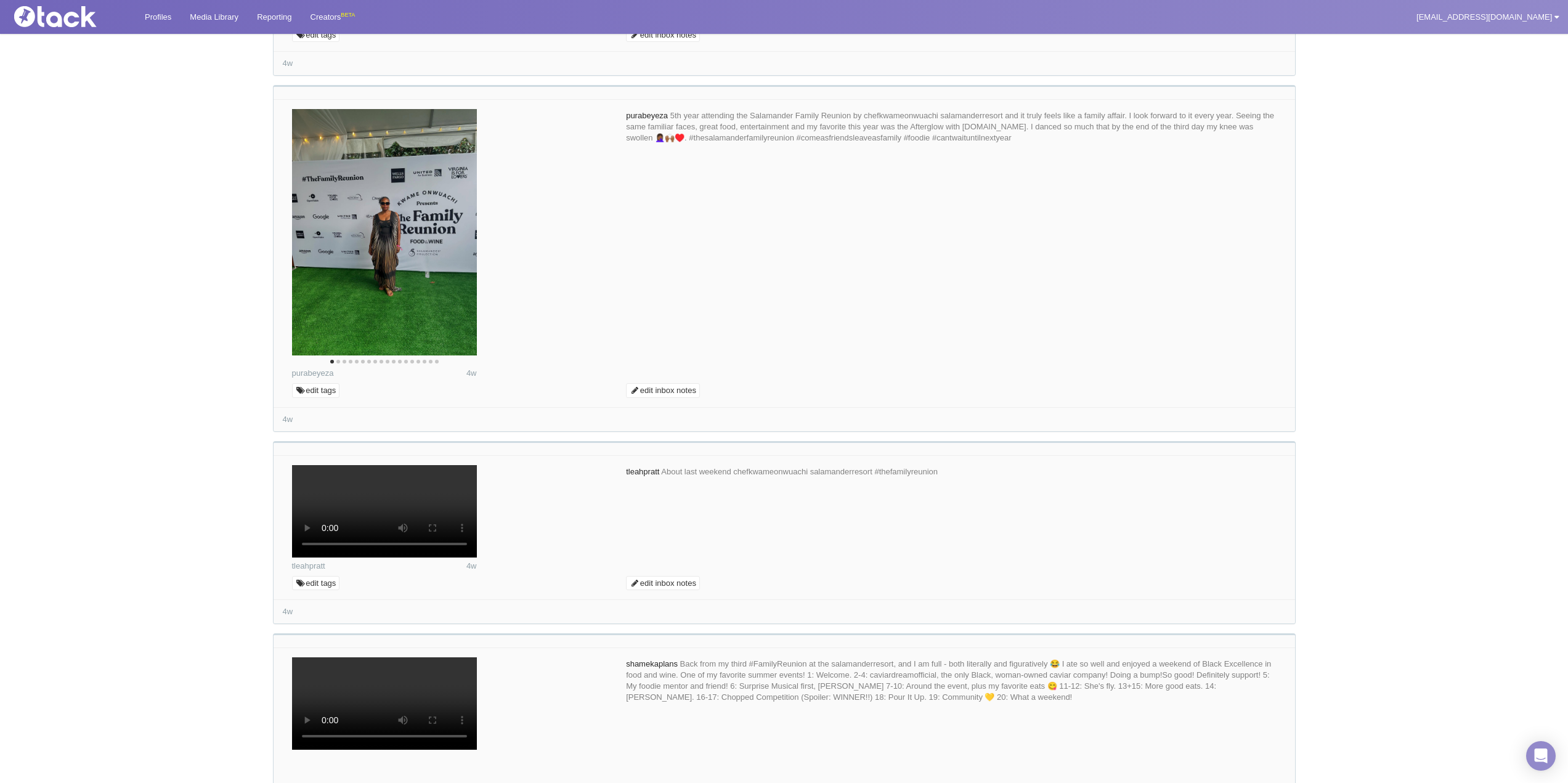
scroll to position [3141, 0]
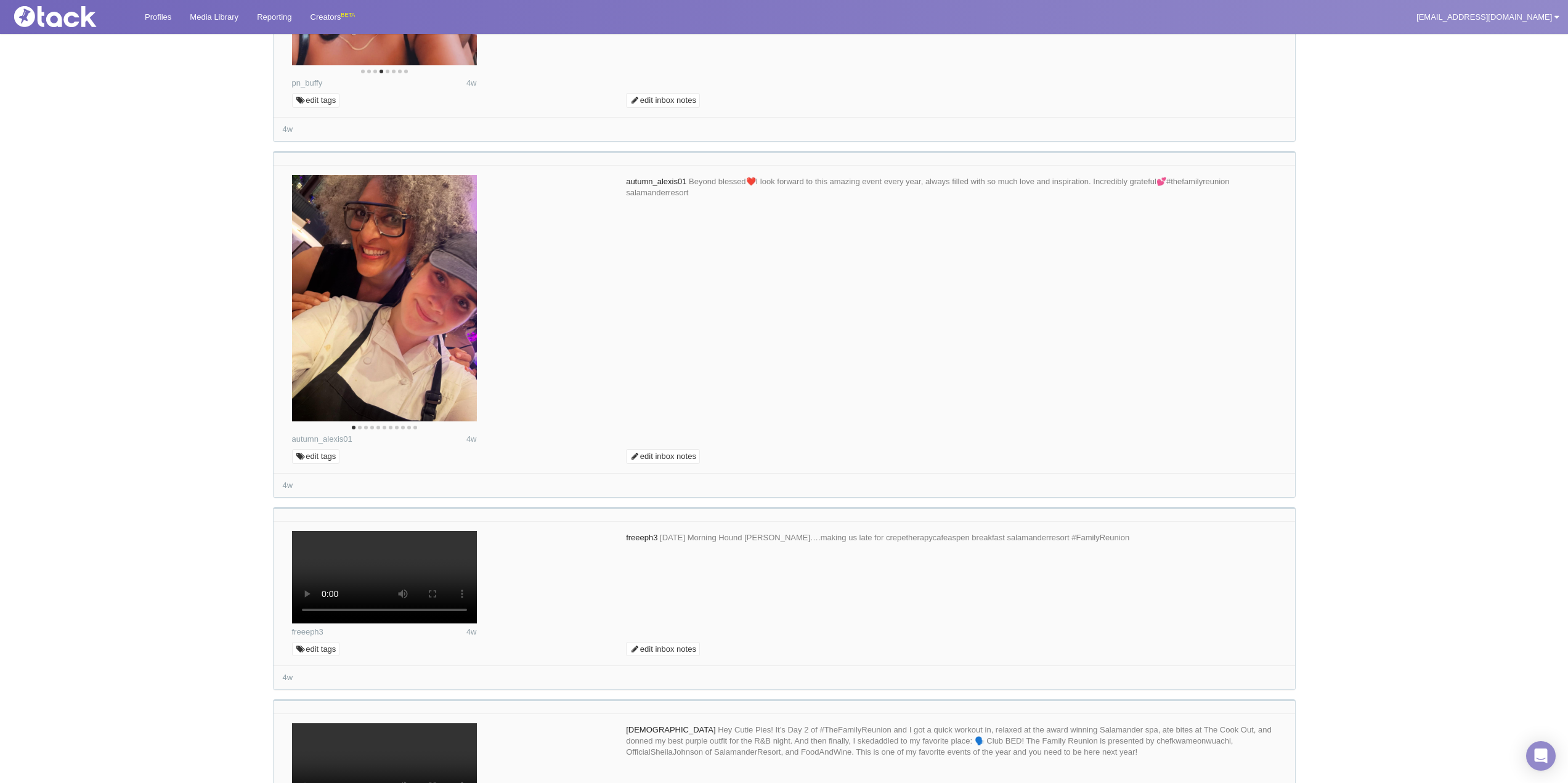
scroll to position [4742, 0]
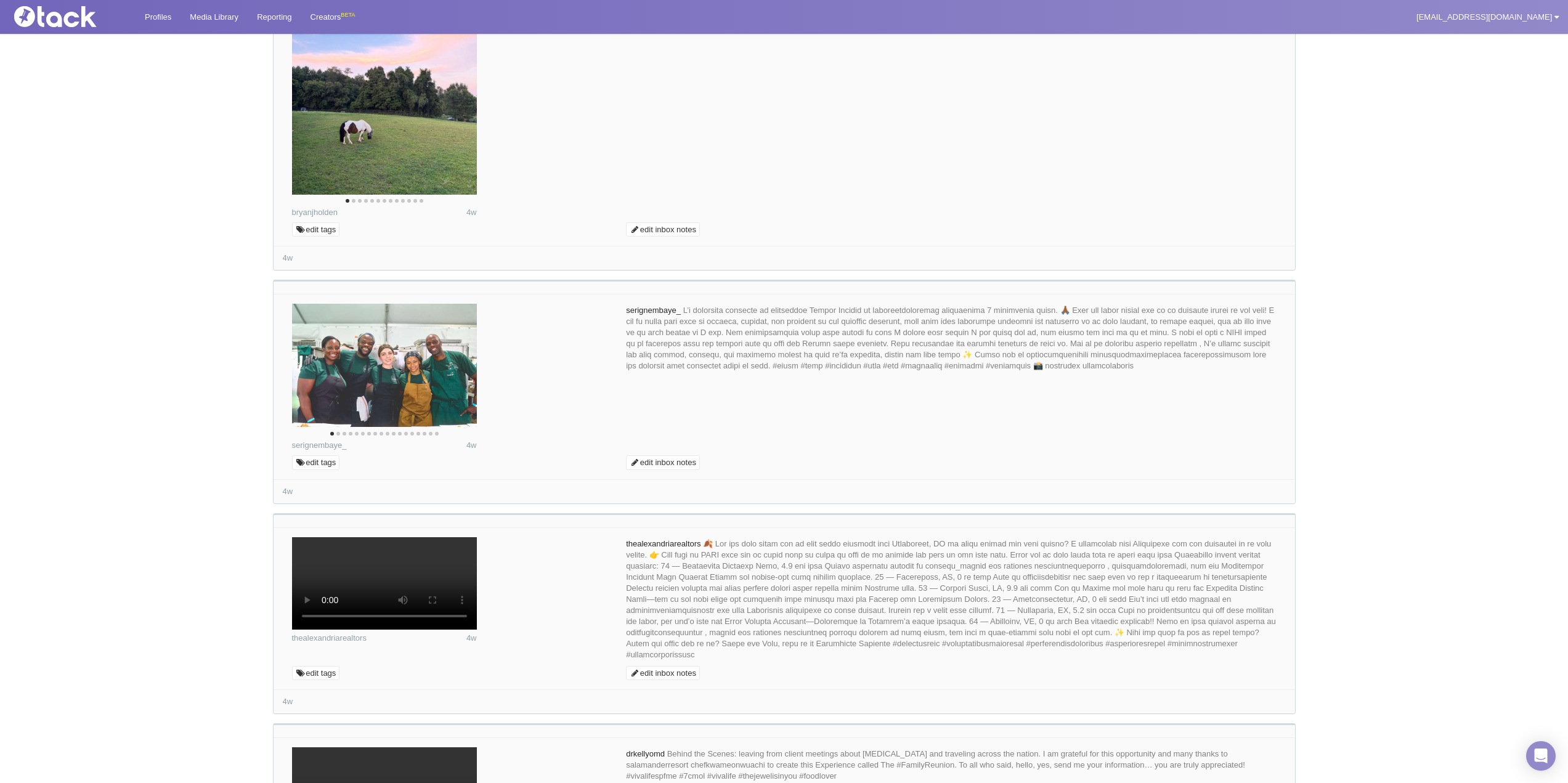
scroll to position [5482, 0]
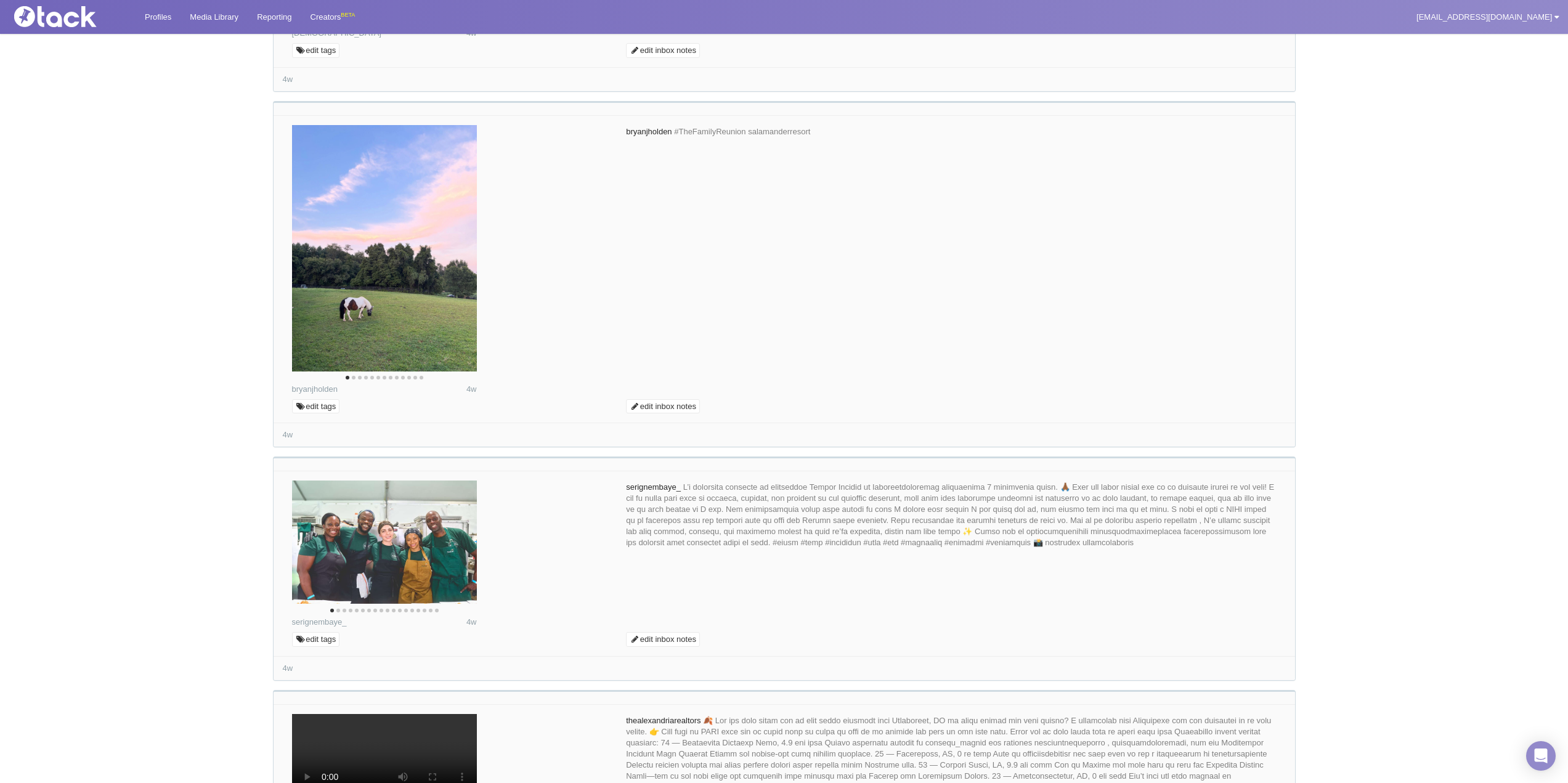
drag, startPoint x: 724, startPoint y: 273, endPoint x: 608, endPoint y: 253, distance: 117.7
type textarea "We are so happy you were able to join us again. These are fabulous photos that …"
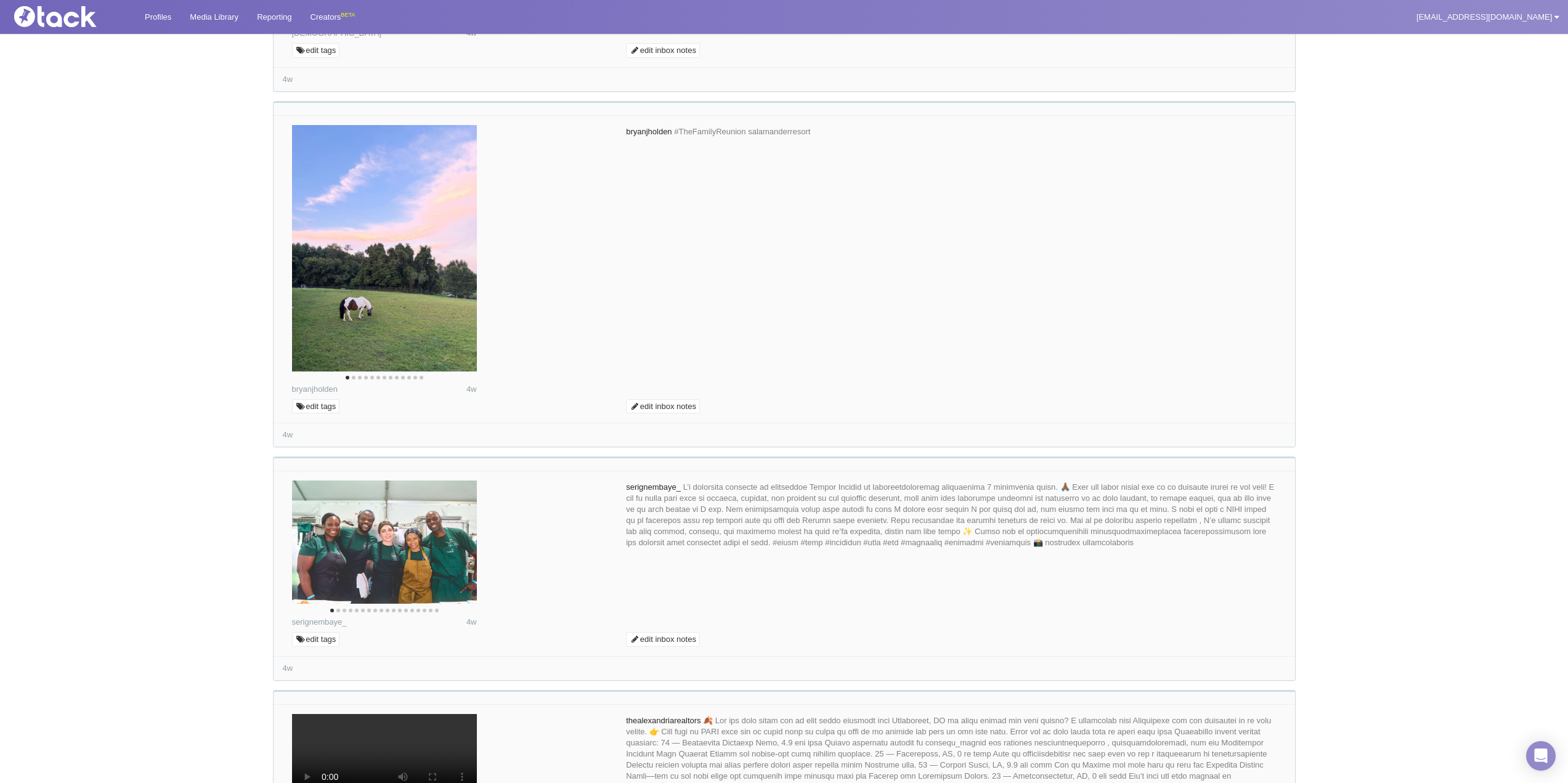
type input "Commenting..."
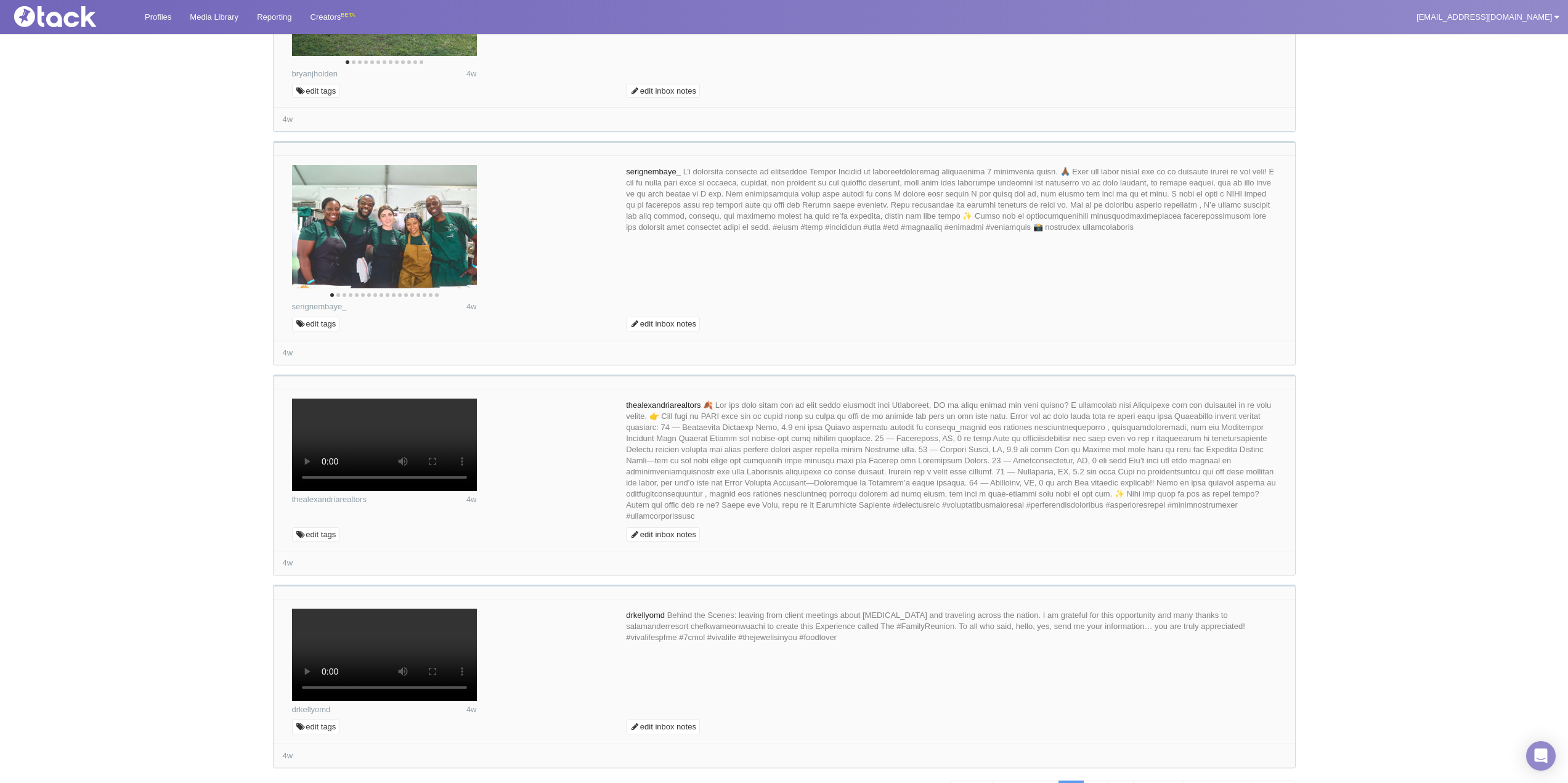
scroll to position [5851, 0]
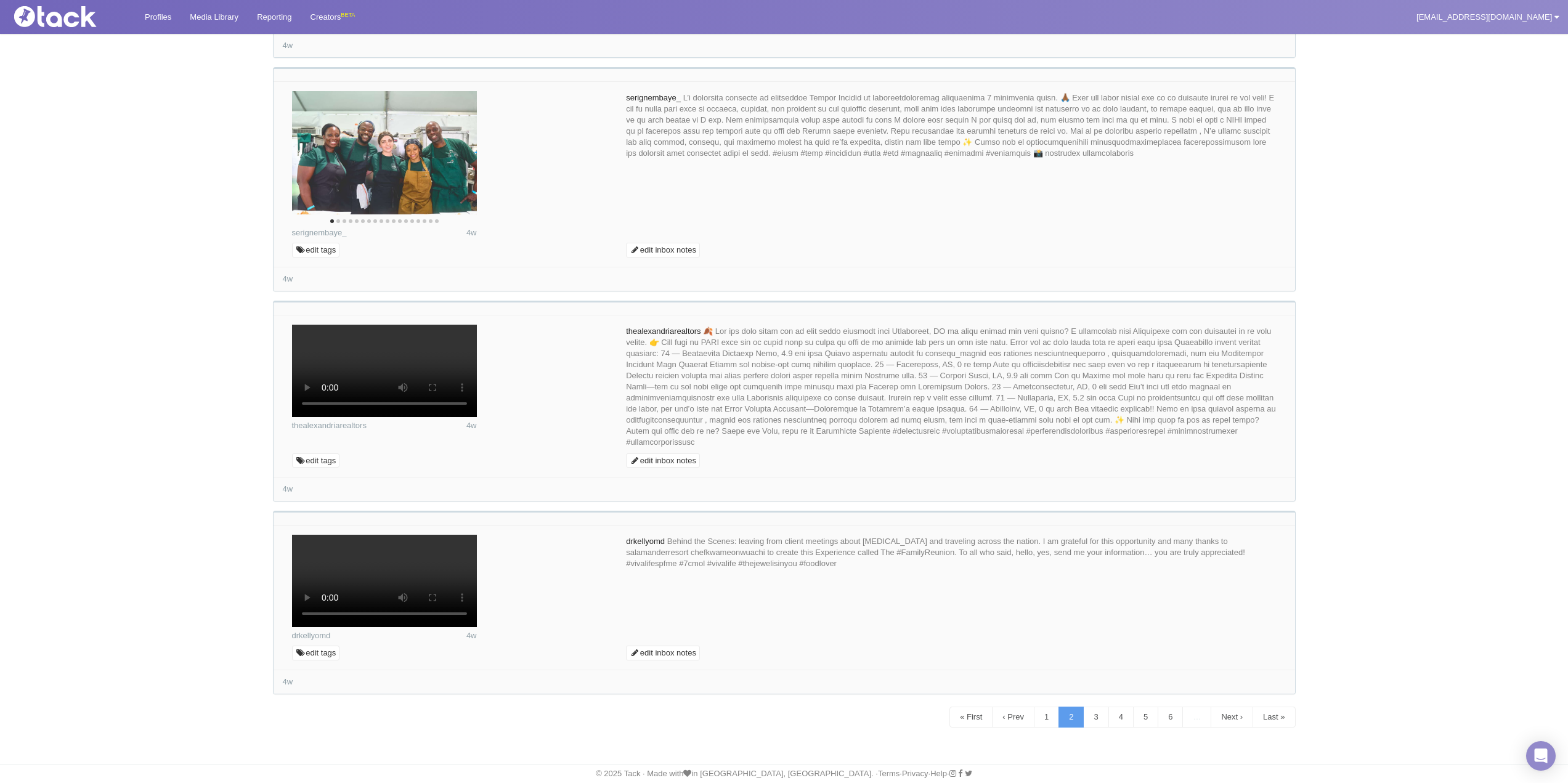
scroll to position [6282, 0]
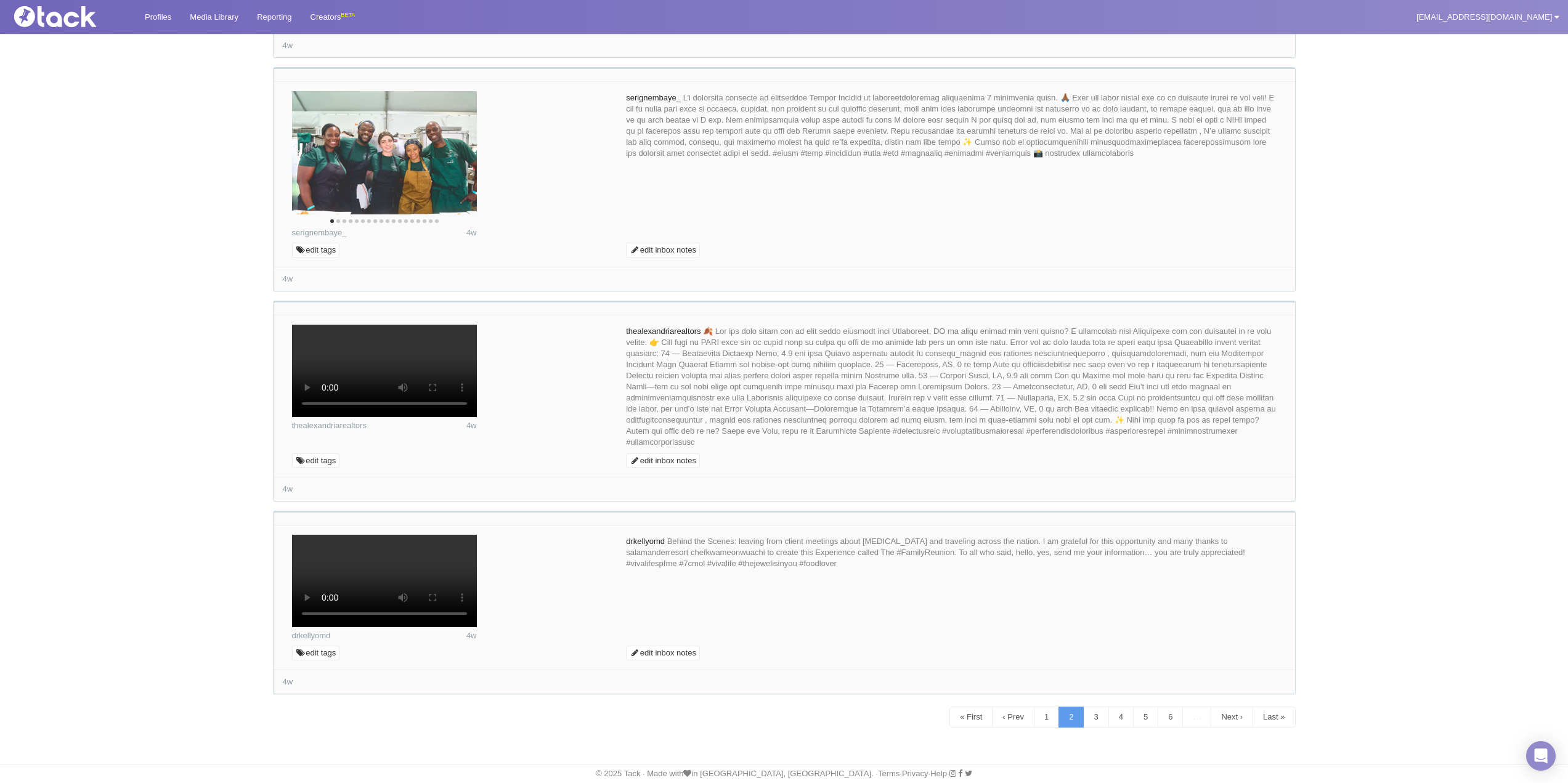
drag, startPoint x: 823, startPoint y: 266, endPoint x: 801, endPoint y: 266, distance: 22.0
drag, startPoint x: 916, startPoint y: 269, endPoint x: 882, endPoint y: 268, distance: 34.0
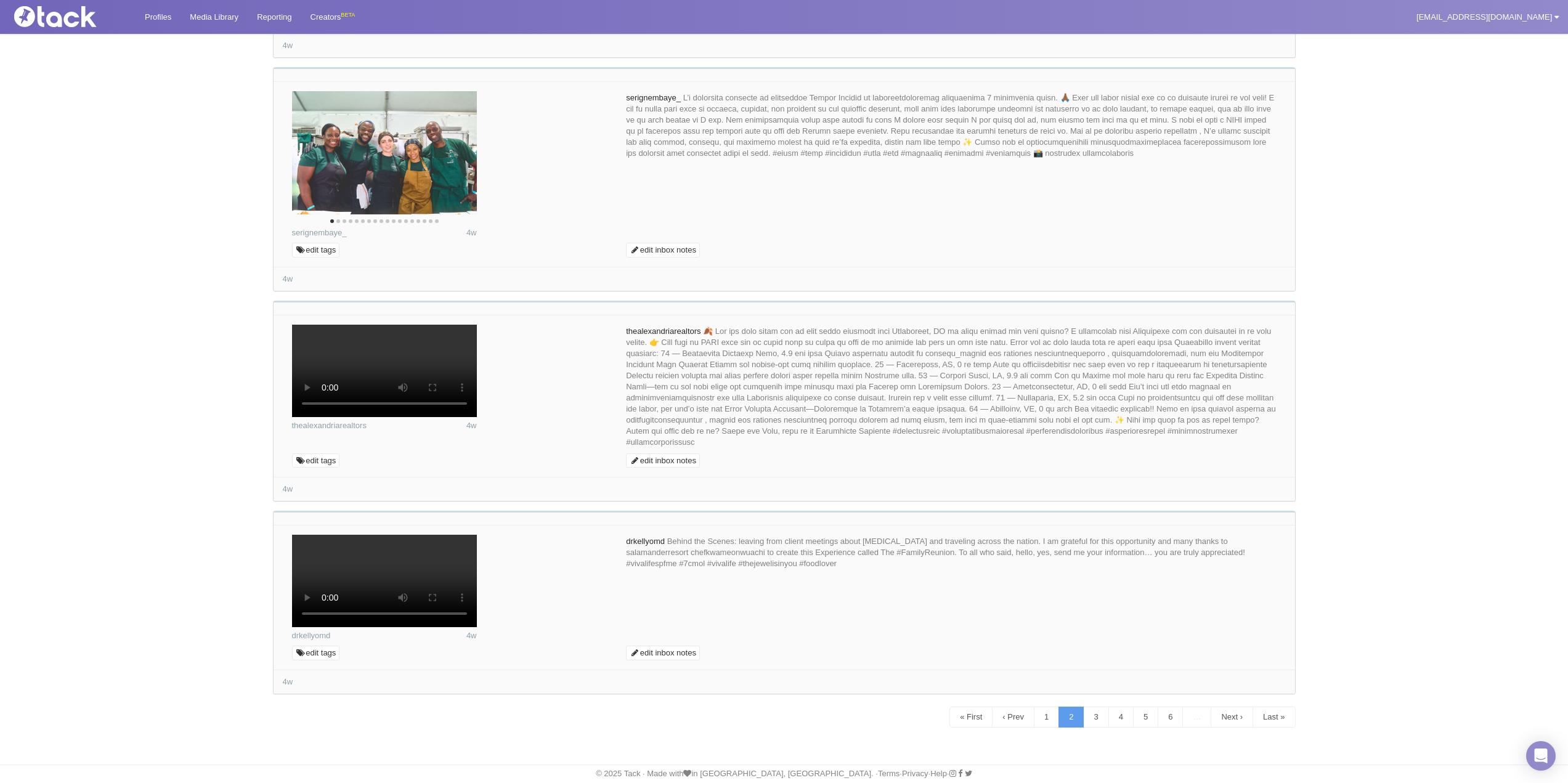
drag, startPoint x: 734, startPoint y: 285, endPoint x: 531, endPoint y: 247, distance: 206.5
type textarea "We are so happy you were able to join us this year. These are great photos that…"
type input "Commenting..."
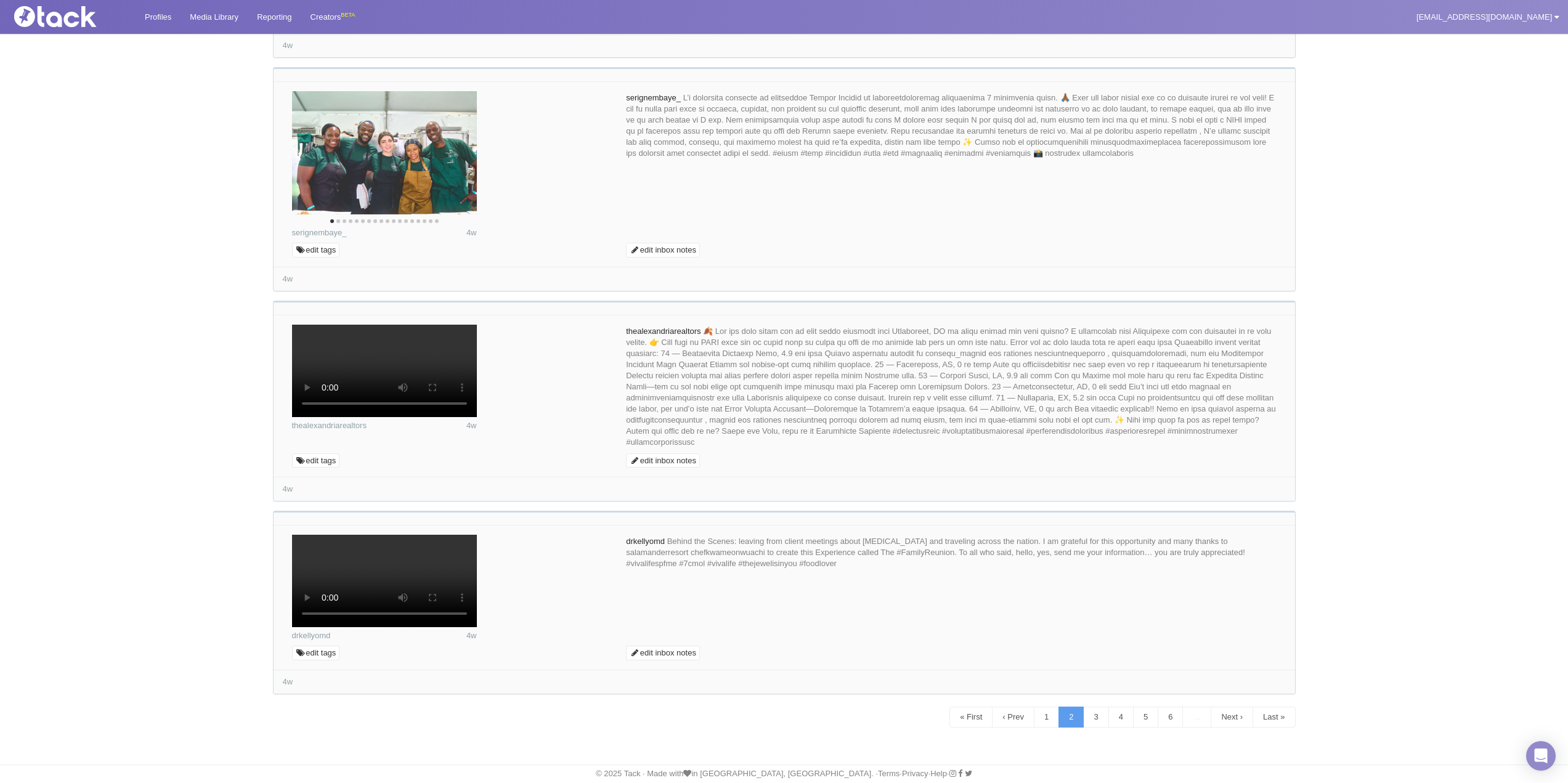
scroll to position [6467, 0]
